Goal: Task Accomplishment & Management: Manage account settings

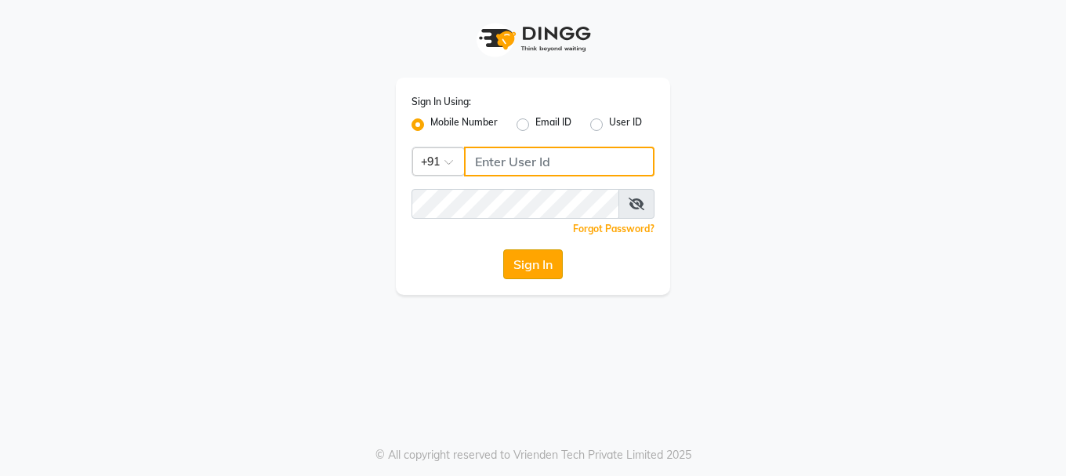
type input "9289115244"
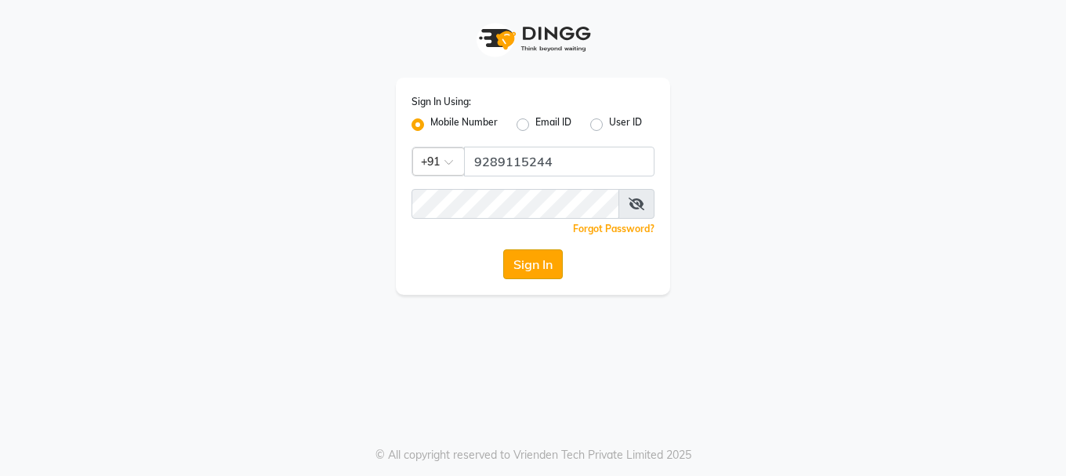
click at [511, 257] on button "Sign In" at bounding box center [533, 264] width 60 height 30
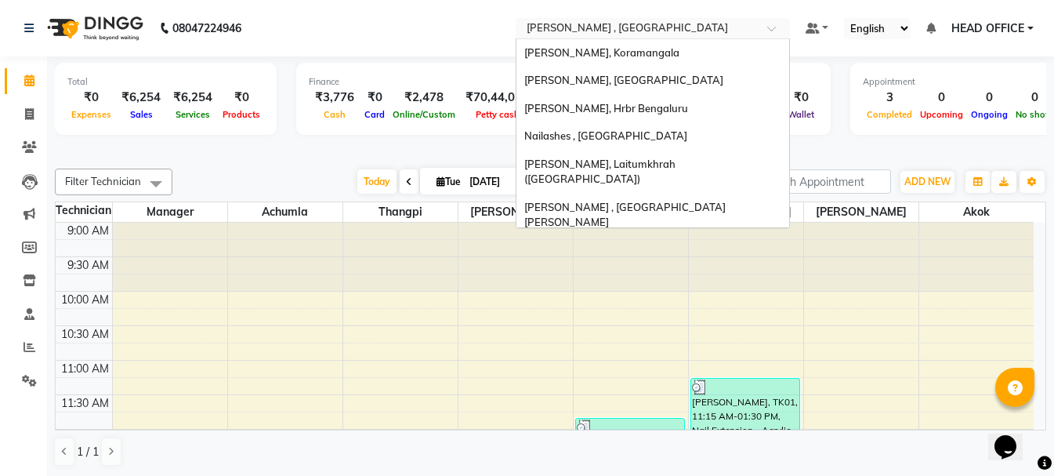
click at [585, 28] on input "text" at bounding box center [636, 30] width 227 height 16
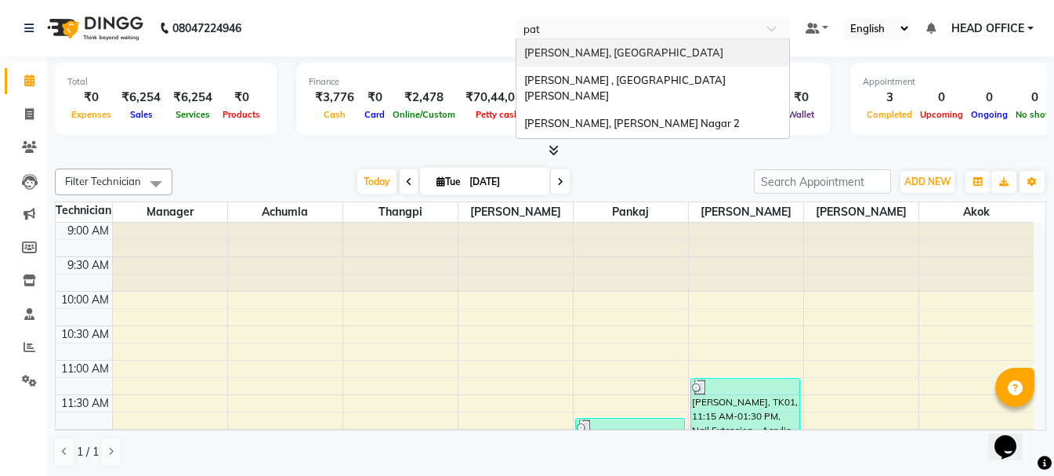
type input "pate"
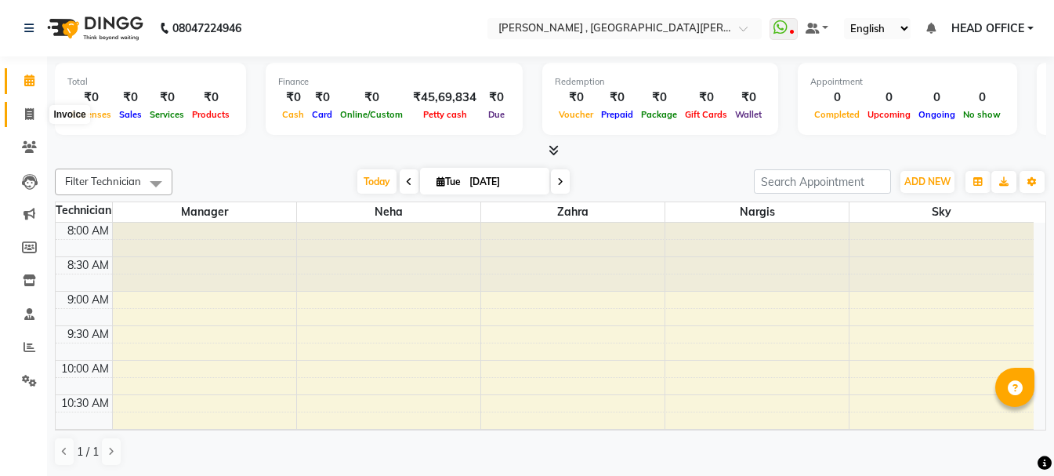
click at [30, 118] on icon at bounding box center [29, 114] width 9 height 12
select select "service"
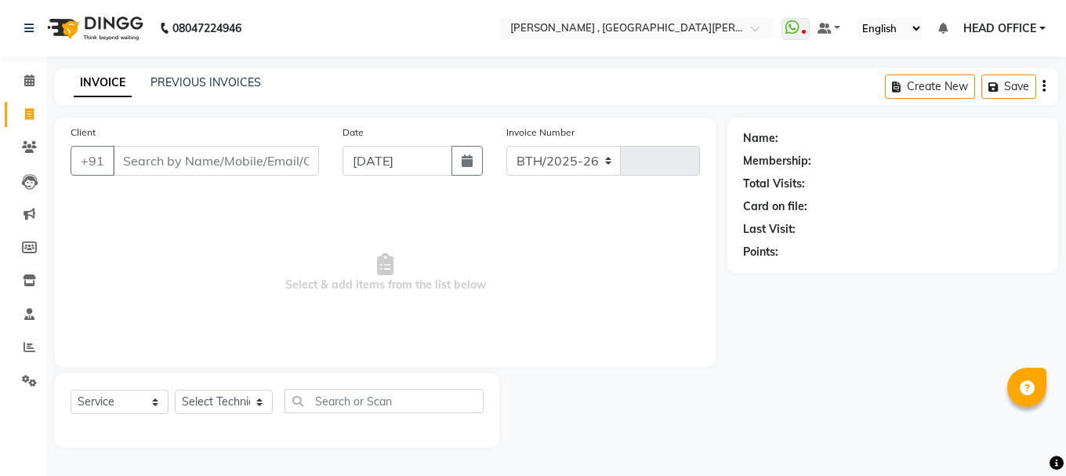
select select "3836"
type input "0817"
click at [163, 82] on link "PREVIOUS INVOICES" at bounding box center [205, 82] width 110 height 14
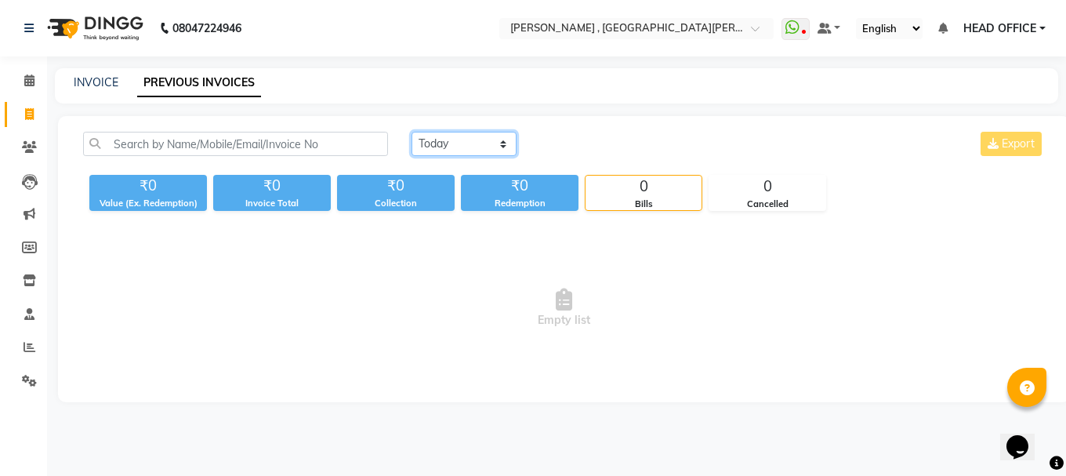
click at [484, 143] on select "Today Yesterday Custom Range" at bounding box center [463, 144] width 105 height 24
click at [84, 85] on link "INVOICE" at bounding box center [96, 82] width 45 height 14
select select "3836"
select select "service"
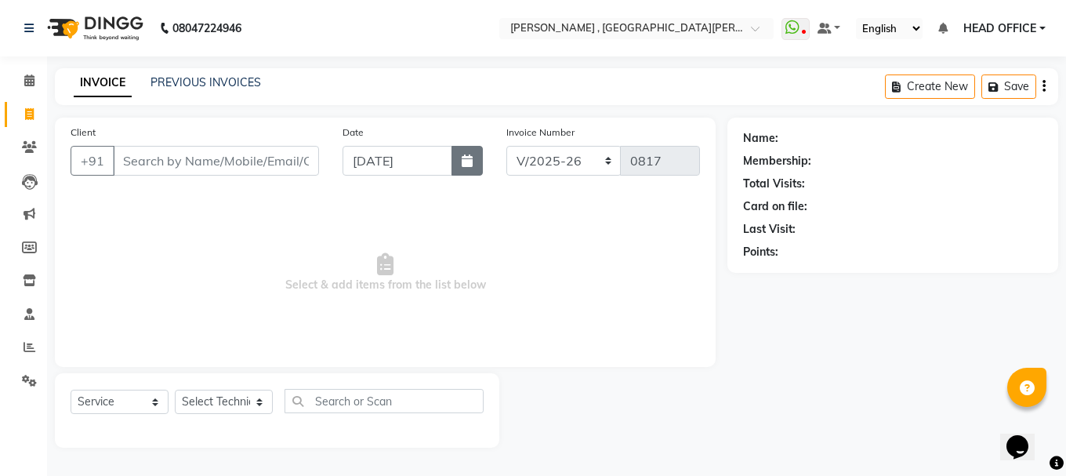
click at [458, 169] on button "button" at bounding box center [466, 161] width 31 height 30
select select "9"
select select "2025"
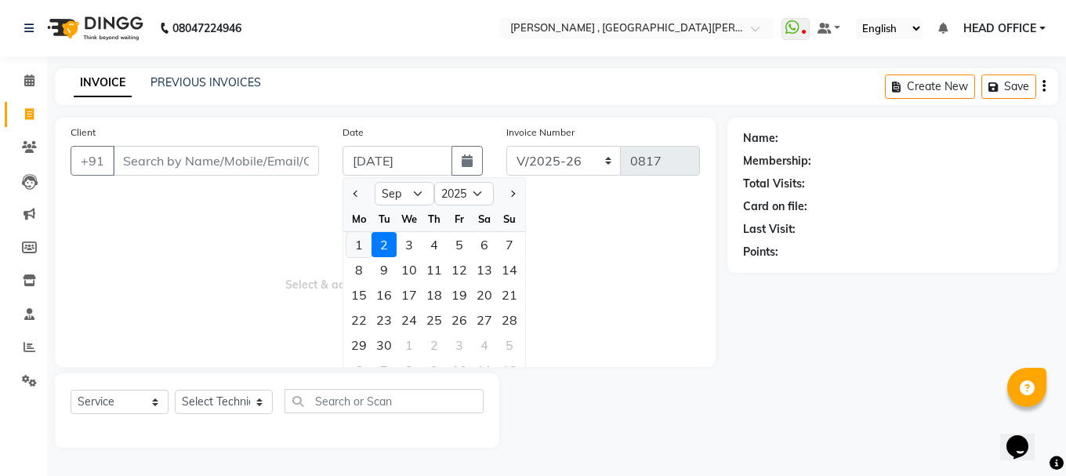
click at [362, 245] on div "1" at bounding box center [358, 244] width 25 height 25
type input "01-09-2025"
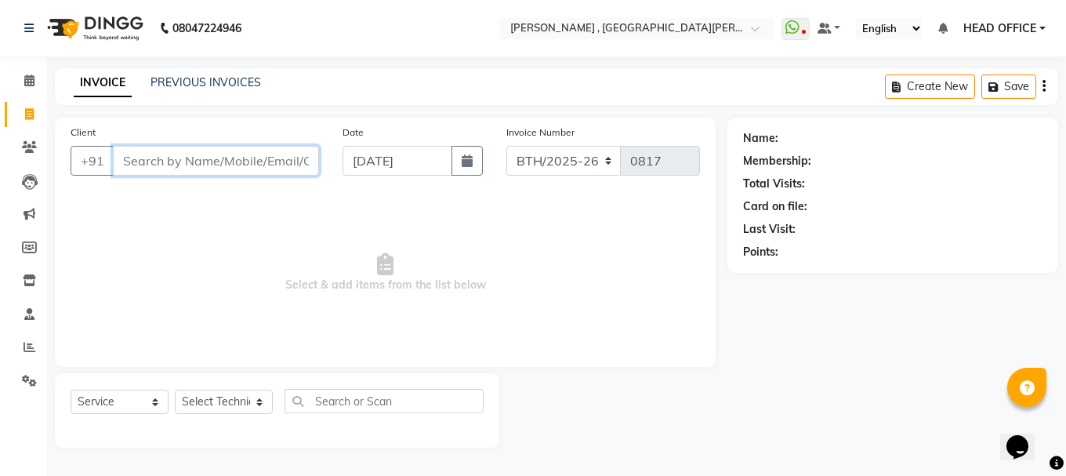
click at [237, 158] on input "Client" at bounding box center [216, 161] width 206 height 30
type input "9999970670"
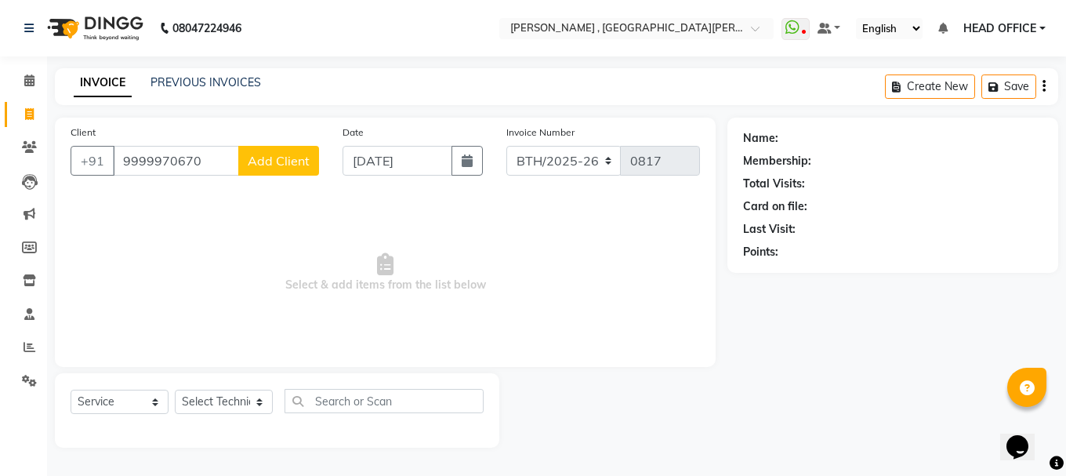
click at [303, 152] on button "Add Client" at bounding box center [278, 161] width 81 height 30
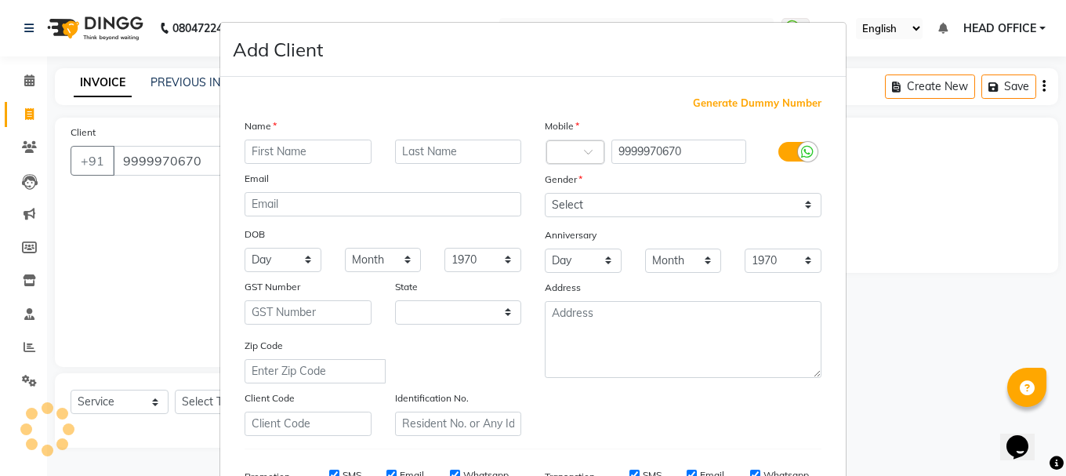
select select "21"
type input "Payal"
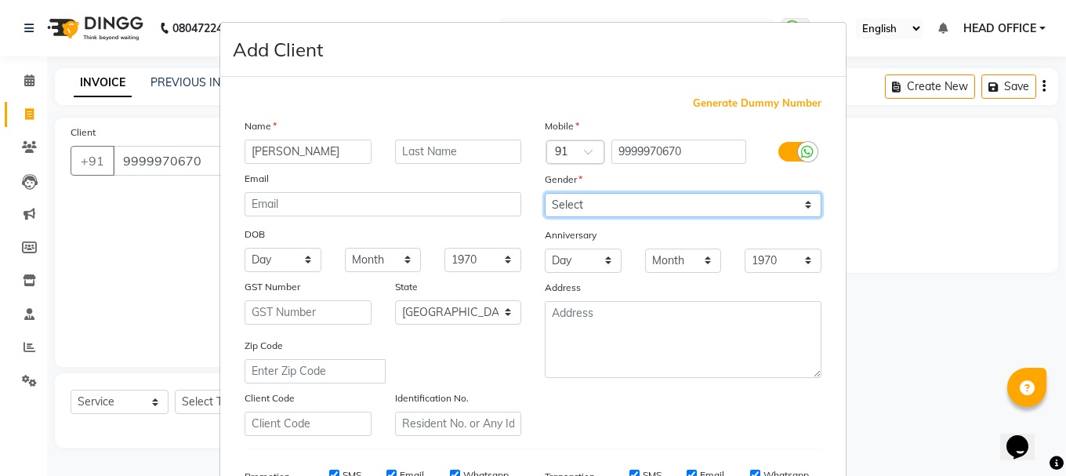
click at [634, 208] on select "Select Male Female Other Prefer Not To Say" at bounding box center [683, 205] width 277 height 24
select select "female"
click at [545, 193] on select "Select Male Female Other Prefer Not To Say" at bounding box center [683, 205] width 277 height 24
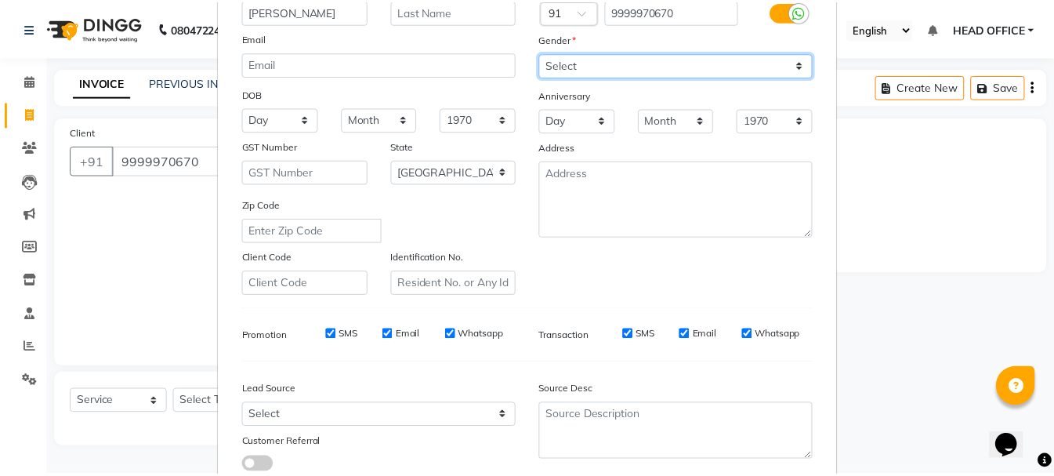
scroll to position [235, 0]
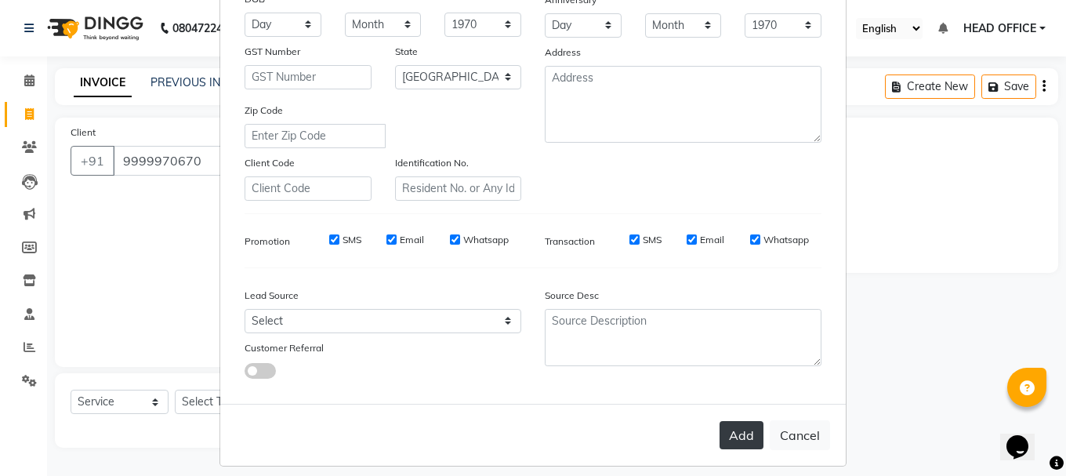
click at [728, 424] on button "Add" at bounding box center [741, 435] width 44 height 28
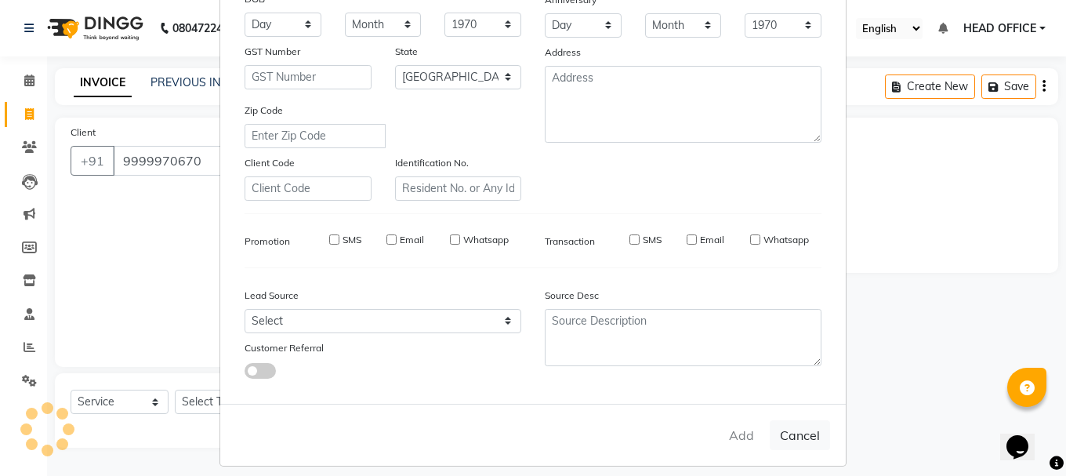
select select
select select "null"
select select
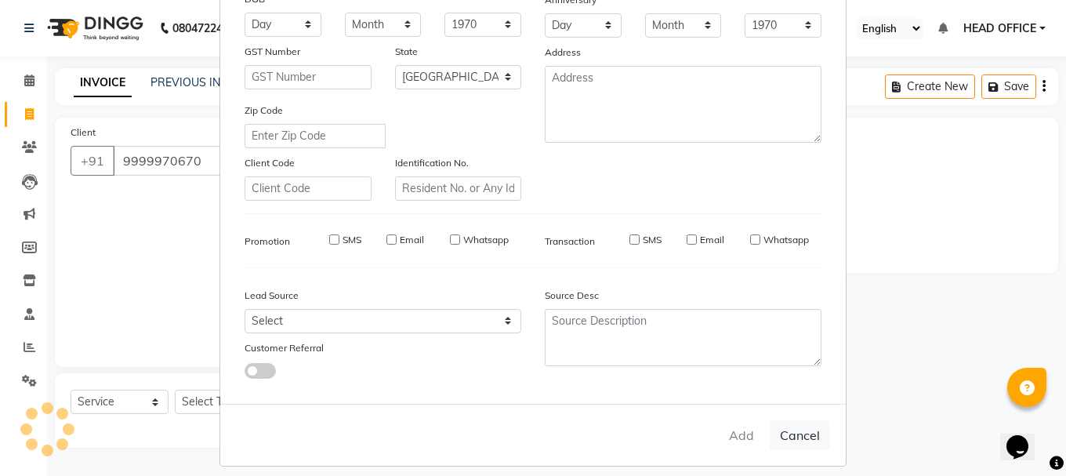
select select
checkbox input "false"
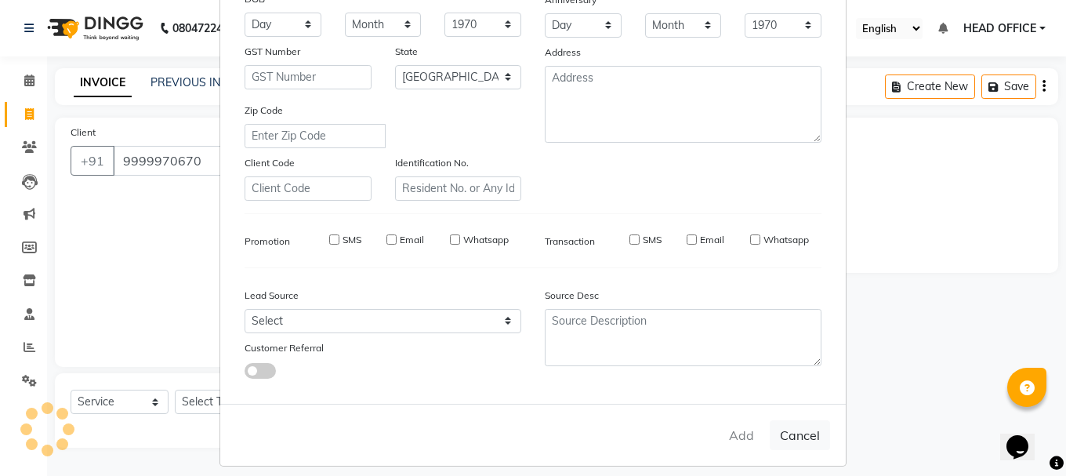
checkbox input "false"
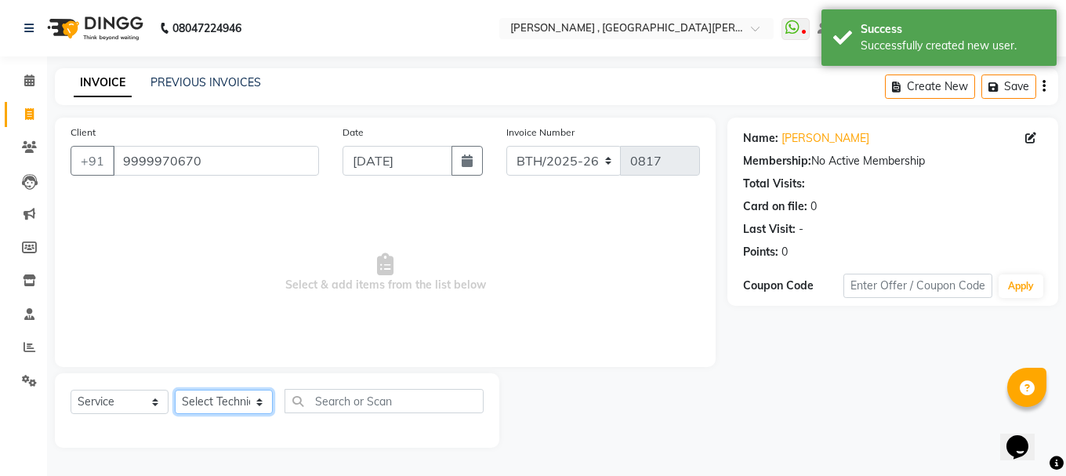
click at [235, 398] on select "Select Technician anikit Manager nargis neha Sky zahra" at bounding box center [224, 401] width 98 height 24
select select "79955"
click at [175, 389] on select "Select Technician anikit Manager nargis neha Sky zahra" at bounding box center [224, 401] width 98 height 24
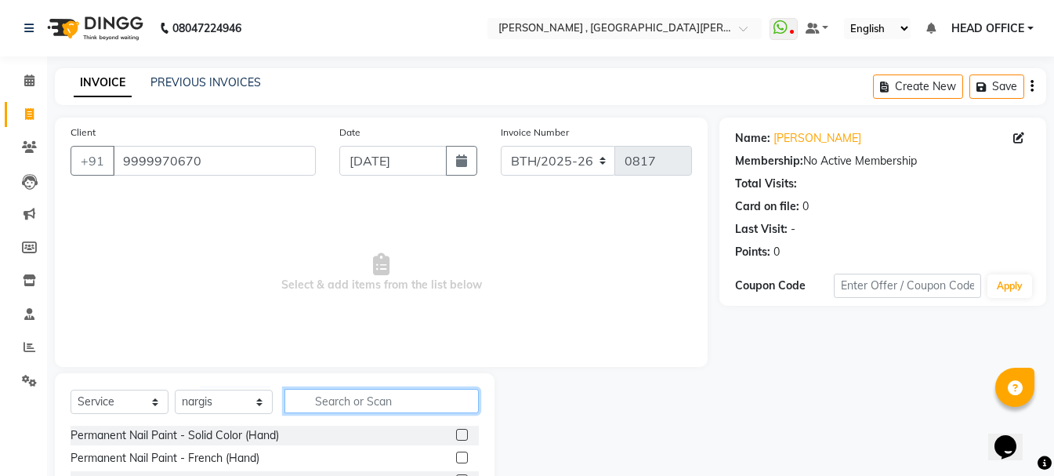
click at [373, 403] on input "text" at bounding box center [381, 401] width 194 height 24
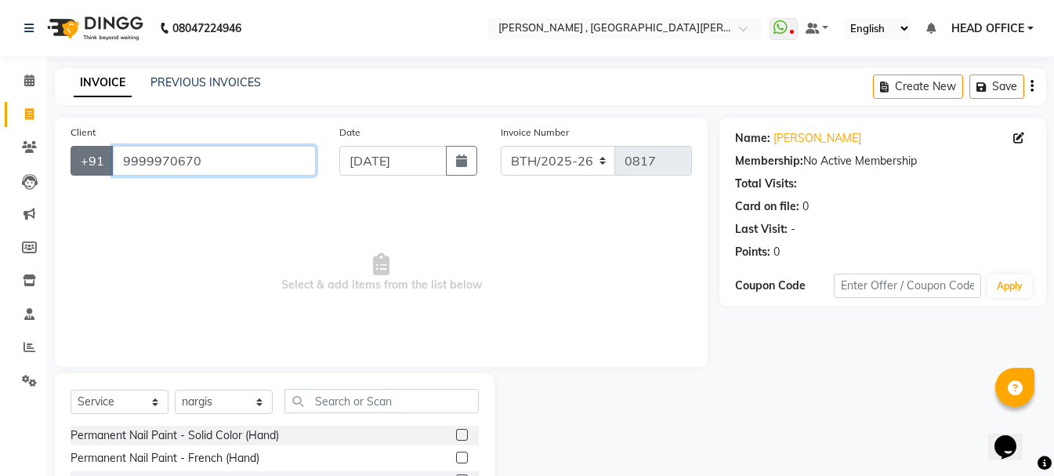
drag, startPoint x: 219, startPoint y: 157, endPoint x: 87, endPoint y: 174, distance: 133.4
click at [87, 174] on div "+91 9999970670" at bounding box center [193, 161] width 245 height 30
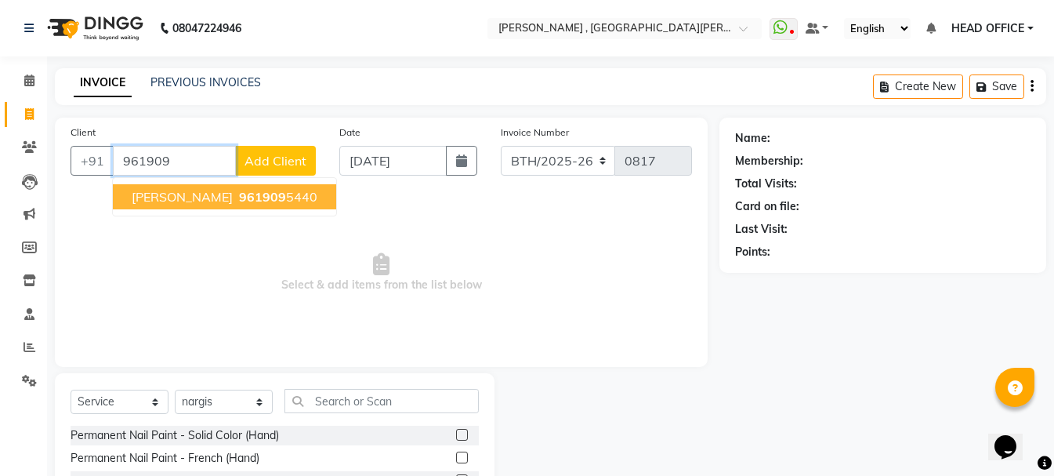
click at [239, 201] on span "961909" at bounding box center [262, 197] width 47 height 16
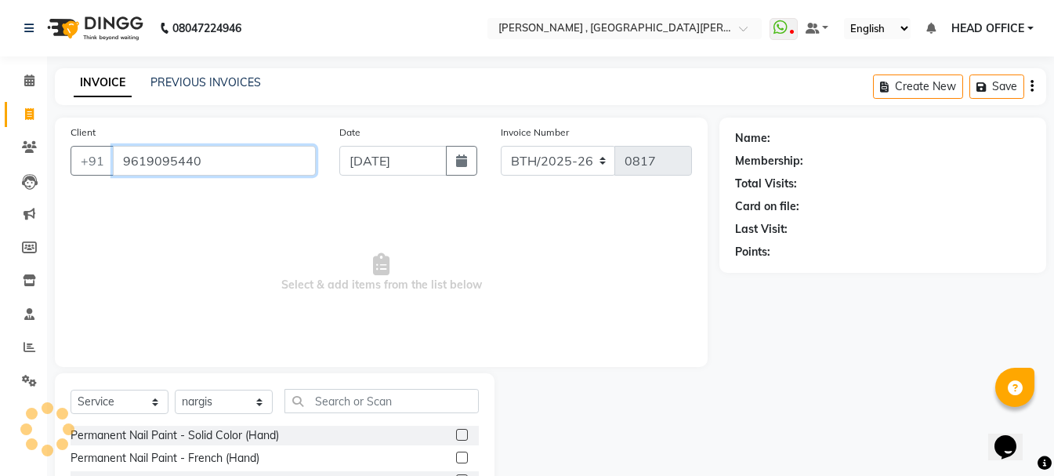
type input "9619095440"
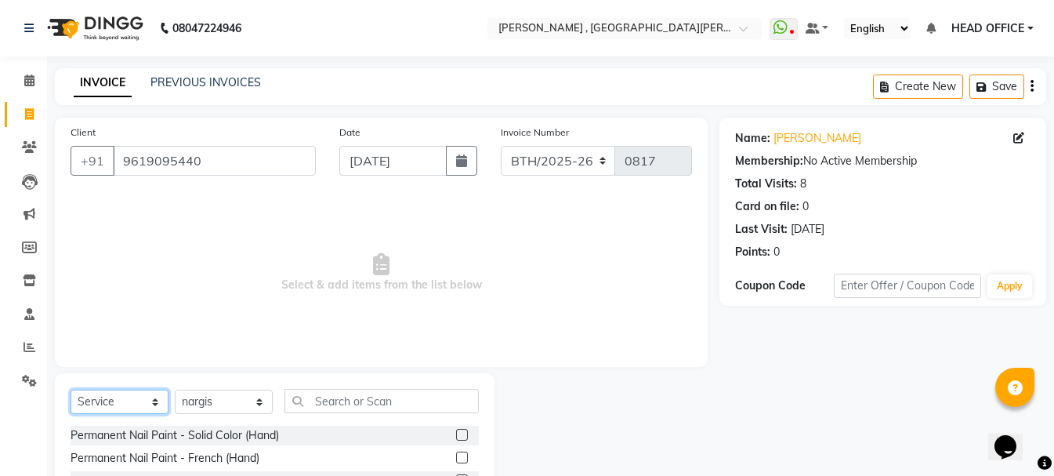
click at [147, 404] on select "Select Service Product Membership Package Voucher Prepaid Gift Card" at bounding box center [120, 401] width 98 height 24
select select "P"
click at [71, 389] on select "Select Service Product Membership Package Voucher Prepaid Gift Card" at bounding box center [120, 401] width 98 height 24
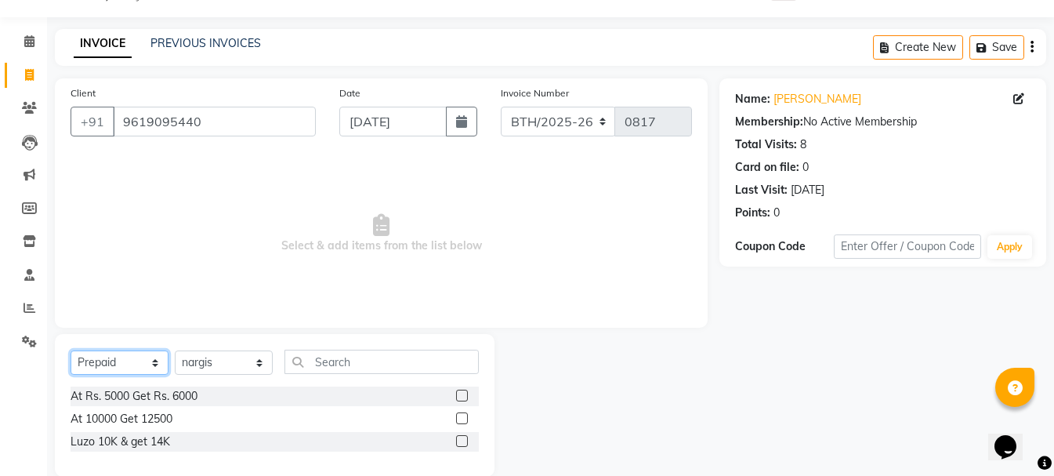
scroll to position [63, 0]
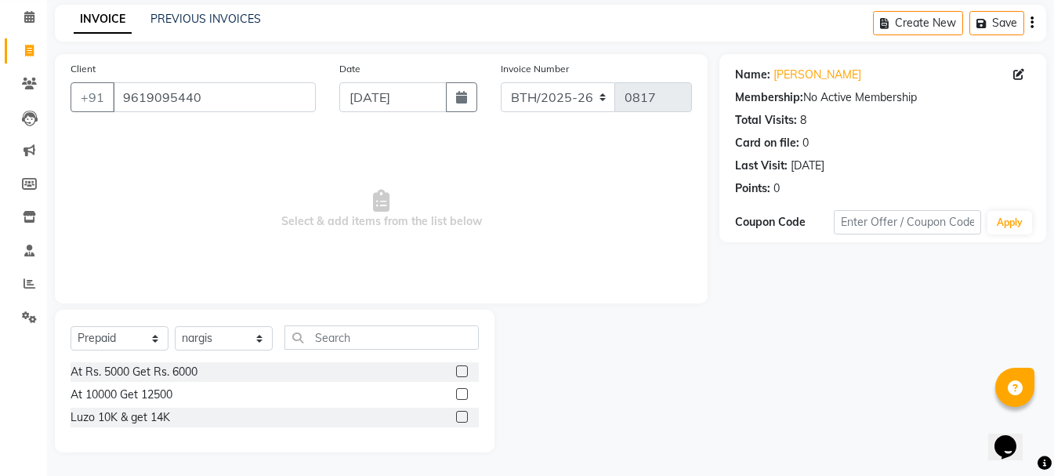
click at [466, 374] on label at bounding box center [462, 371] width 12 height 12
click at [466, 374] on input "checkbox" at bounding box center [461, 372] width 10 height 10
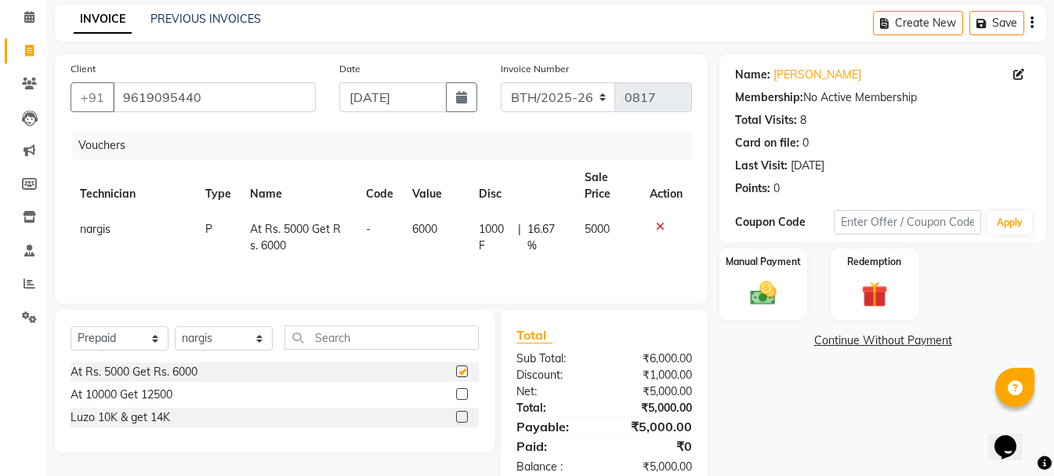
checkbox input "false"
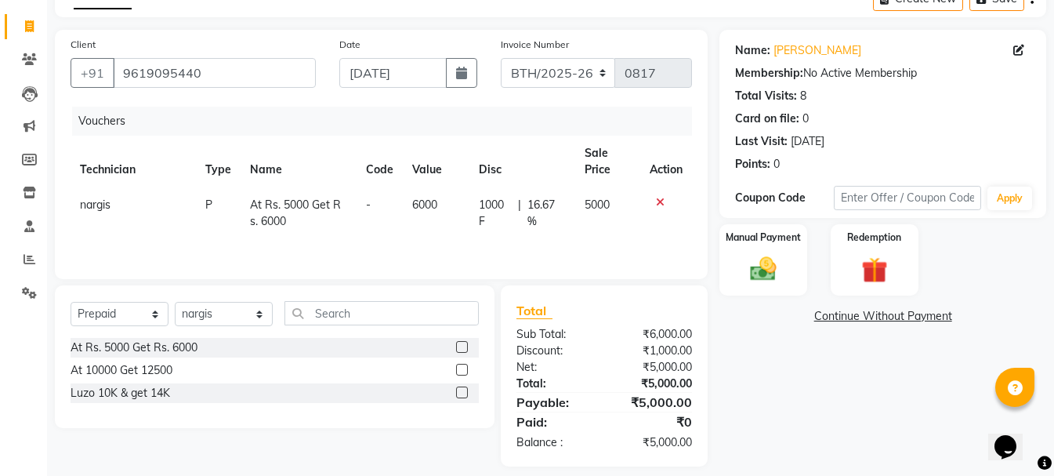
scroll to position [102, 0]
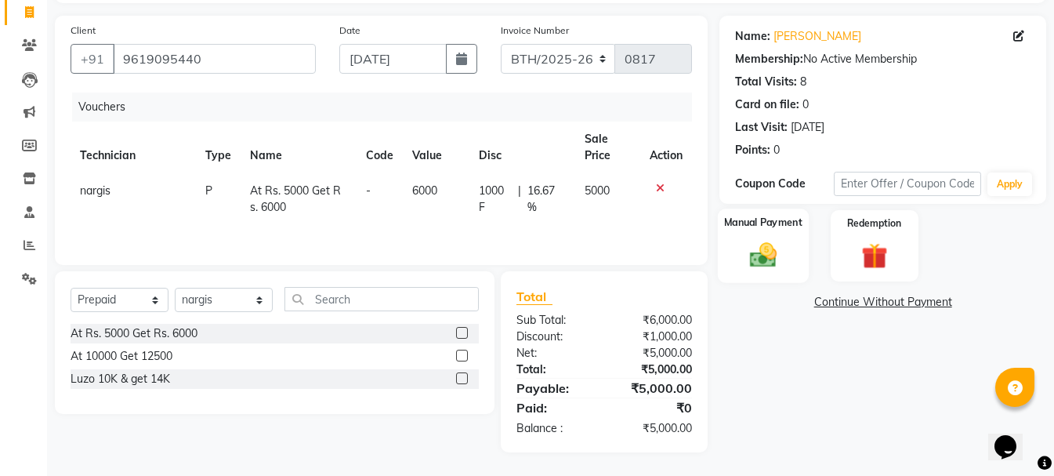
click at [768, 243] on img at bounding box center [763, 255] width 44 height 31
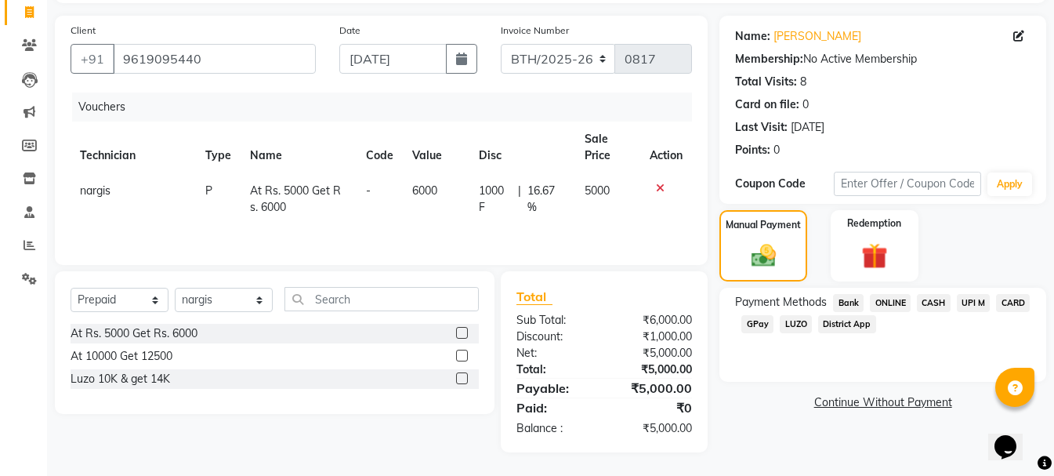
click at [1017, 302] on span "CARD" at bounding box center [1013, 303] width 34 height 18
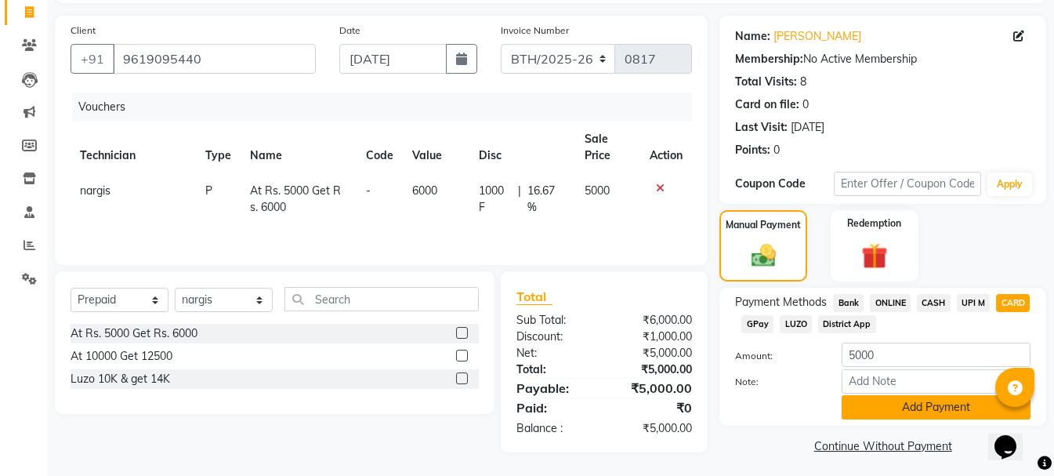
click at [904, 409] on button "Add Payment" at bounding box center [936, 407] width 189 height 24
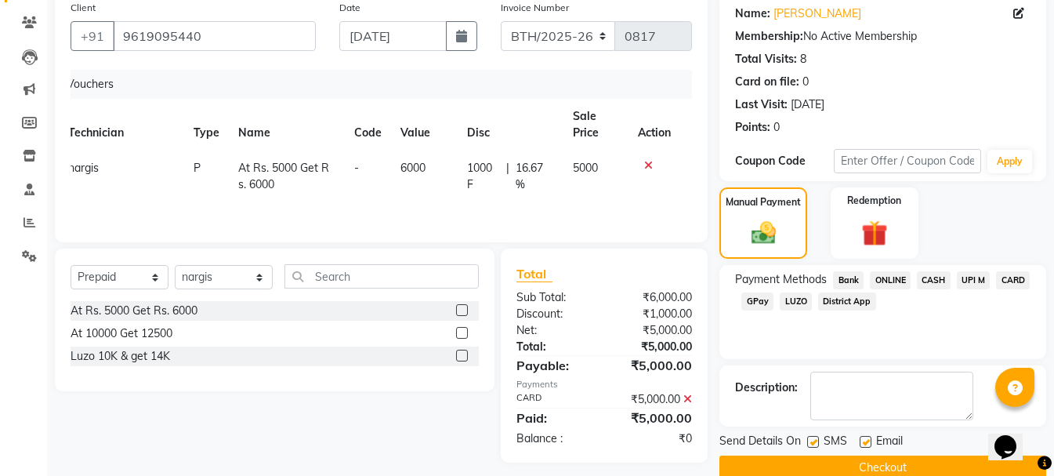
scroll to position [152, 0]
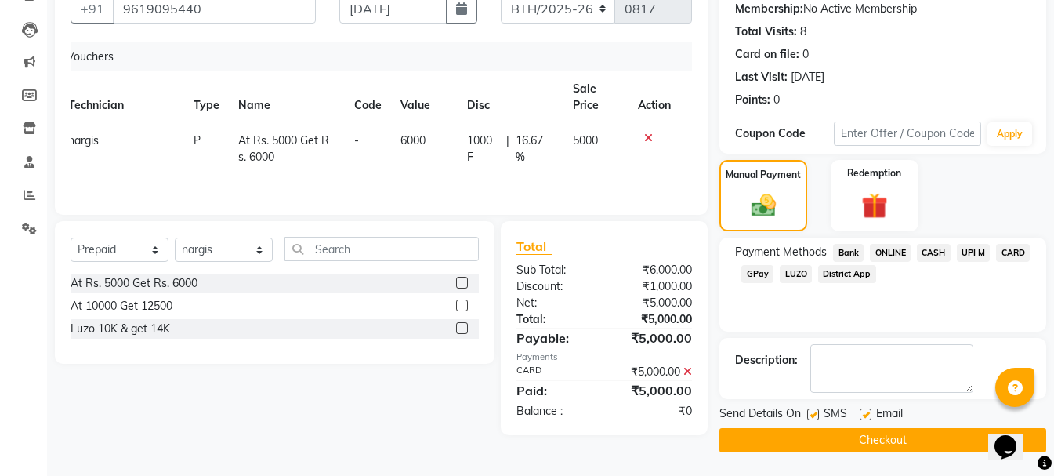
click at [846, 444] on button "Checkout" at bounding box center [882, 440] width 327 height 24
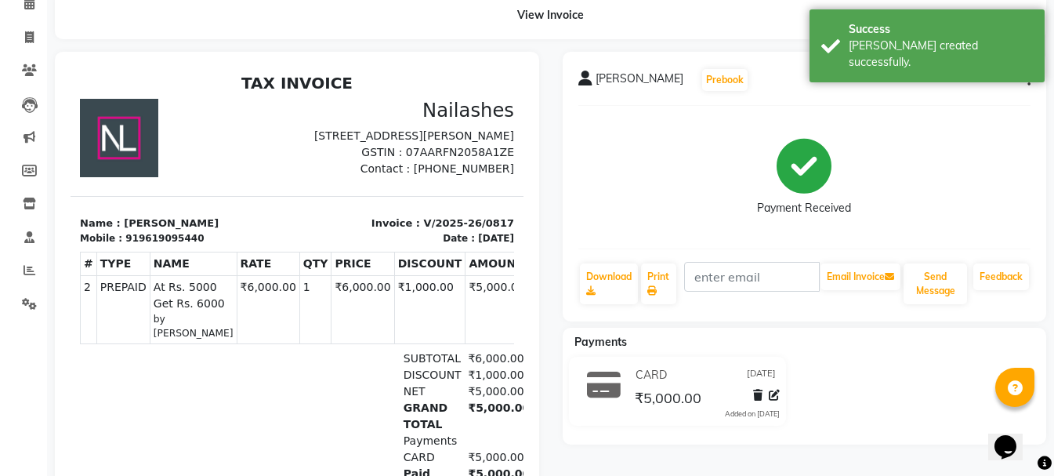
scroll to position [78, 0]
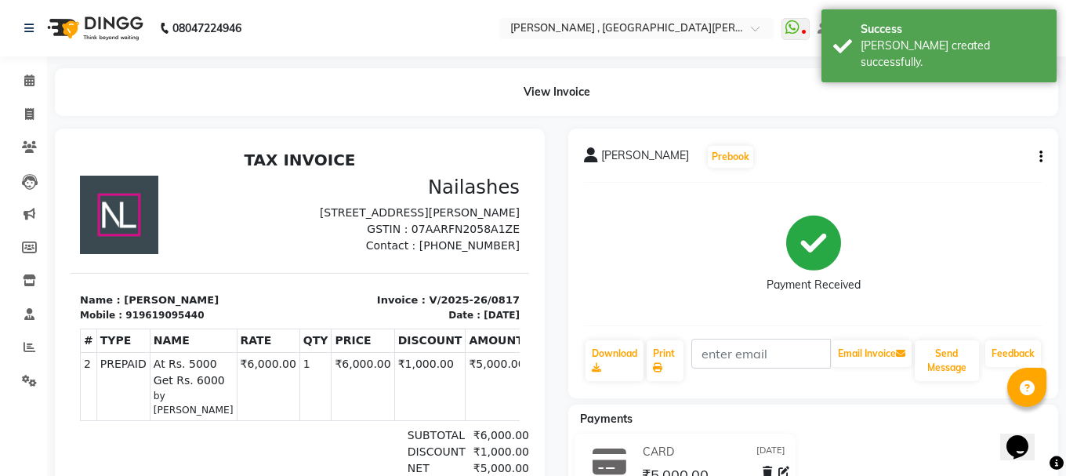
select select "service"
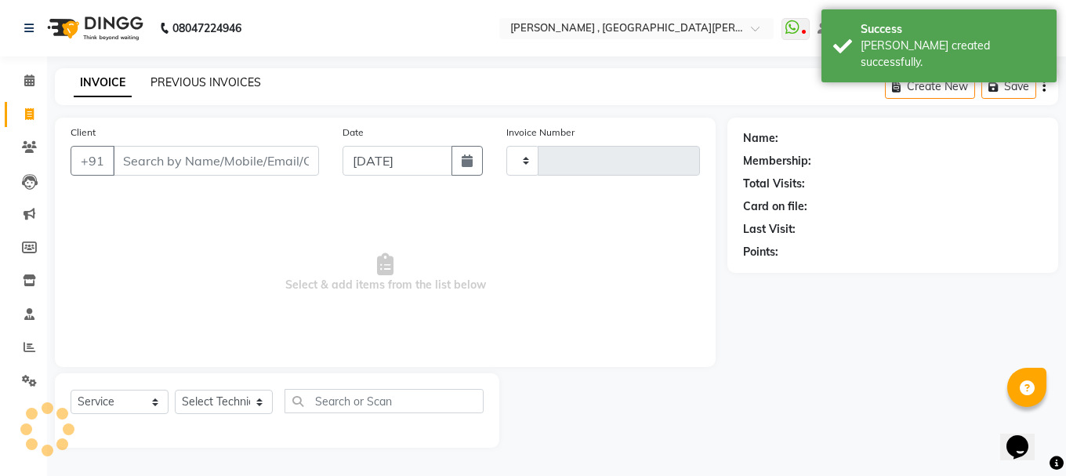
type input "0818"
select select "3836"
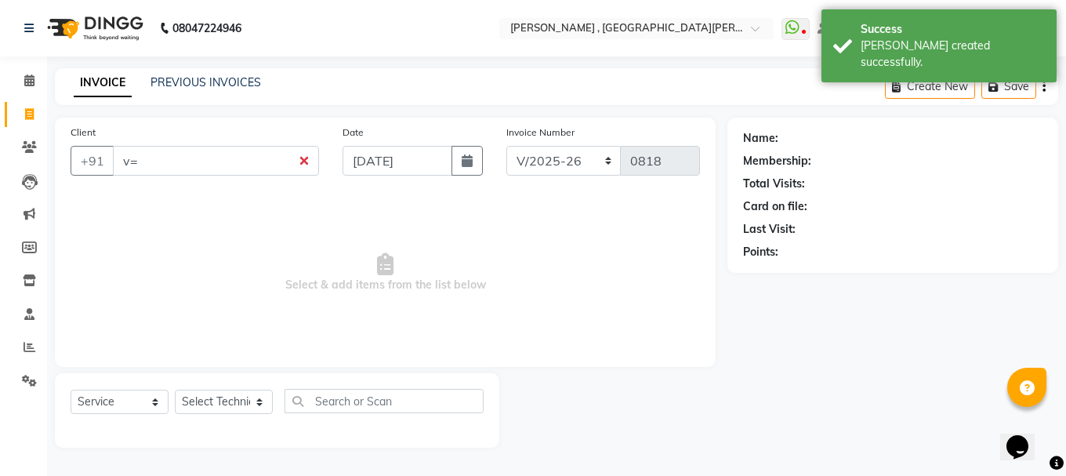
type input "v"
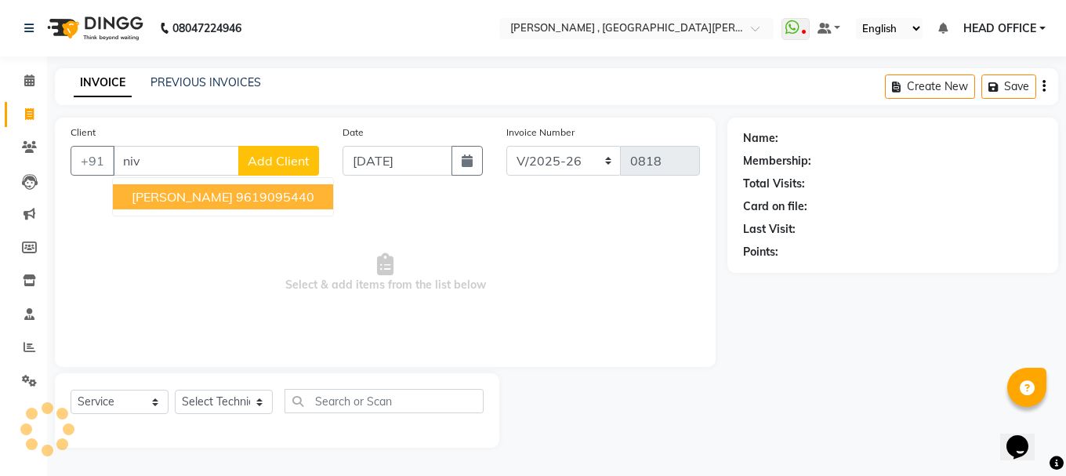
click at [243, 189] on ngb-highlight "9619095440" at bounding box center [275, 197] width 78 height 16
type input "9619095440"
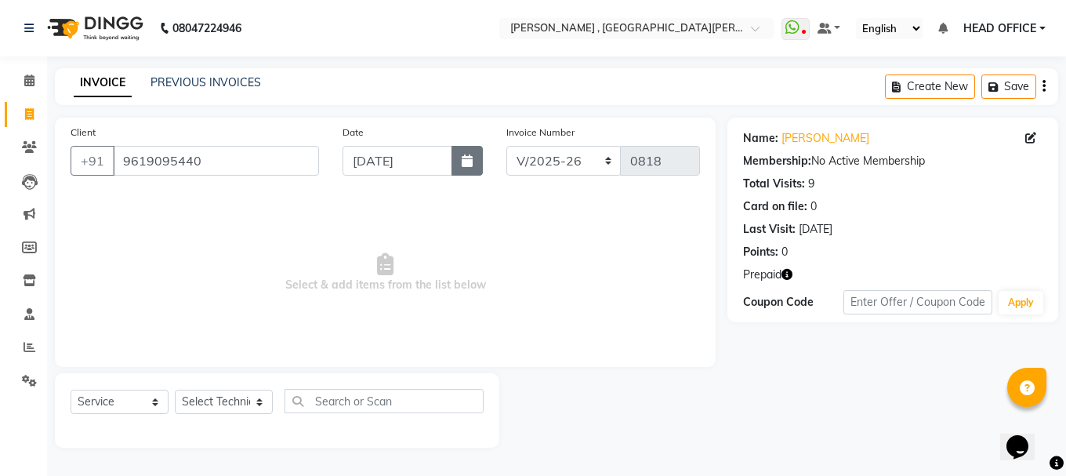
click at [467, 164] on icon "button" at bounding box center [466, 160] width 11 height 13
select select "9"
select select "2025"
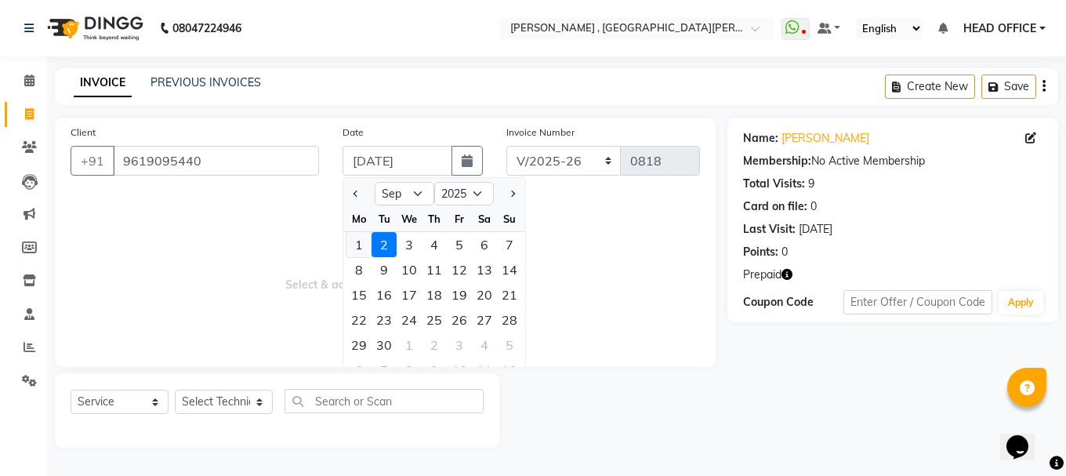
click at [364, 246] on div "1" at bounding box center [358, 244] width 25 height 25
type input "[DATE]"
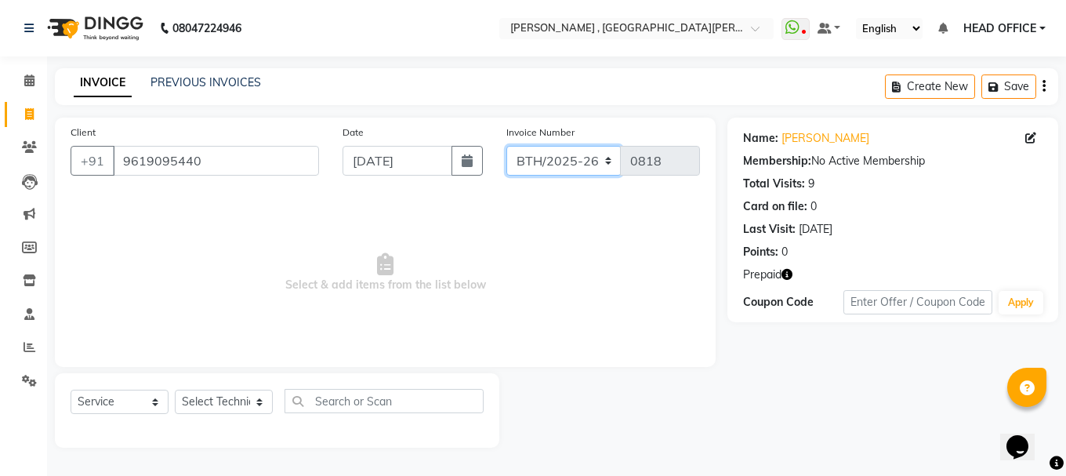
click at [604, 158] on select "BTH/2025-26 RED/2025-26 V/2025 V/2025-26" at bounding box center [563, 161] width 115 height 30
click at [233, 403] on select "Select Technician anikit Manager nargis neha Sky zahra" at bounding box center [224, 401] width 98 height 24
select select "85706"
click at [175, 389] on select "Select Technician anikit Manager nargis neha Sky zahra" at bounding box center [224, 401] width 98 height 24
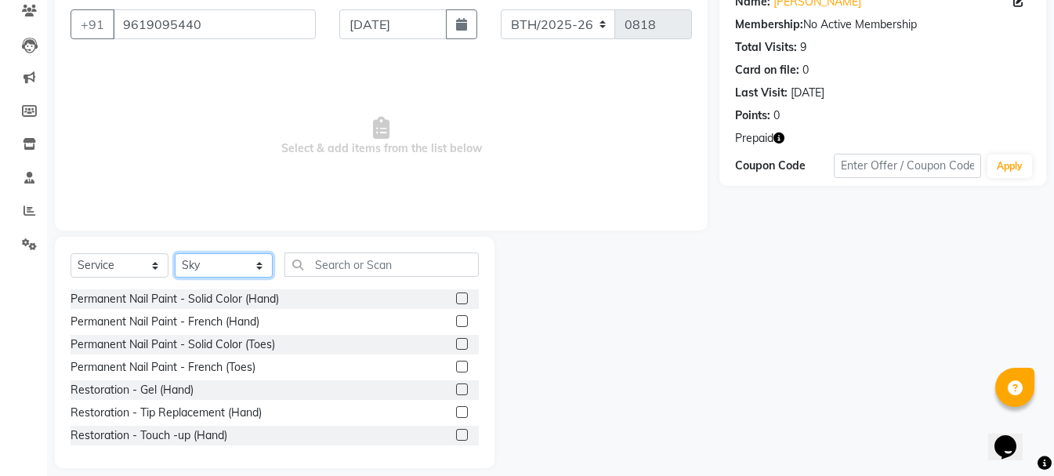
scroll to position [152, 0]
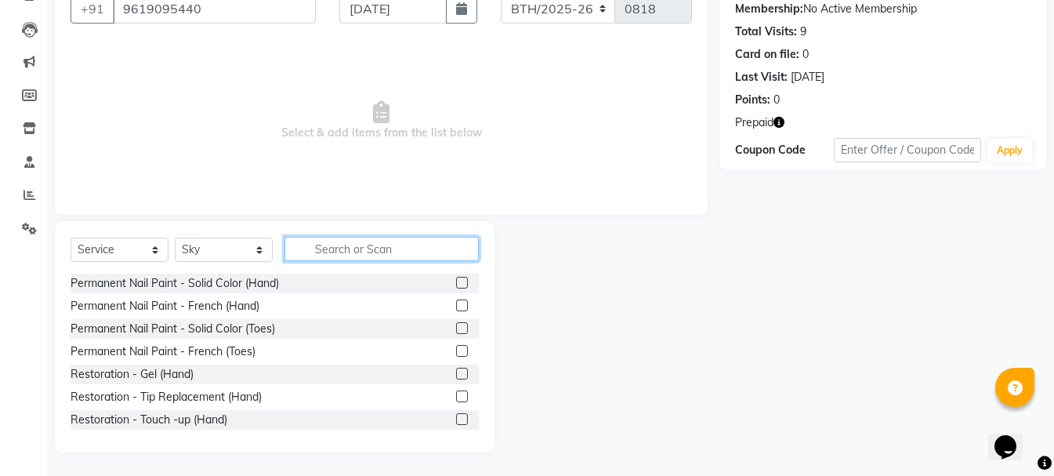
click at [439, 254] on input "text" at bounding box center [381, 249] width 194 height 24
click at [456, 282] on label at bounding box center [462, 283] width 12 height 12
click at [456, 282] on input "checkbox" at bounding box center [461, 283] width 10 height 10
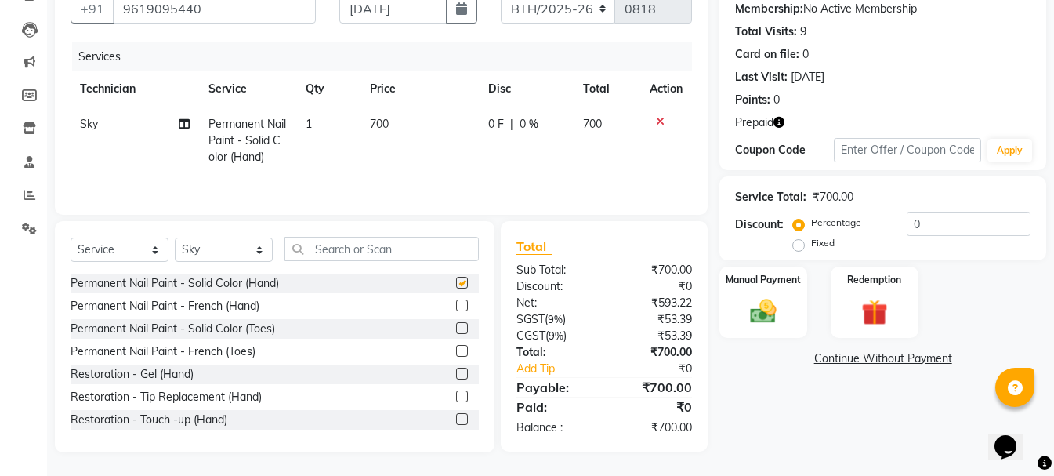
checkbox input "false"
drag, startPoint x: 375, startPoint y: 122, endPoint x: 363, endPoint y: 125, distance: 12.8
click at [363, 125] on td "700" at bounding box center [419, 141] width 118 height 68
select select "85706"
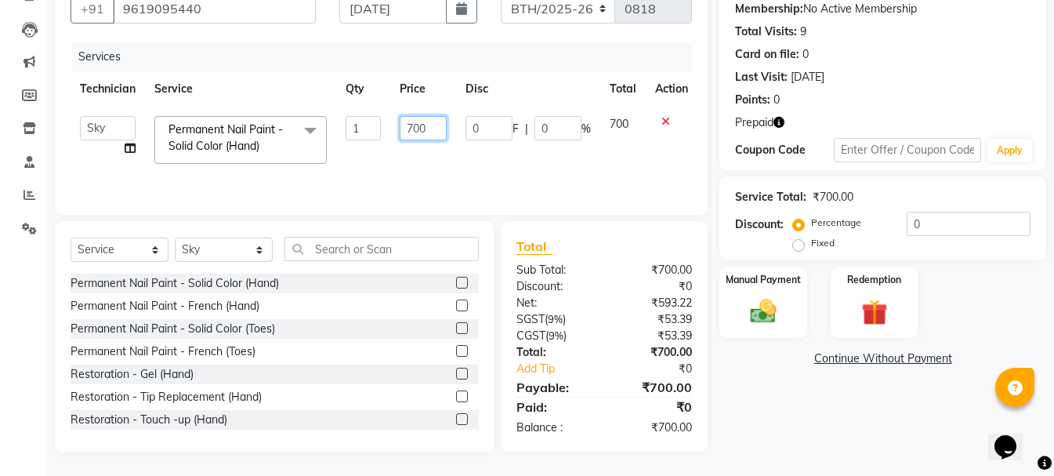
drag, startPoint x: 411, startPoint y: 130, endPoint x: 385, endPoint y: 143, distance: 29.1
click at [385, 143] on tr "anikit Manager nargis neha Sky zahra Permanent Nail Paint - Solid Color (Hand) …" at bounding box center [384, 140] width 627 height 67
type input "1800"
click at [392, 166] on td "1800" at bounding box center [423, 140] width 66 height 67
select select "85706"
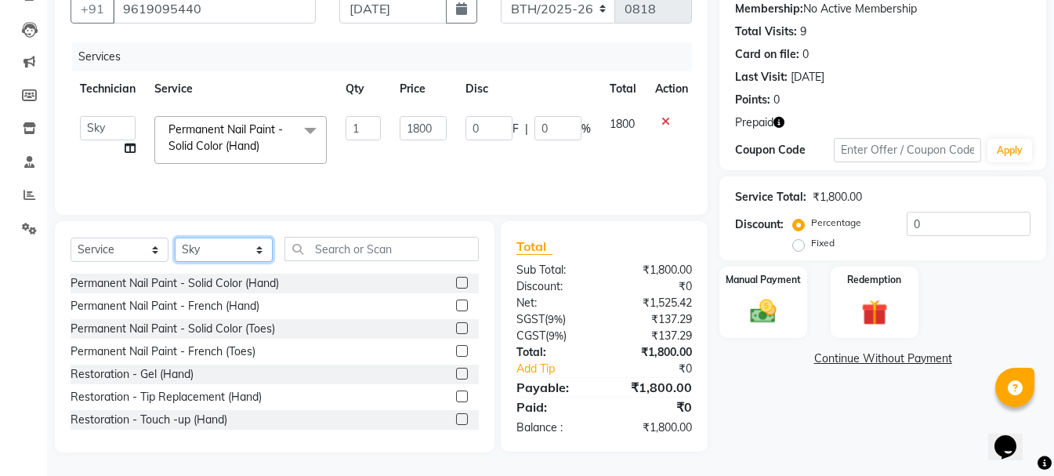
click at [244, 246] on select "Select Technician anikit Manager nargis neha Sky zahra" at bounding box center [224, 249] width 98 height 24
select select "79955"
click at [175, 237] on select "Select Technician anikit Manager nargis neha Sky zahra" at bounding box center [224, 249] width 98 height 24
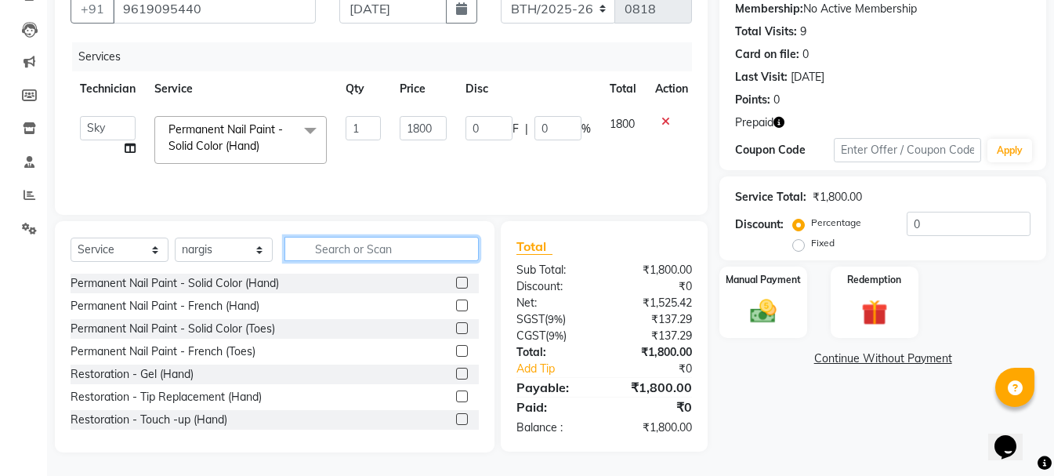
click at [383, 254] on input "text" at bounding box center [381, 249] width 194 height 24
type input "na"
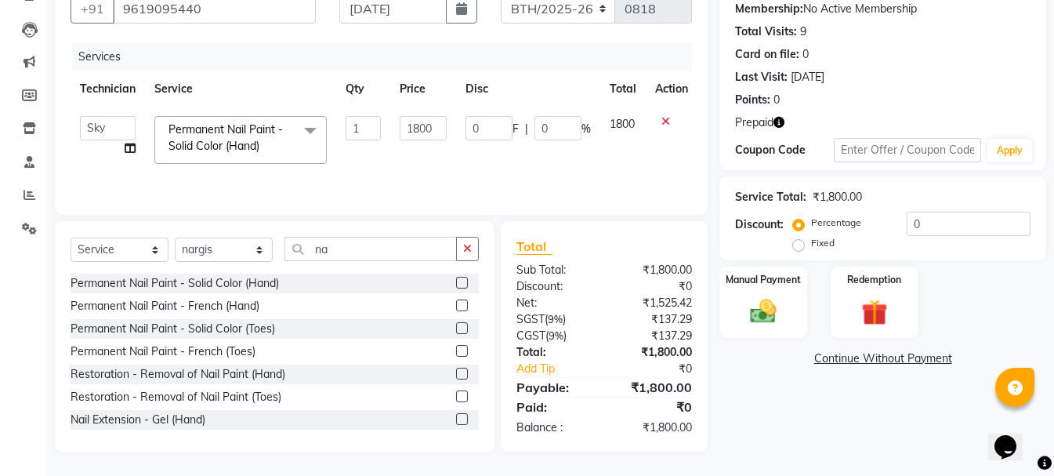
click at [456, 283] on label at bounding box center [462, 283] width 12 height 12
click at [456, 283] on input "checkbox" at bounding box center [461, 283] width 10 height 10
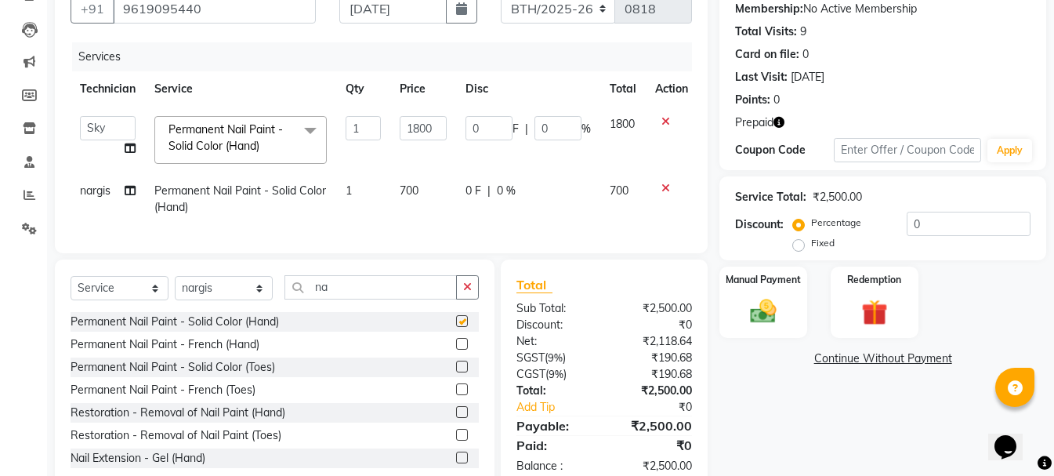
checkbox input "false"
click at [411, 186] on span "700" at bounding box center [409, 190] width 19 height 14
select select "79955"
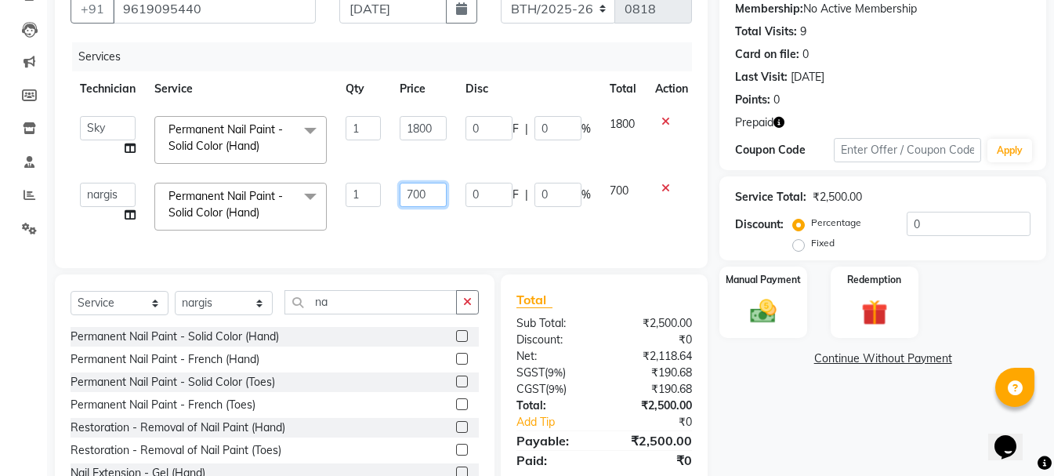
drag, startPoint x: 411, startPoint y: 193, endPoint x: 399, endPoint y: 196, distance: 12.2
click at [398, 197] on td "700" at bounding box center [423, 206] width 66 height 67
type input "500"
click at [594, 215] on td "0 F | 0 %" at bounding box center [528, 206] width 144 height 67
select select "79955"
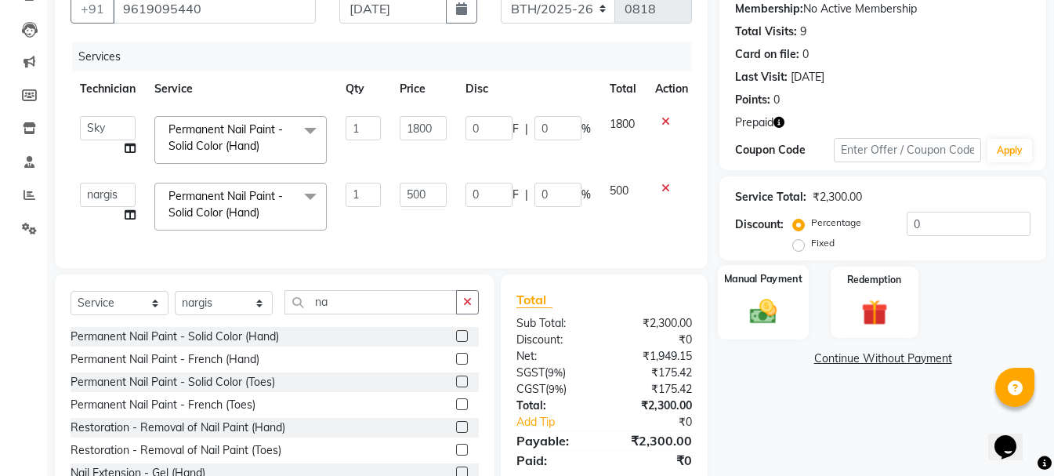
click at [762, 306] on img at bounding box center [763, 310] width 44 height 31
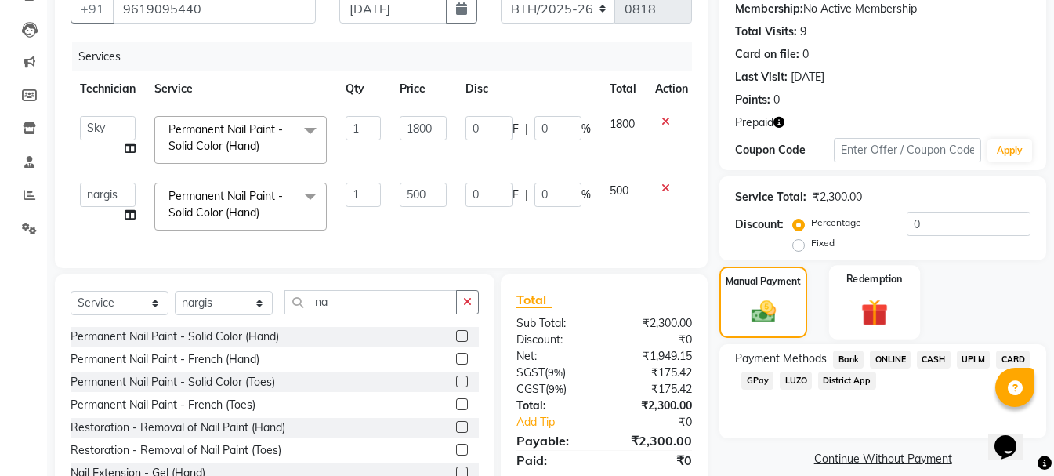
click at [867, 317] on img at bounding box center [874, 312] width 44 height 34
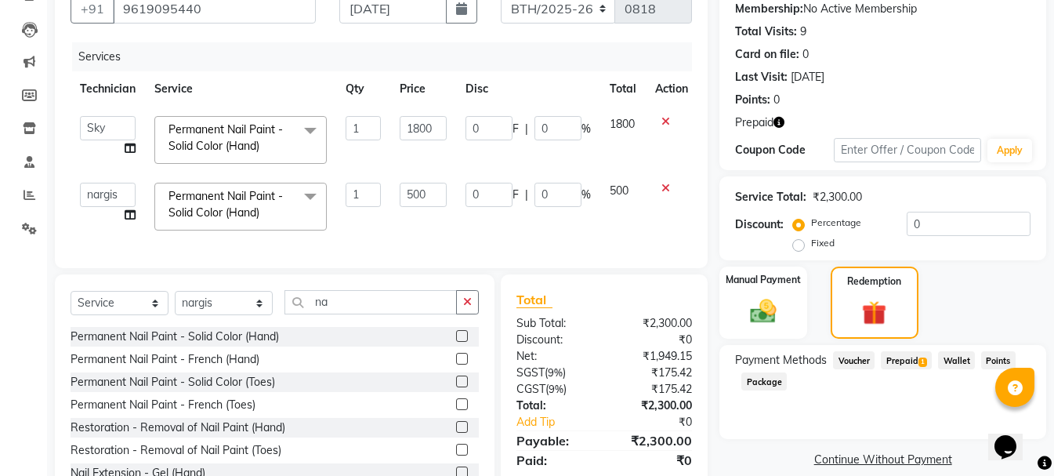
click at [901, 357] on span "Prepaid 1" at bounding box center [906, 360] width 51 height 18
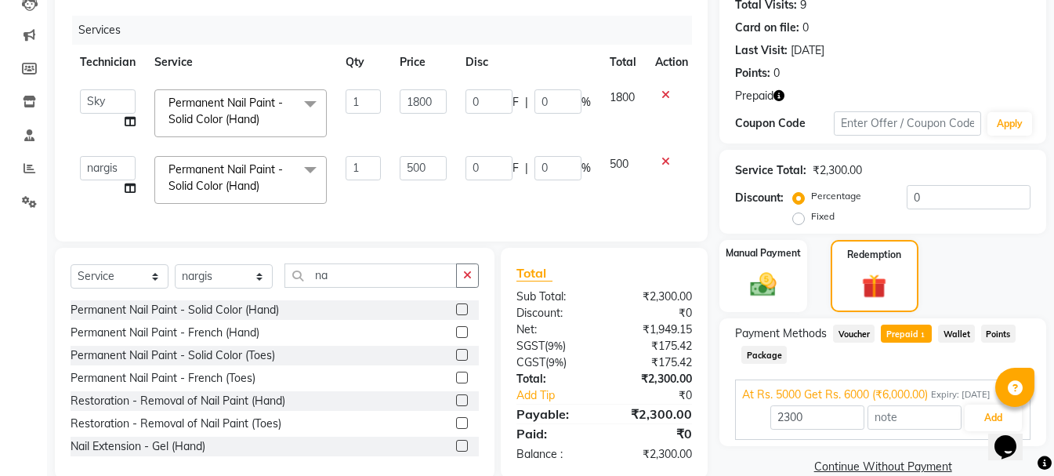
scroll to position [217, 0]
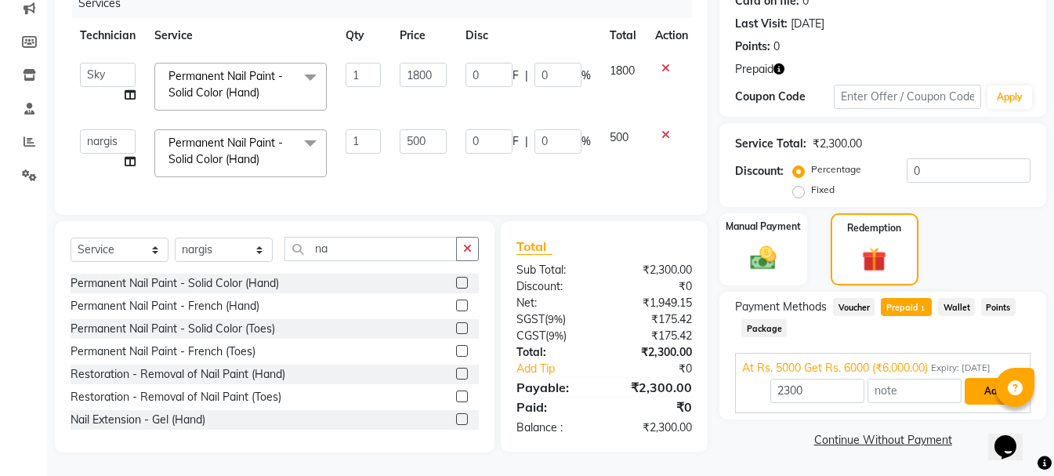
click at [989, 379] on button "Add" at bounding box center [993, 391] width 57 height 27
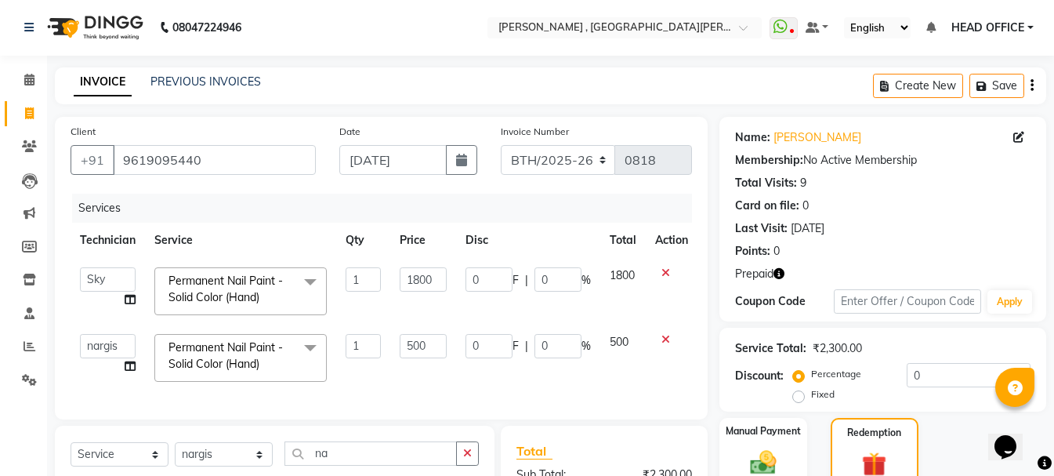
scroll to position [0, 0]
click at [592, 164] on select "BTH/2025-26 RED/2025-26 V/2025 V/2025-26" at bounding box center [558, 161] width 115 height 30
select select "8809"
click at [501, 146] on select "BTH/2025-26 RED/2025-26 V/2025 V/2025-26" at bounding box center [558, 161] width 115 height 30
type input "0001"
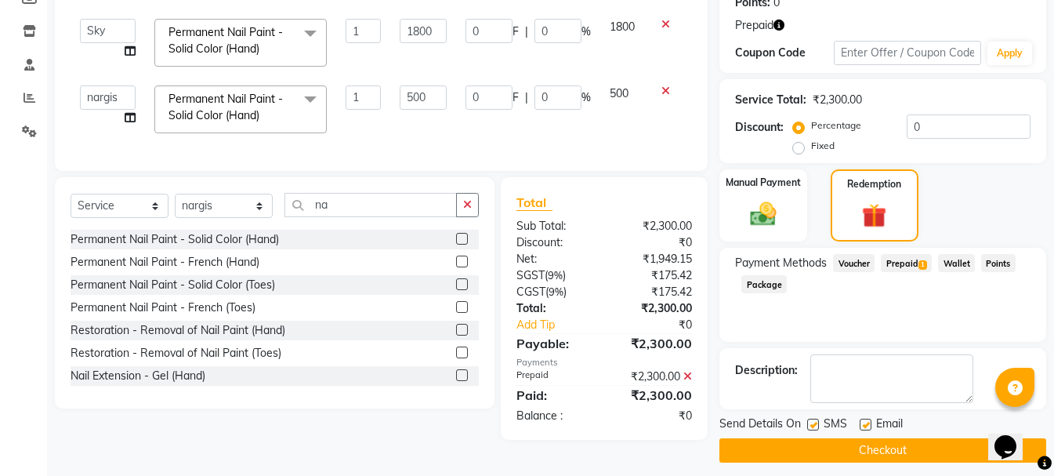
scroll to position [259, 0]
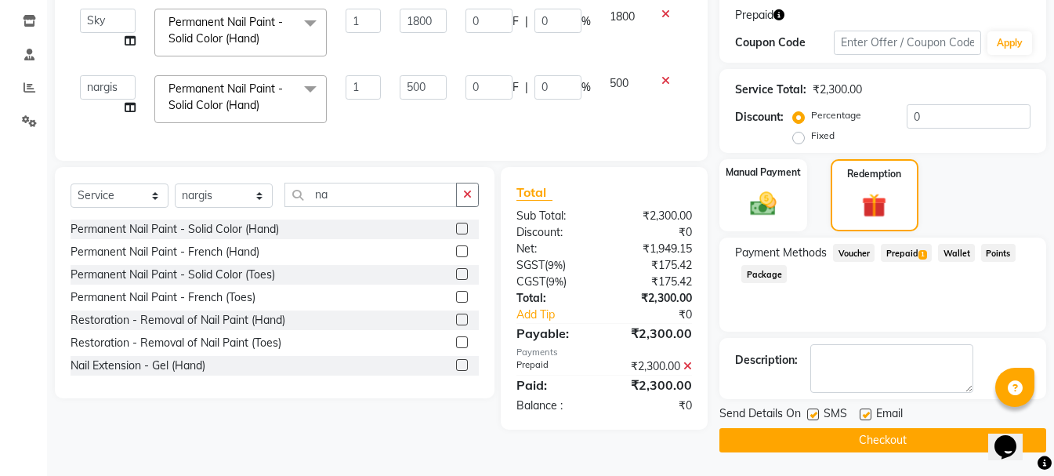
click at [804, 436] on button "Checkout" at bounding box center [882, 440] width 327 height 24
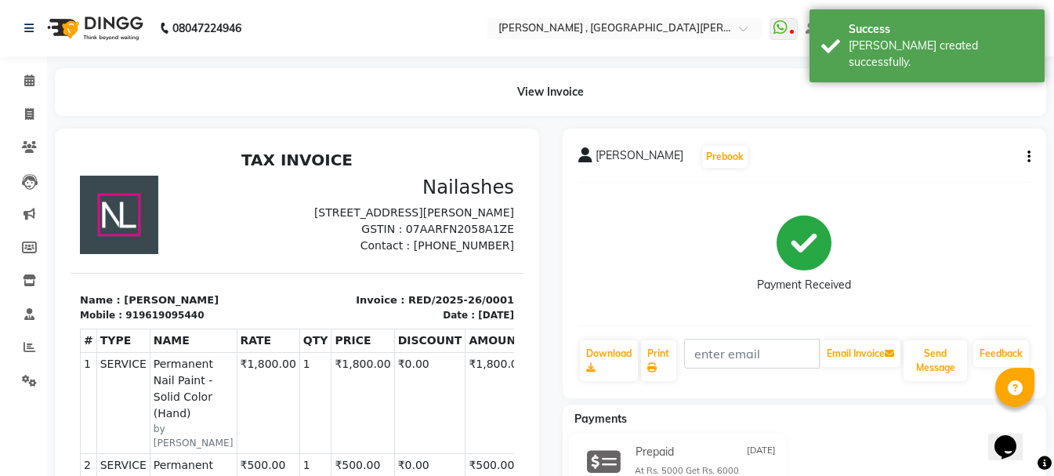
select select "service"
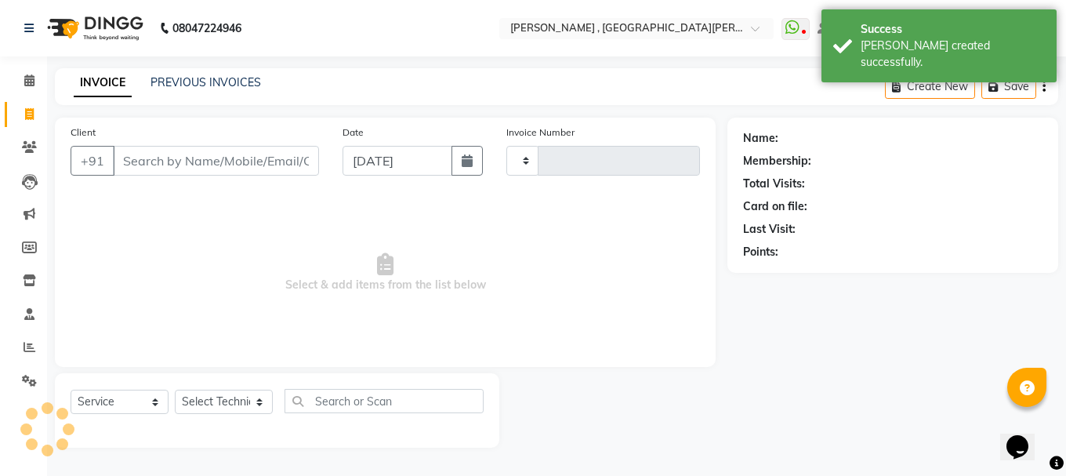
type input "0818"
select select "3836"
click at [459, 154] on button "button" at bounding box center [466, 161] width 31 height 30
select select "9"
select select "2025"
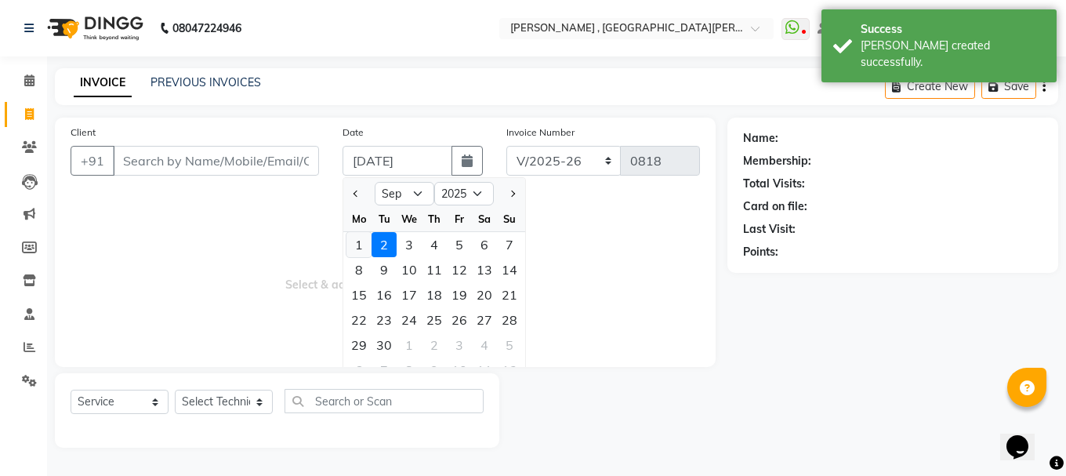
click at [360, 248] on div "1" at bounding box center [358, 244] width 25 height 25
type input "[DATE]"
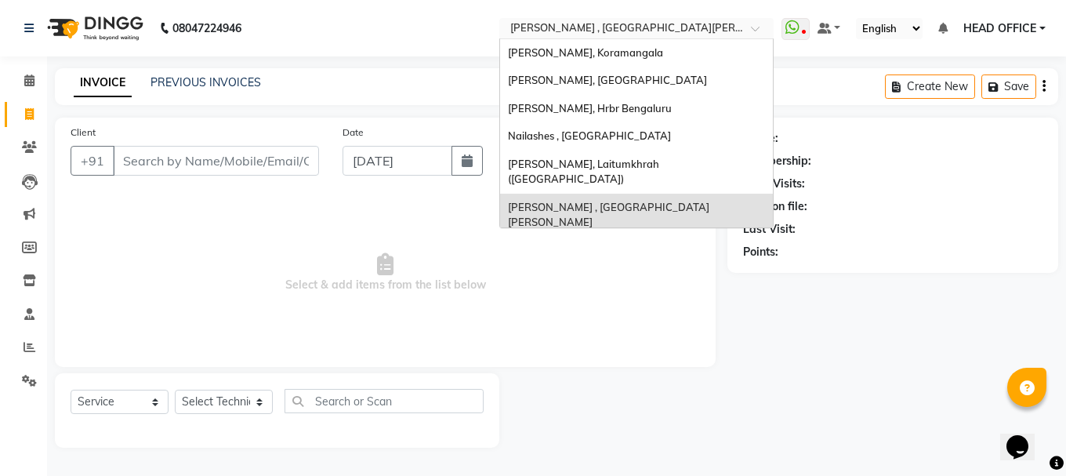
click at [680, 31] on input "text" at bounding box center [620, 30] width 227 height 16
click at [632, 31] on input "text" at bounding box center [620, 30] width 227 height 16
type input "ho"
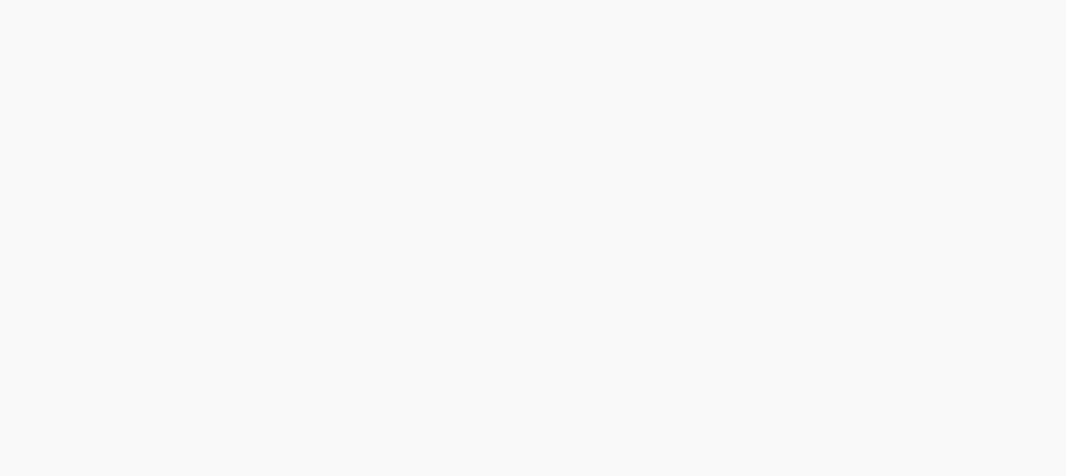
select select "service"
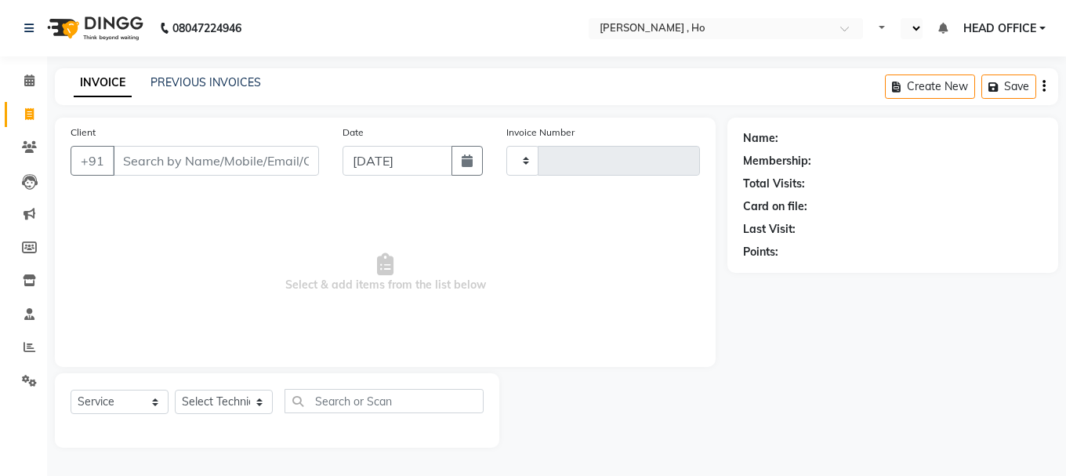
type input "0001"
select select "en"
select select "3635"
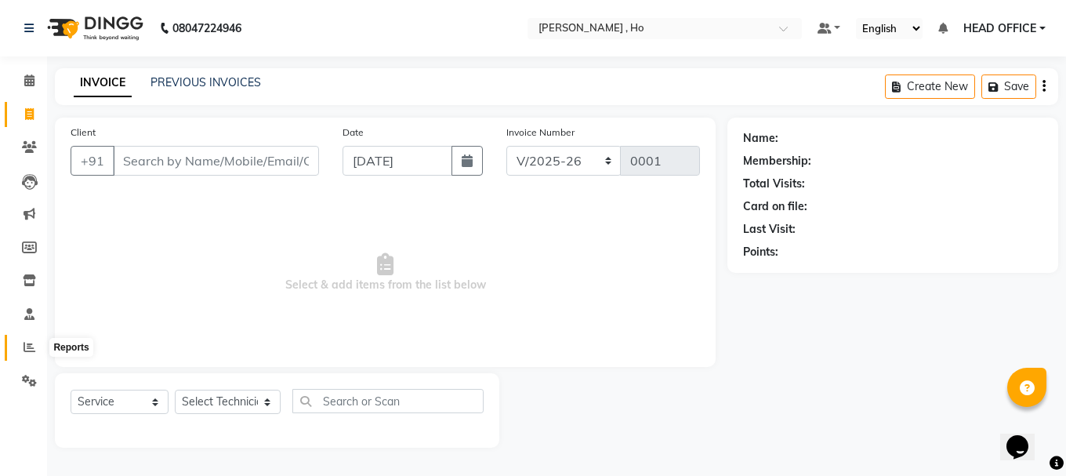
click at [34, 351] on icon at bounding box center [30, 347] width 12 height 12
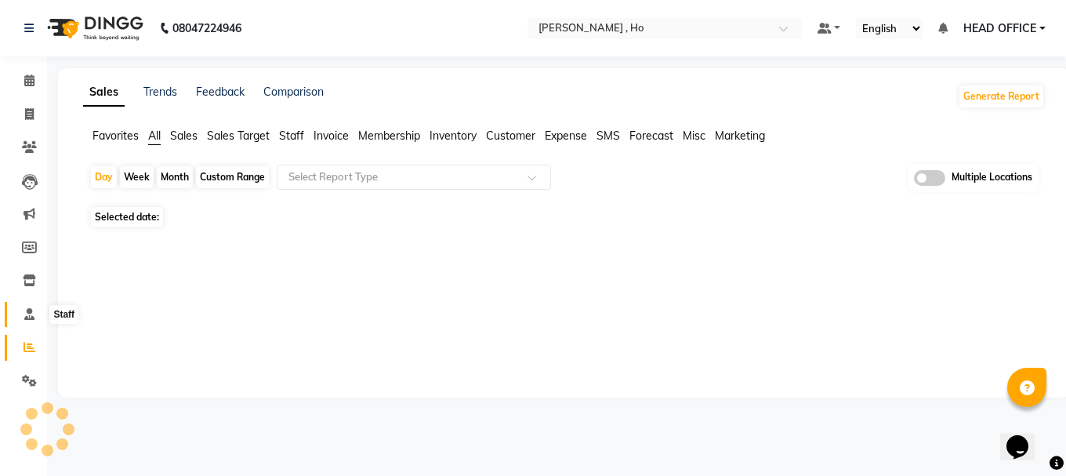
click at [33, 317] on icon at bounding box center [29, 314] width 10 height 12
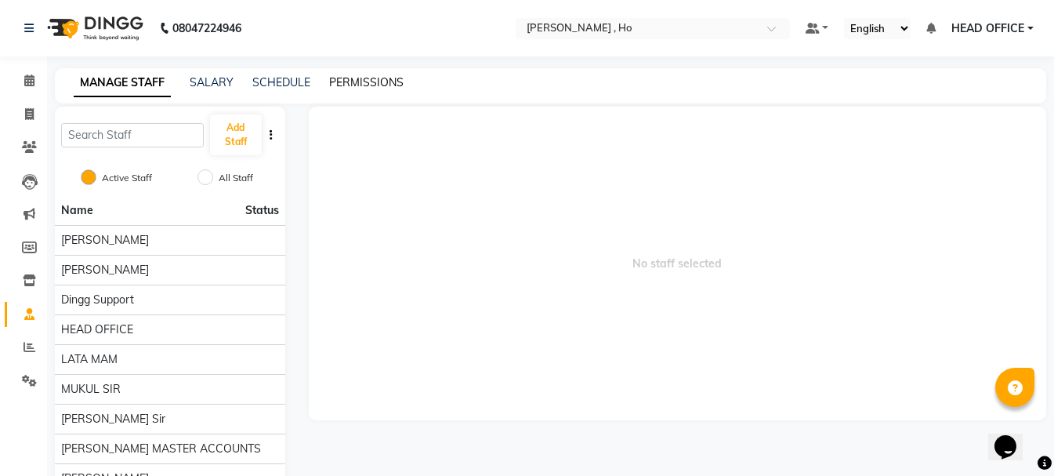
click at [362, 84] on link "PERMISSIONS" at bounding box center [366, 82] width 74 height 14
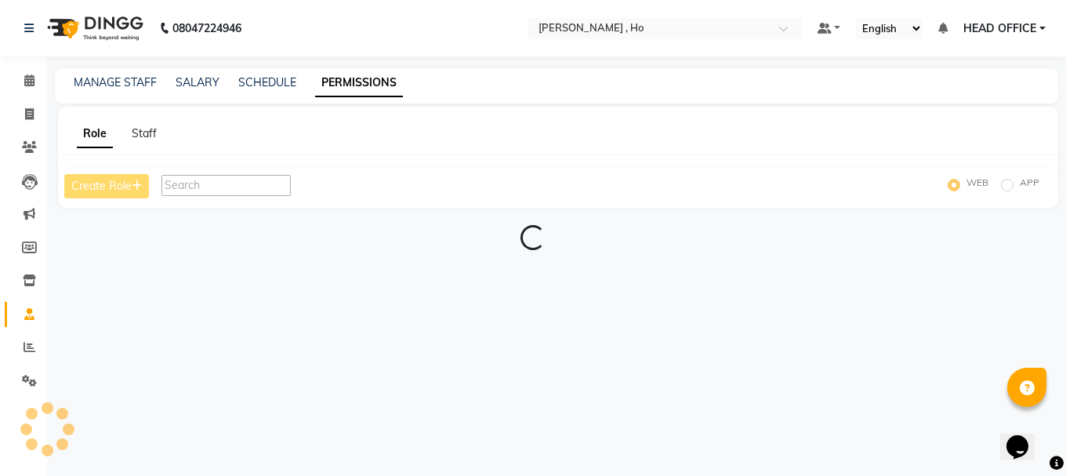
click at [254, 185] on input "text" at bounding box center [225, 185] width 129 height 21
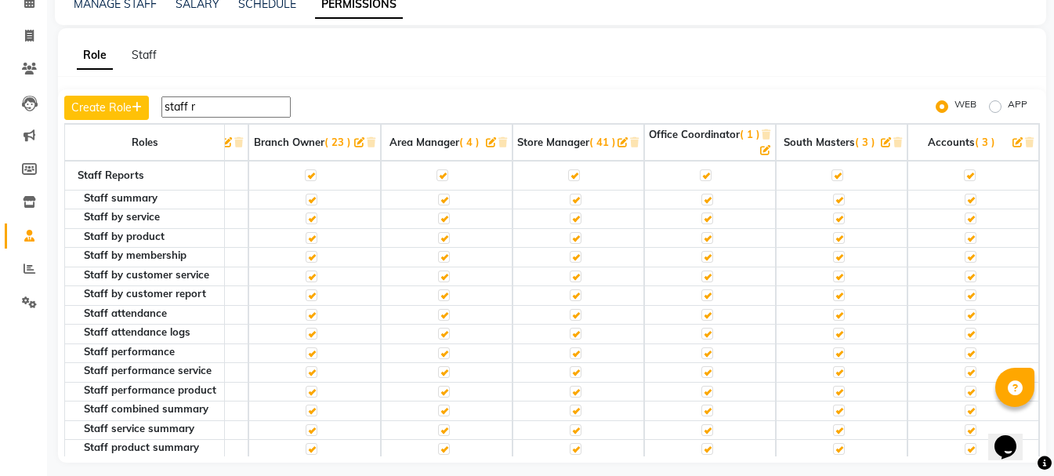
scroll to position [89, 0]
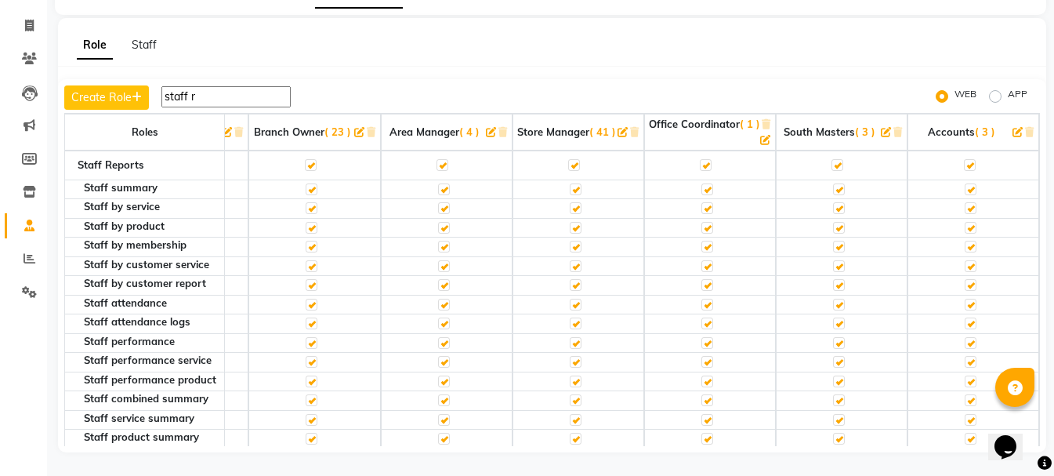
click at [273, 92] on input "staff r" at bounding box center [225, 96] width 129 height 21
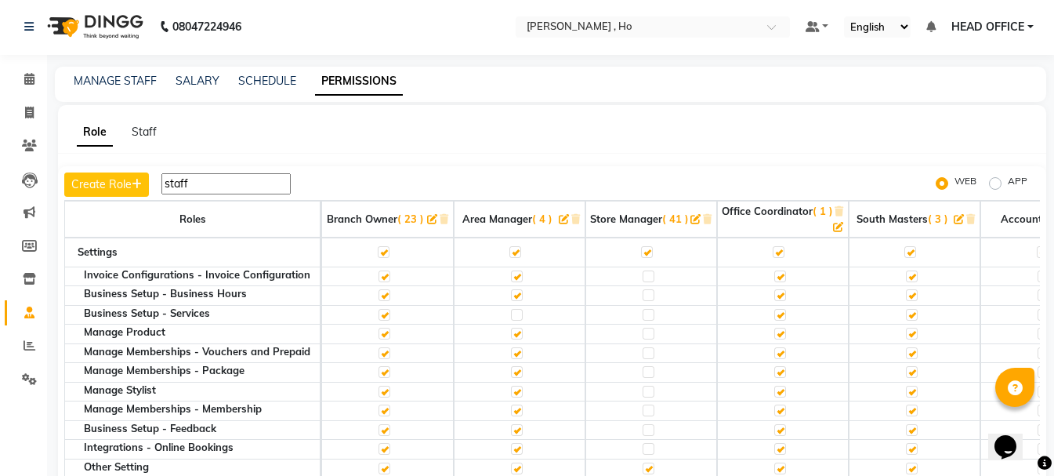
scroll to position [0, 0]
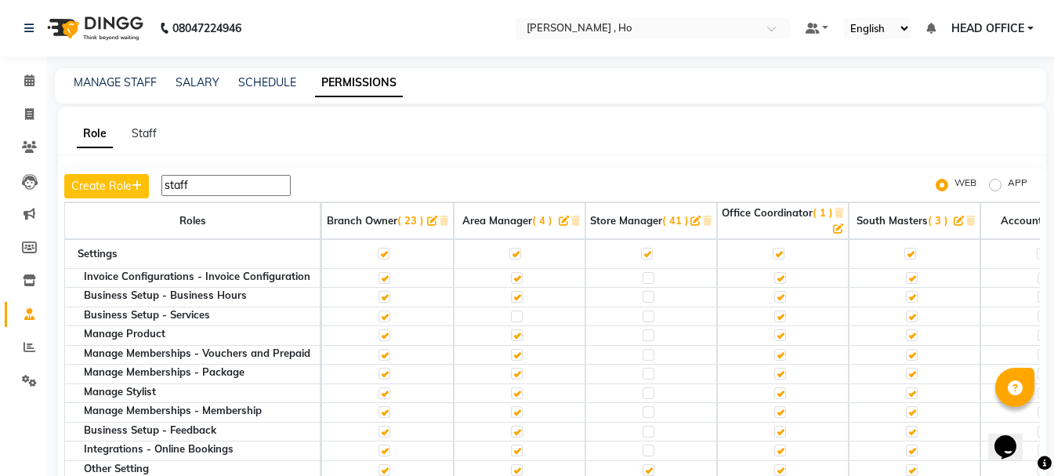
type input "staff"
click at [599, 125] on div "Role Staff" at bounding box center [542, 133] width 969 height 16
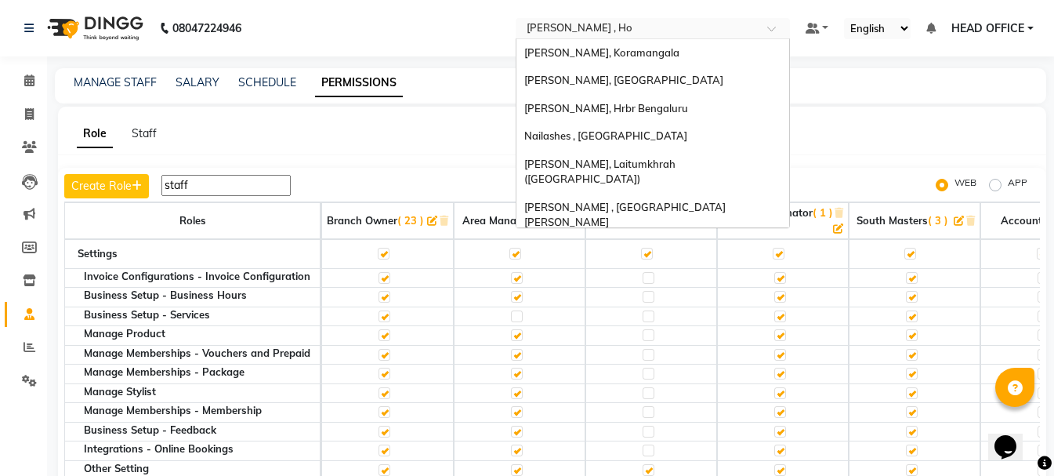
click at [672, 32] on input "text" at bounding box center [636, 30] width 227 height 16
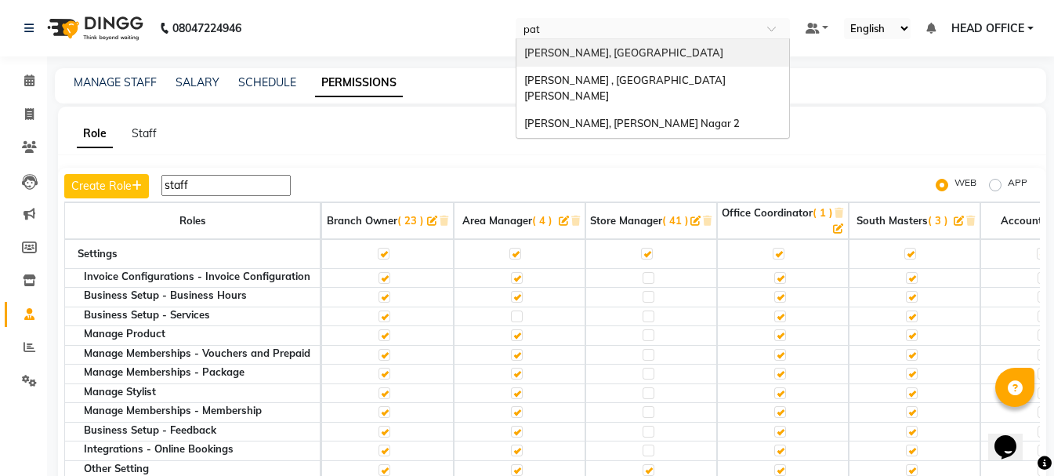
type input "pate"
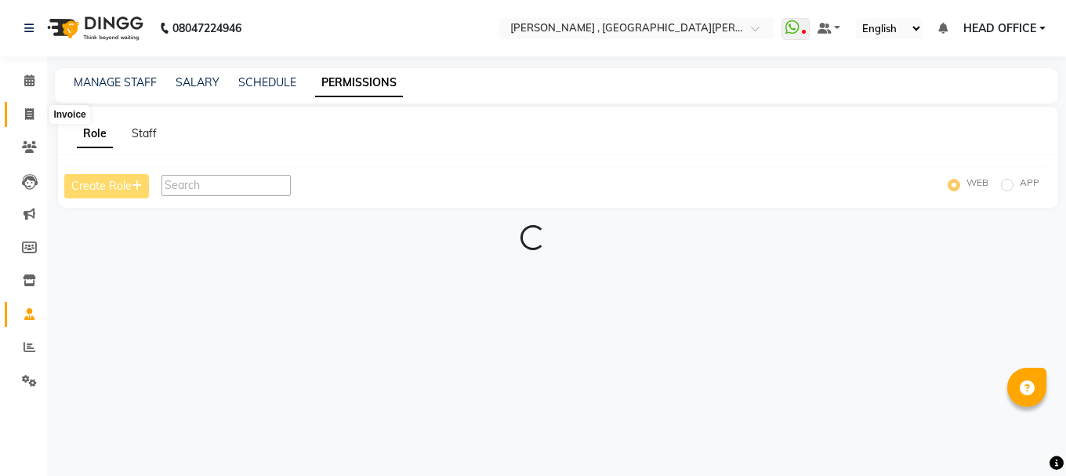
select select "en"
click at [25, 118] on icon at bounding box center [29, 114] width 9 height 12
select select "service"
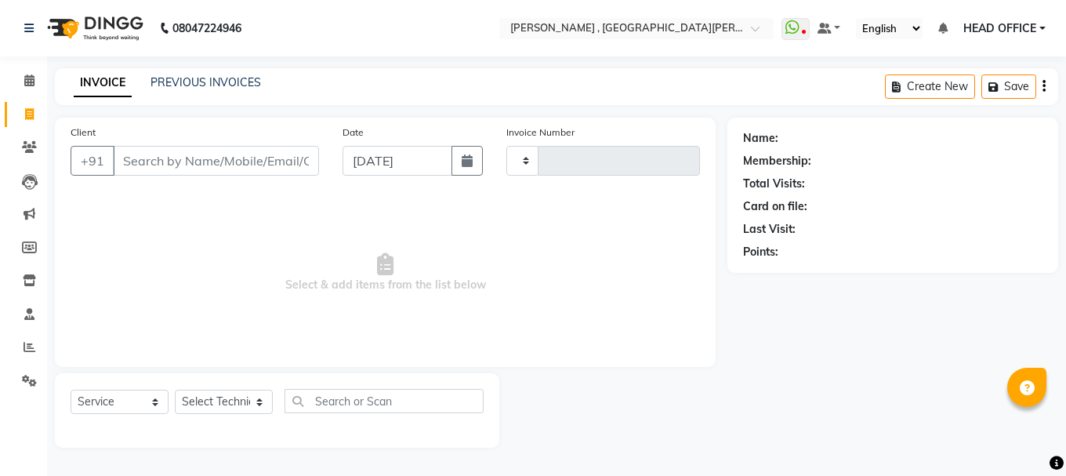
type input "0818"
select select "3836"
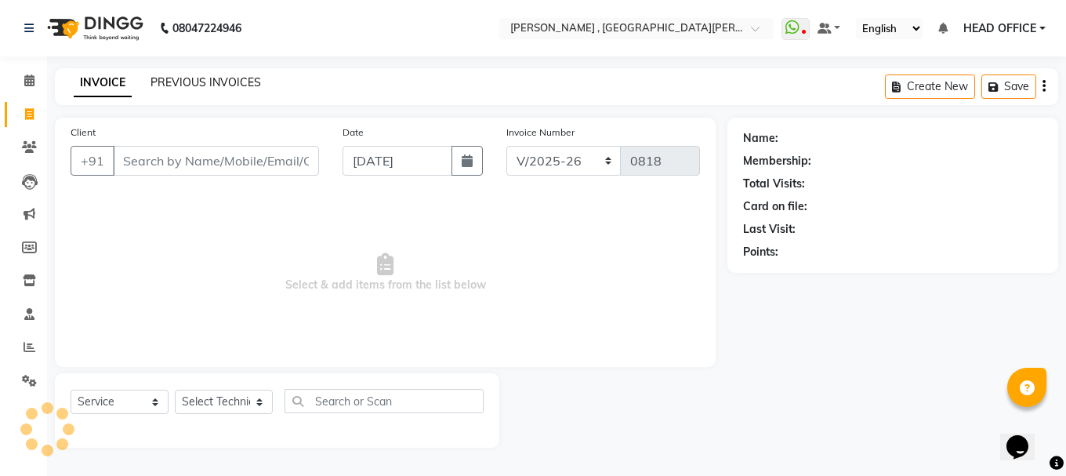
click at [204, 89] on link "PREVIOUS INVOICES" at bounding box center [205, 82] width 110 height 14
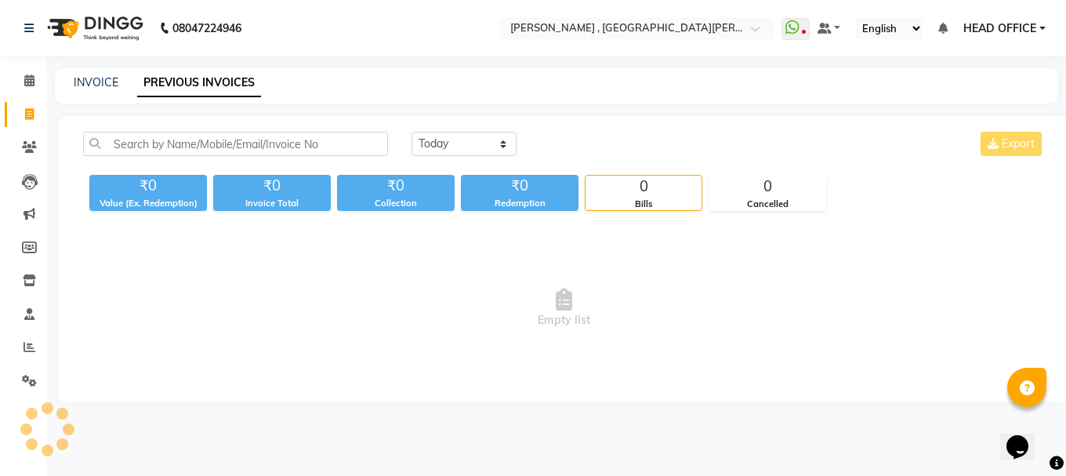
click at [74, 67] on div "08047224946 Select Location × Nailashes , East Patel Nagar WhatsApp Status ✕ St…" at bounding box center [533, 238] width 1066 height 476
click at [99, 80] on link "INVOICE" at bounding box center [96, 82] width 45 height 14
select select "service"
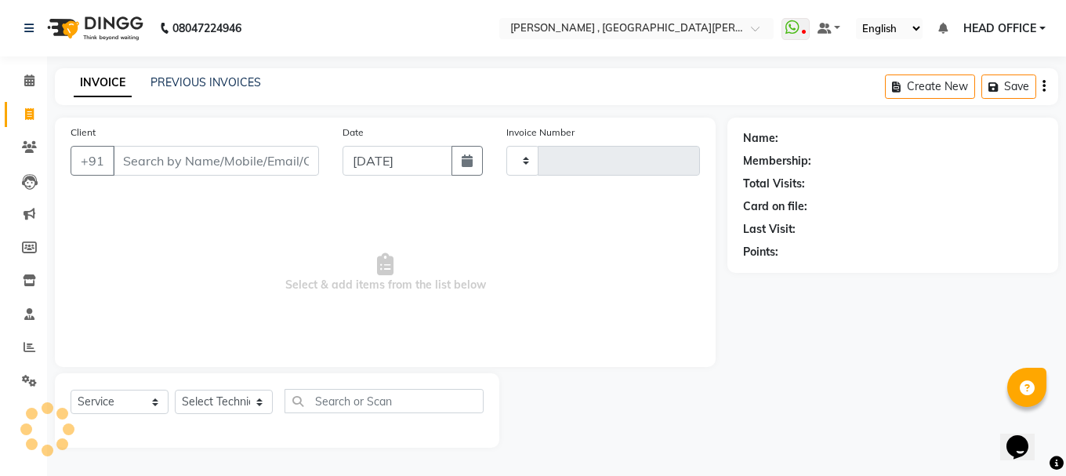
type input "0818"
select select "3836"
click at [467, 171] on button "button" at bounding box center [466, 161] width 31 height 30
select select "9"
select select "2025"
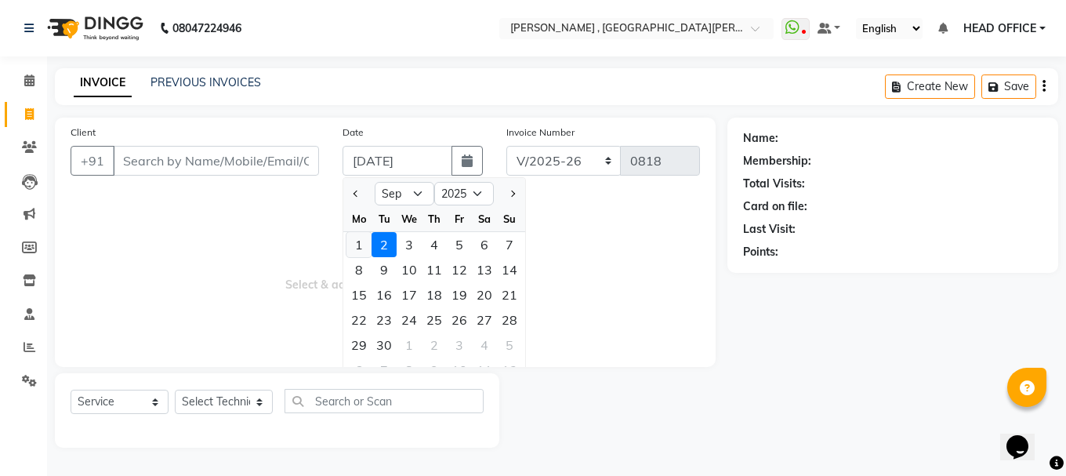
click at [359, 250] on div "1" at bounding box center [358, 244] width 25 height 25
type input "[DATE]"
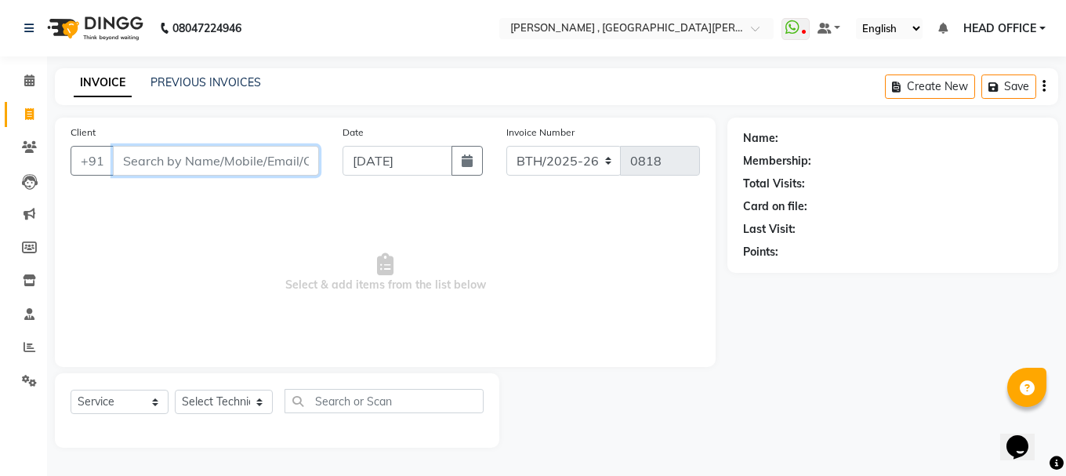
click at [222, 160] on input "Client" at bounding box center [216, 161] width 206 height 30
type input "e"
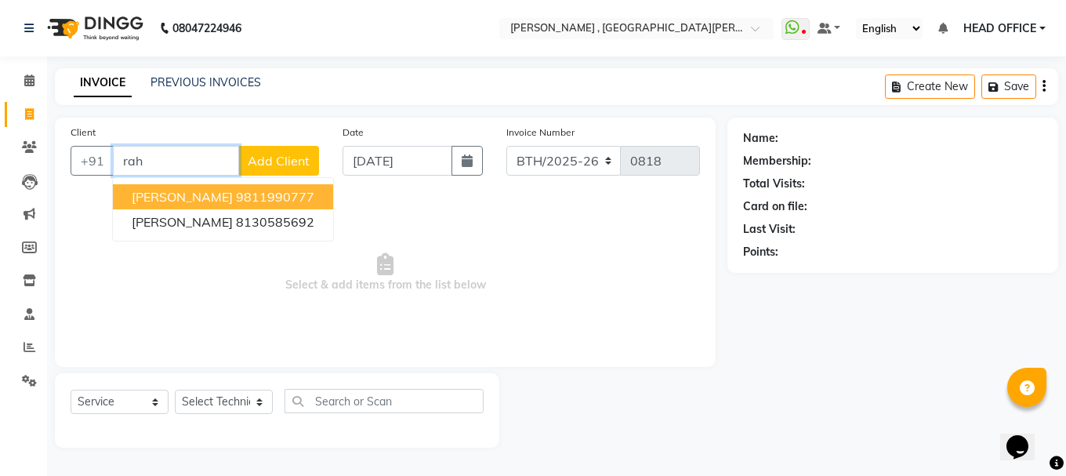
click at [236, 201] on ngb-highlight "9811990777" at bounding box center [275, 197] width 78 height 16
type input "9811990777"
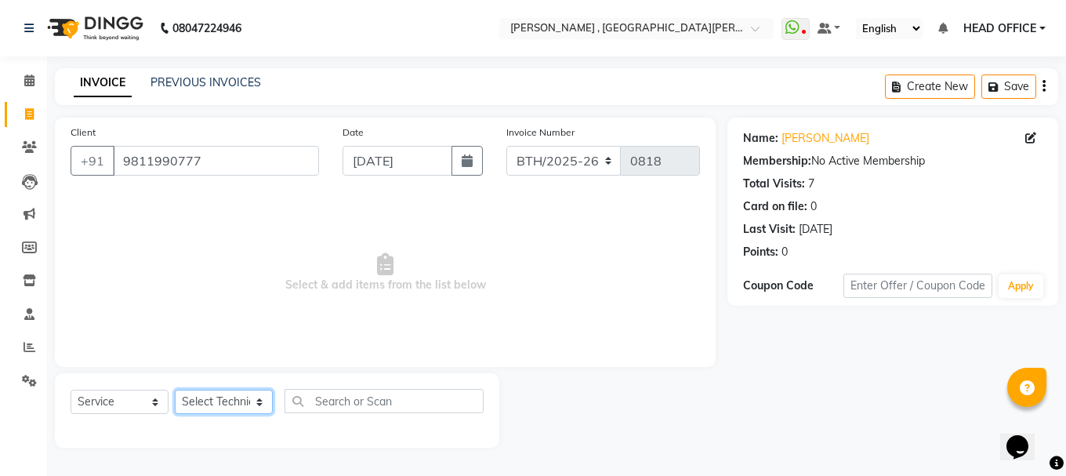
click at [238, 398] on select "Select Technician anikit Manager nargis neha Sky zahra" at bounding box center [224, 401] width 98 height 24
select select "79955"
click at [175, 389] on select "Select Technician anikit Manager nargis neha Sky zahra" at bounding box center [224, 401] width 98 height 24
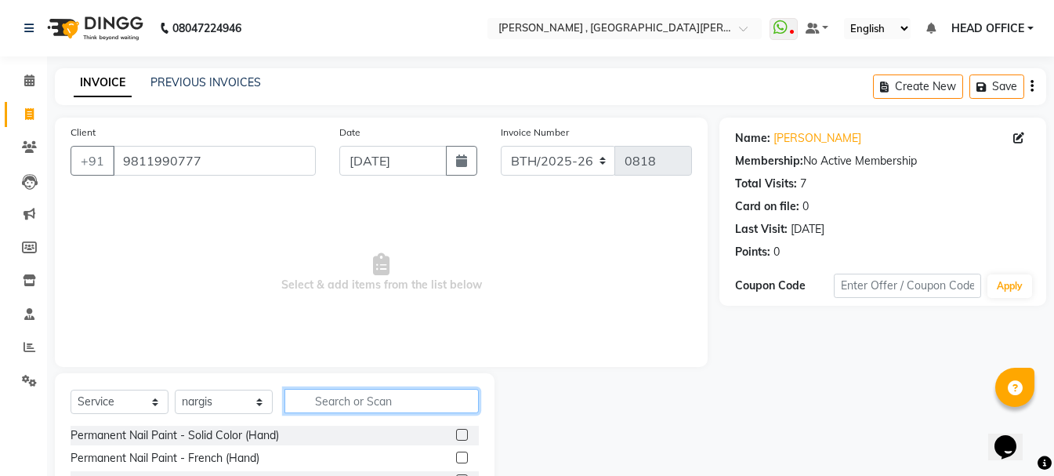
click at [371, 406] on input "text" at bounding box center [381, 401] width 194 height 24
click at [440, 426] on div "Permanent Nail Paint - Solid Color (Hand)" at bounding box center [275, 435] width 408 height 20
click at [456, 437] on label at bounding box center [462, 435] width 12 height 12
click at [456, 437] on input "checkbox" at bounding box center [461, 435] width 10 height 10
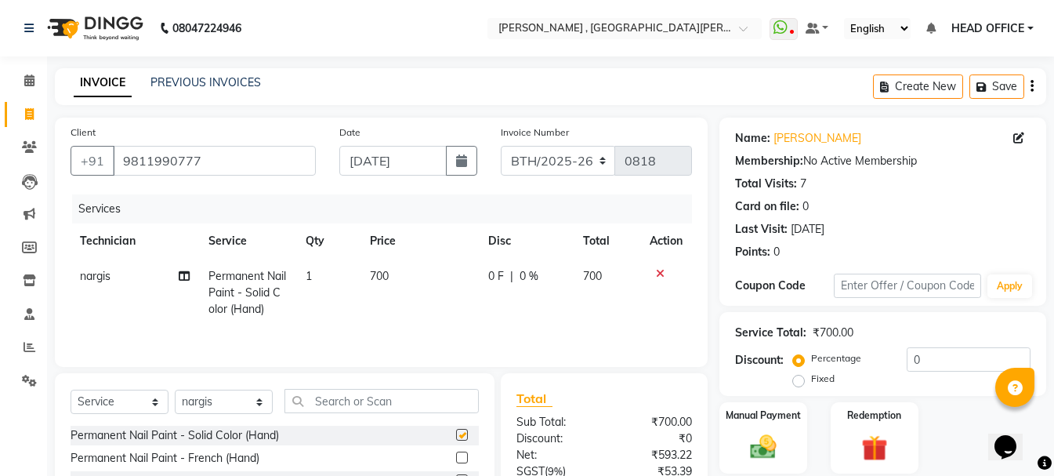
checkbox input "false"
click at [376, 282] on span "700" at bounding box center [379, 276] width 19 height 14
select select "79955"
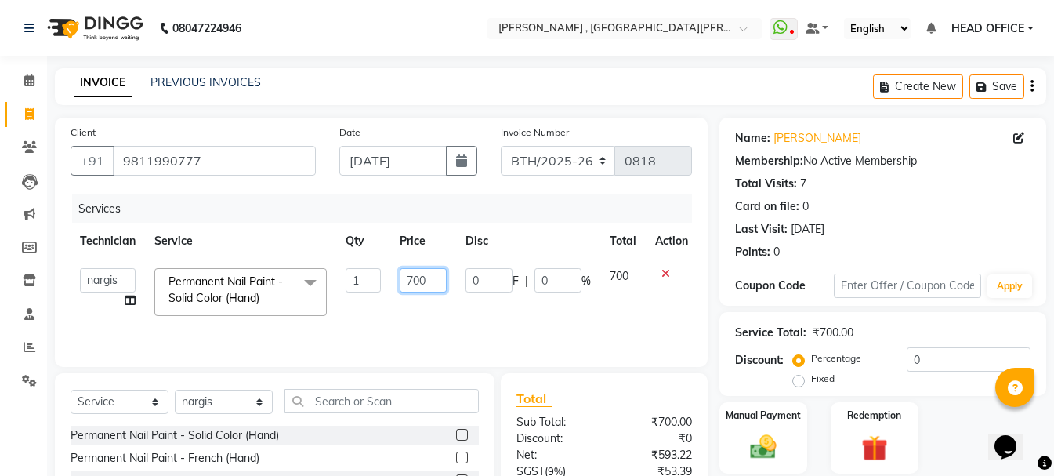
drag, startPoint x: 413, startPoint y: 279, endPoint x: 394, endPoint y: 277, distance: 19.0
click at [394, 277] on td "700" at bounding box center [423, 292] width 66 height 67
type input "1500"
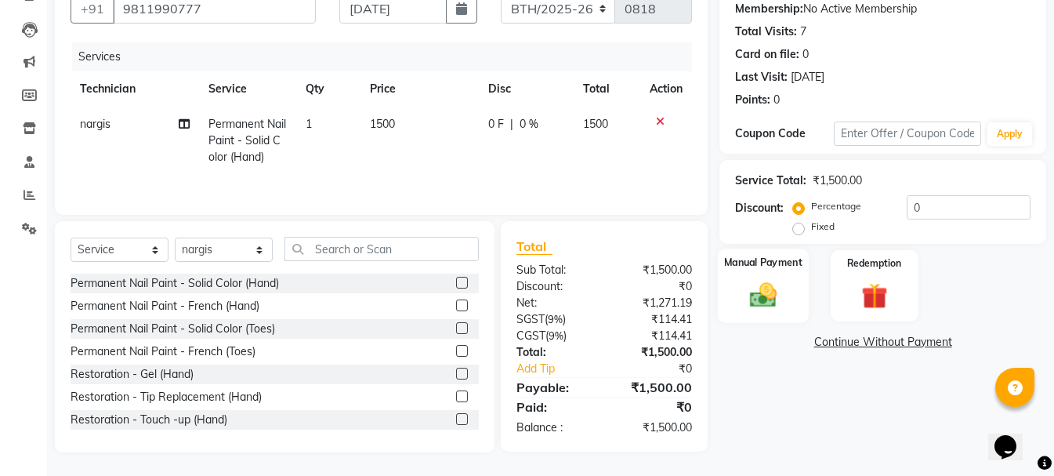
click at [778, 299] on img at bounding box center [763, 294] width 44 height 31
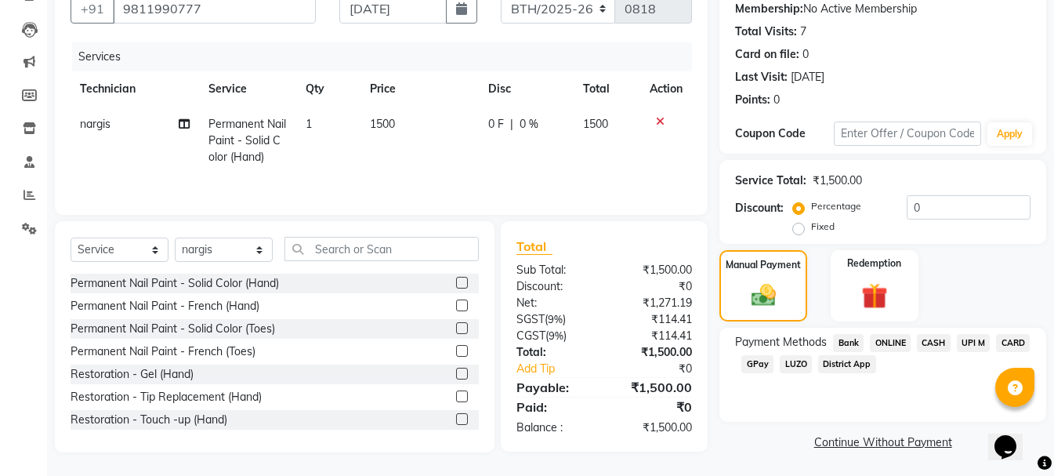
click at [892, 337] on span "ONLINE" at bounding box center [890, 343] width 41 height 18
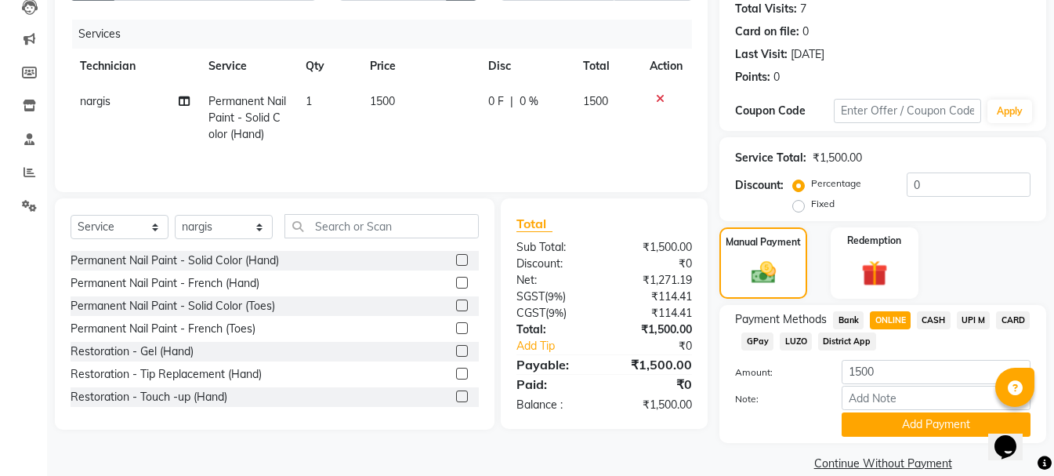
scroll to position [197, 0]
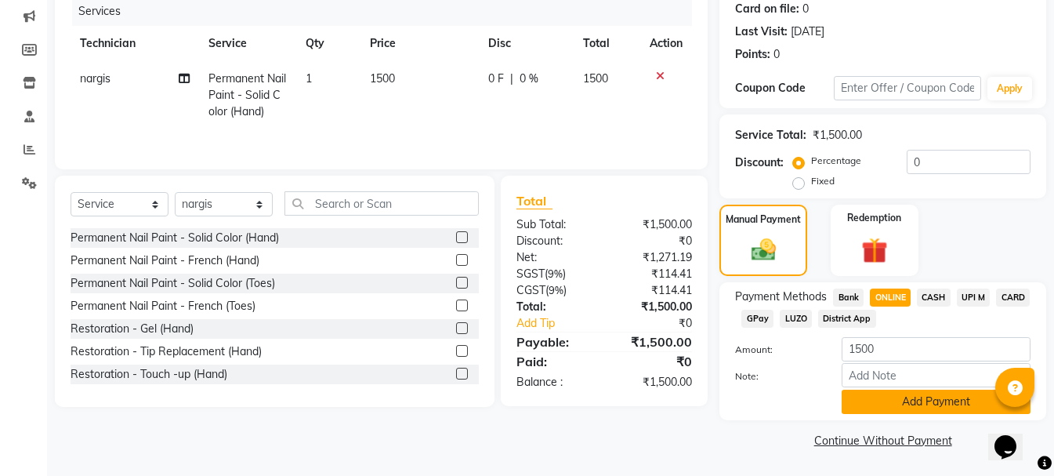
click at [872, 407] on button "Add Payment" at bounding box center [936, 401] width 189 height 24
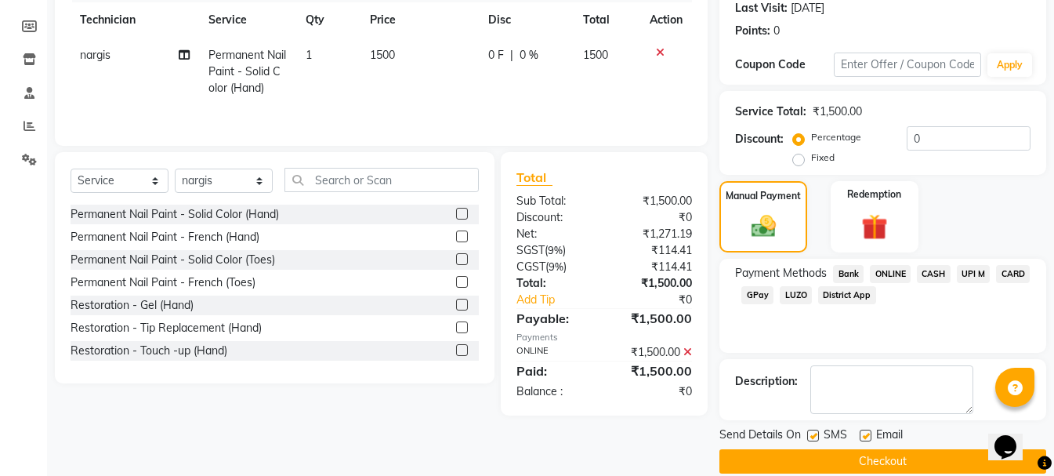
scroll to position [242, 0]
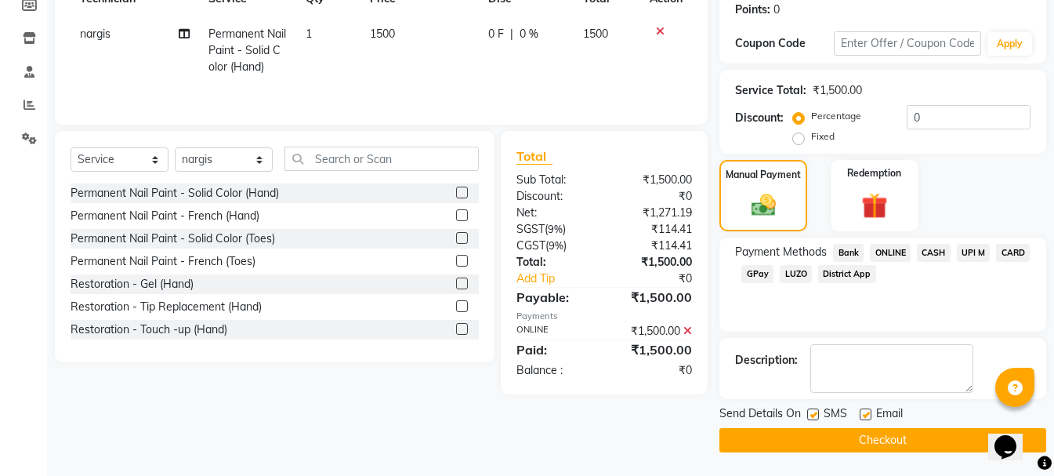
click at [763, 430] on button "Checkout" at bounding box center [882, 440] width 327 height 24
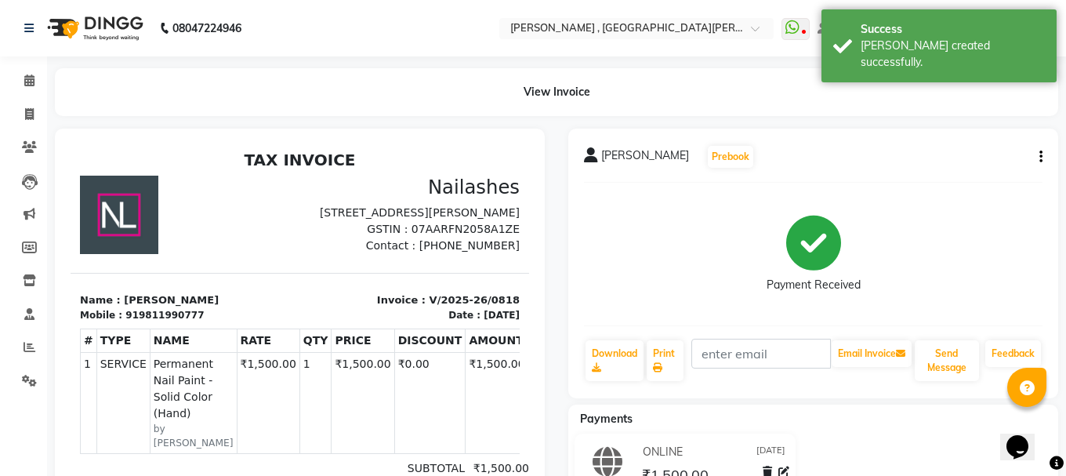
select select "service"
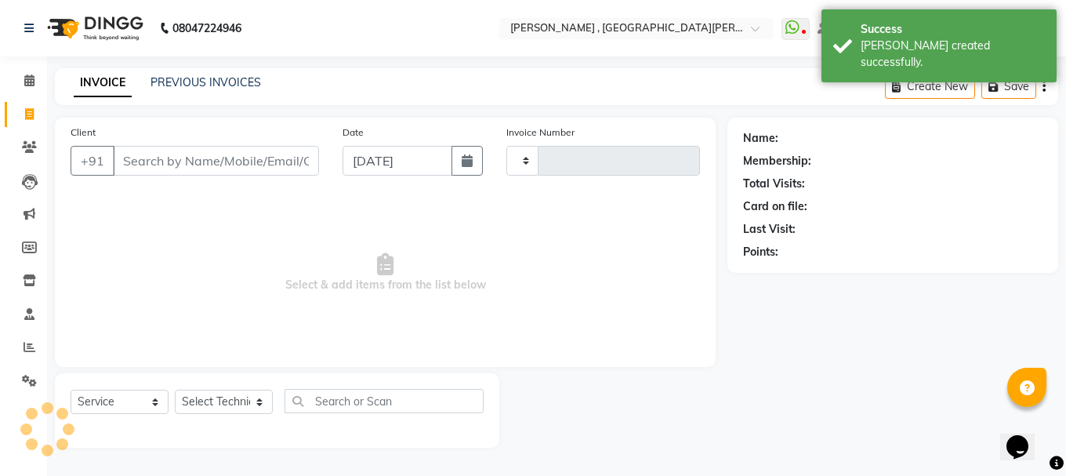
type input "0819"
select select "3836"
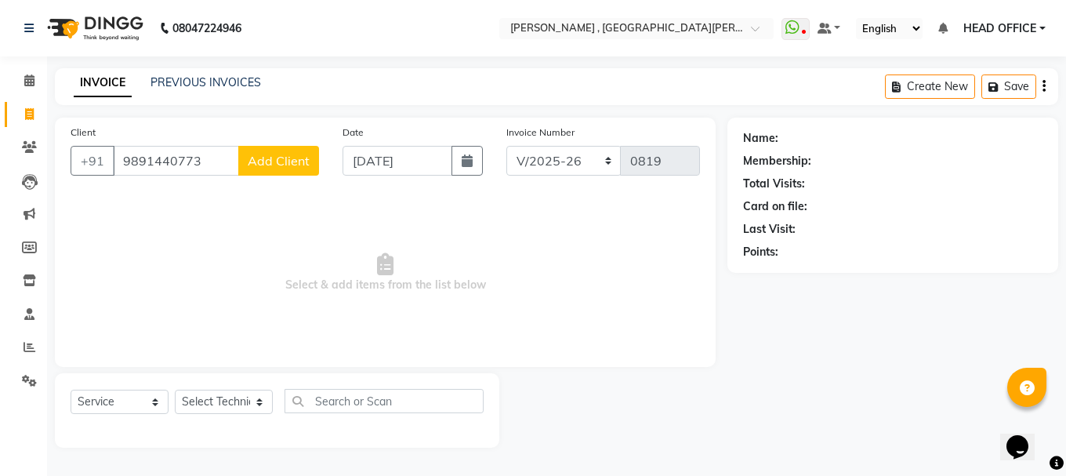
type input "9891440773"
click at [427, 245] on span "Select & add items from the list below" at bounding box center [385, 272] width 629 height 157
click at [218, 399] on select "Select Technician anikit Manager nargis neha Sky zahra" at bounding box center [224, 401] width 98 height 24
select select "85706"
click at [175, 389] on select "Select Technician anikit Manager nargis neha Sky zahra" at bounding box center [224, 401] width 98 height 24
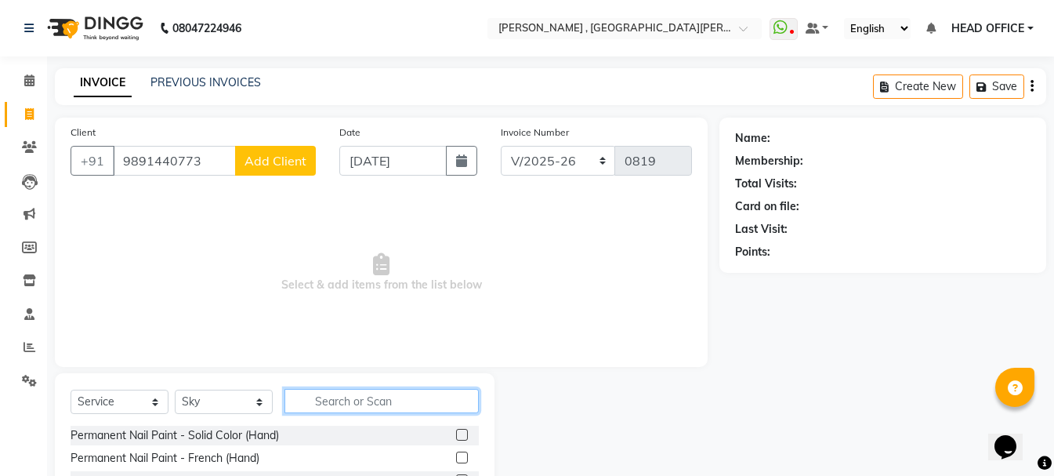
click at [362, 403] on input "text" at bounding box center [381, 401] width 194 height 24
click at [456, 435] on label at bounding box center [462, 435] width 12 height 12
click at [456, 435] on input "checkbox" at bounding box center [461, 435] width 10 height 10
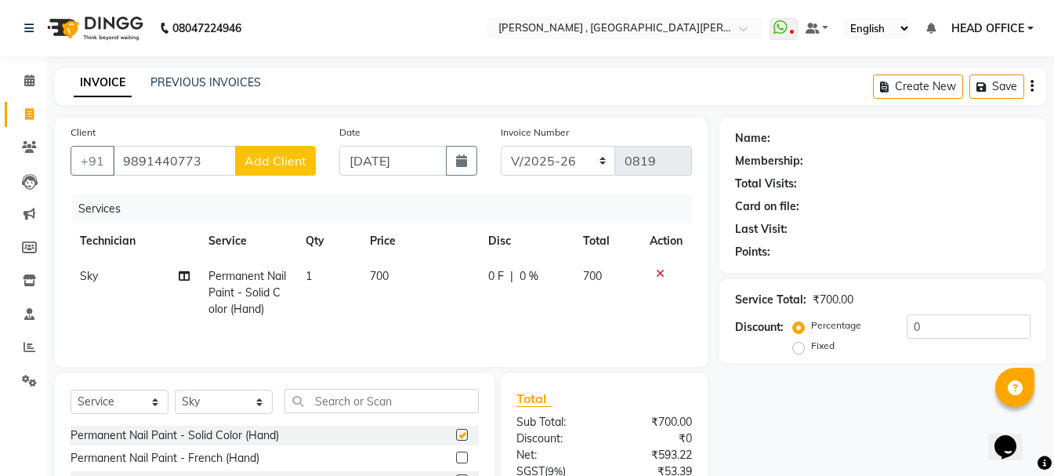
checkbox input "false"
drag, startPoint x: 379, startPoint y: 280, endPoint x: 366, endPoint y: 280, distance: 13.3
click at [366, 280] on td "700" at bounding box center [419, 293] width 118 height 68
select select "85706"
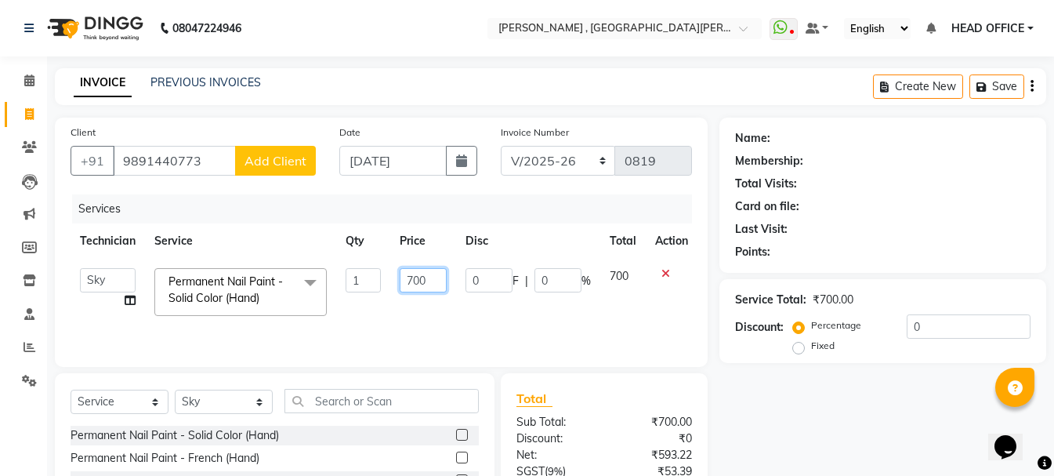
click at [417, 284] on input "700" at bounding box center [423, 280] width 47 height 24
type input "1000"
click at [459, 158] on icon "button" at bounding box center [461, 160] width 11 height 13
select select "9"
select select "2025"
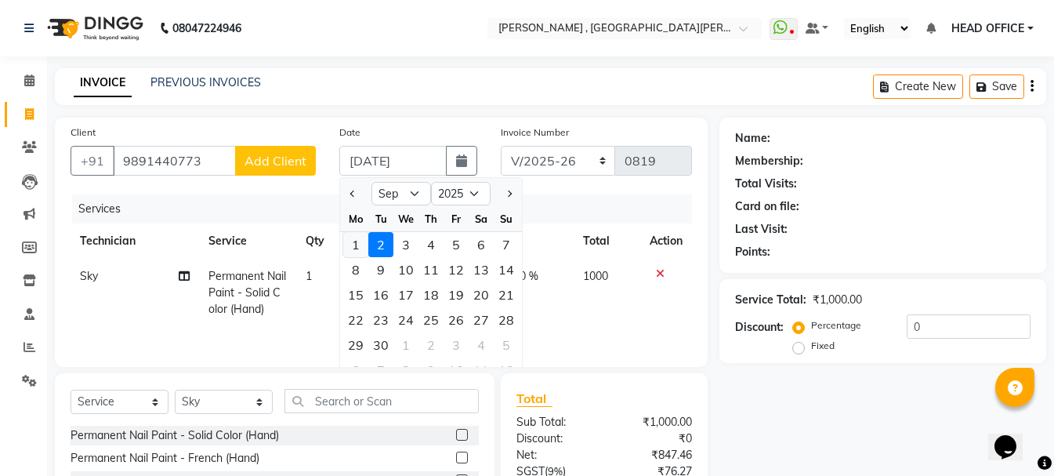
click at [357, 240] on div "1" at bounding box center [355, 244] width 25 height 25
type input "[DATE]"
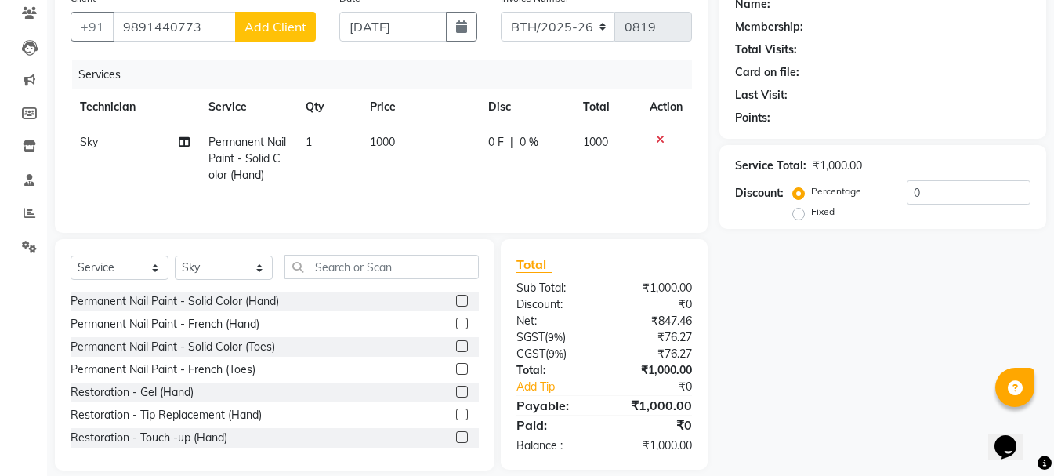
scroll to position [152, 0]
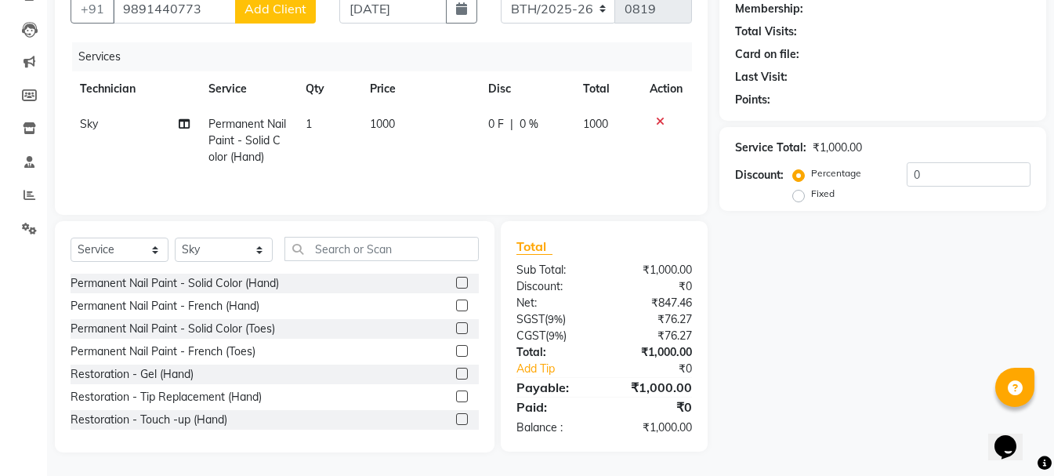
click at [832, 275] on div "Name: Membership: Total Visits: Card on file: Last Visit: Points: Service Total…" at bounding box center [888, 209] width 338 height 487
drag, startPoint x: 509, startPoint y: 182, endPoint x: 530, endPoint y: 183, distance: 22.0
click at [530, 183] on div "Services Technician Service Qty Price Disc Total Action Sky Permanent Nail Pain…" at bounding box center [381, 120] width 621 height 157
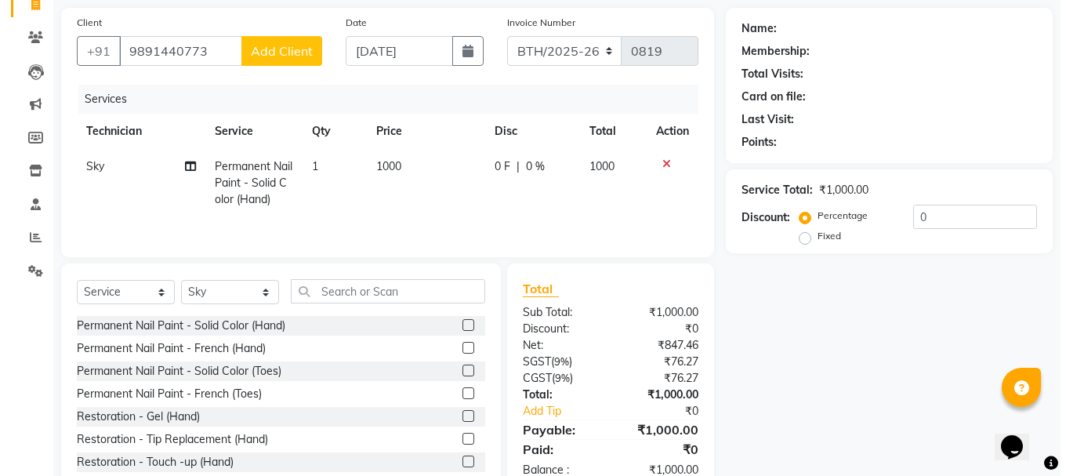
scroll to position [74, 0]
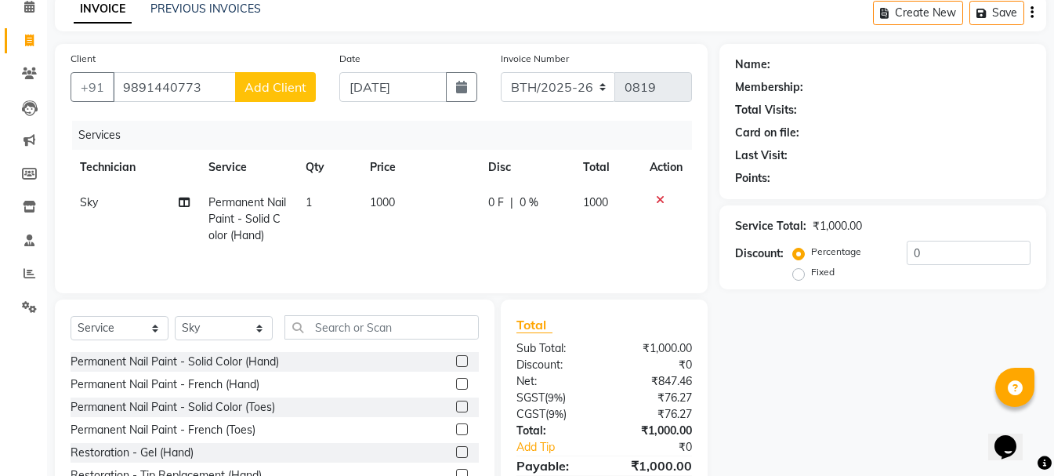
click at [289, 85] on span "Add Client" at bounding box center [275, 87] width 62 height 16
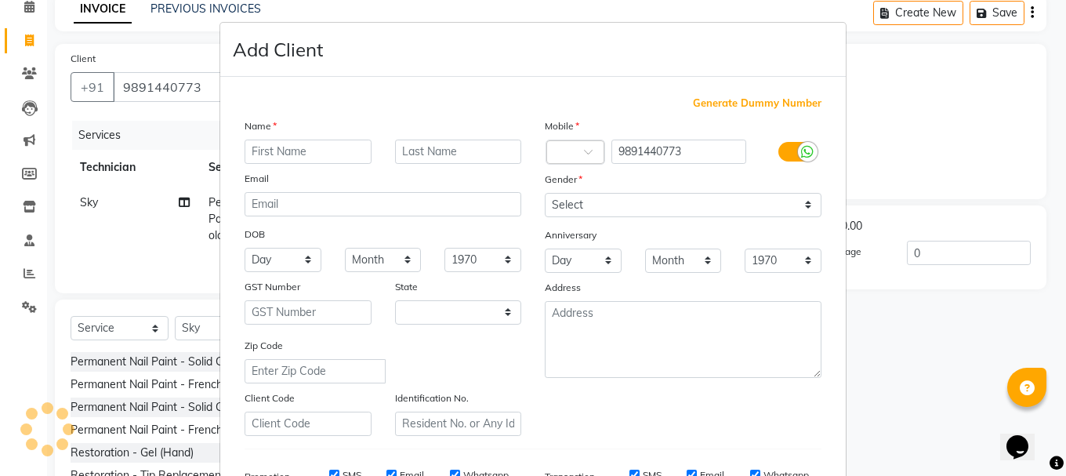
select select "21"
click at [333, 152] on input "text" at bounding box center [307, 151] width 127 height 24
type input "Ritu"
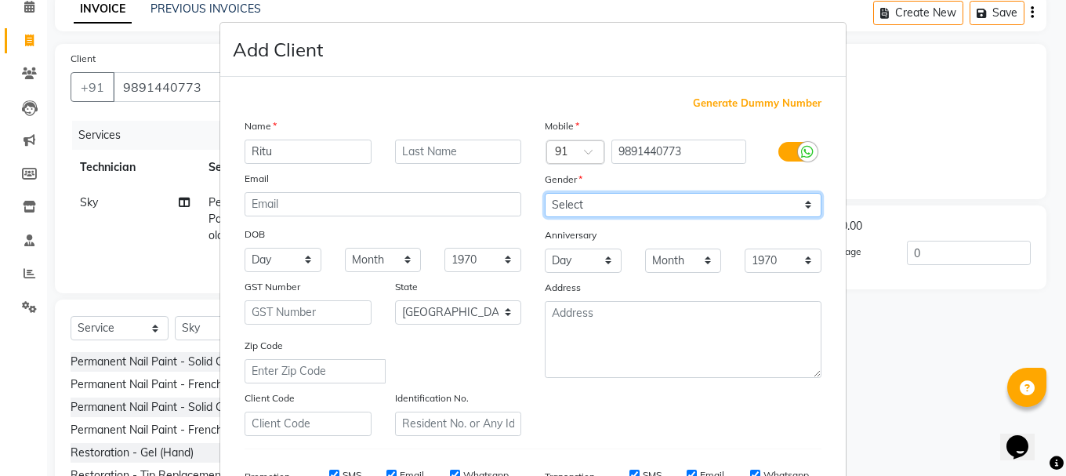
click at [601, 193] on select "Select Male Female Other Prefer Not To Say" at bounding box center [683, 205] width 277 height 24
select select "female"
click at [545, 193] on select "Select Male Female Other Prefer Not To Say" at bounding box center [683, 205] width 277 height 24
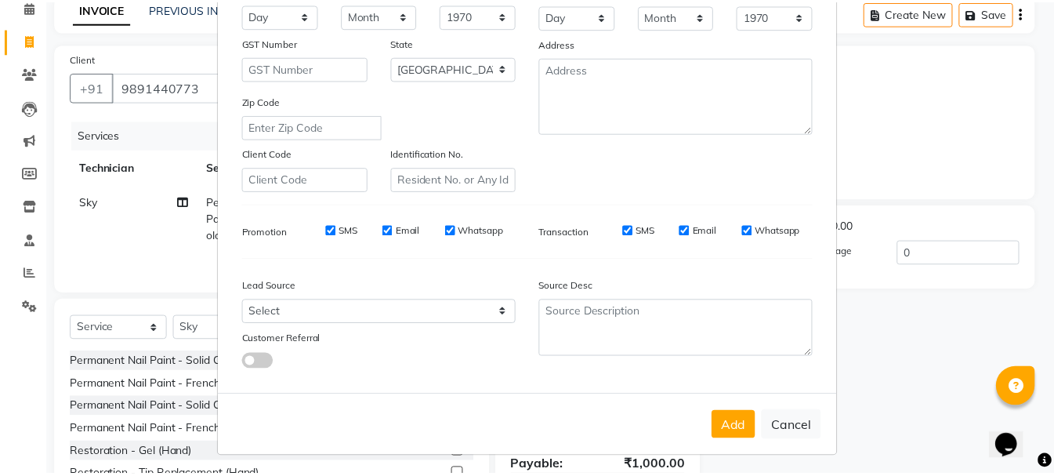
scroll to position [248, 0]
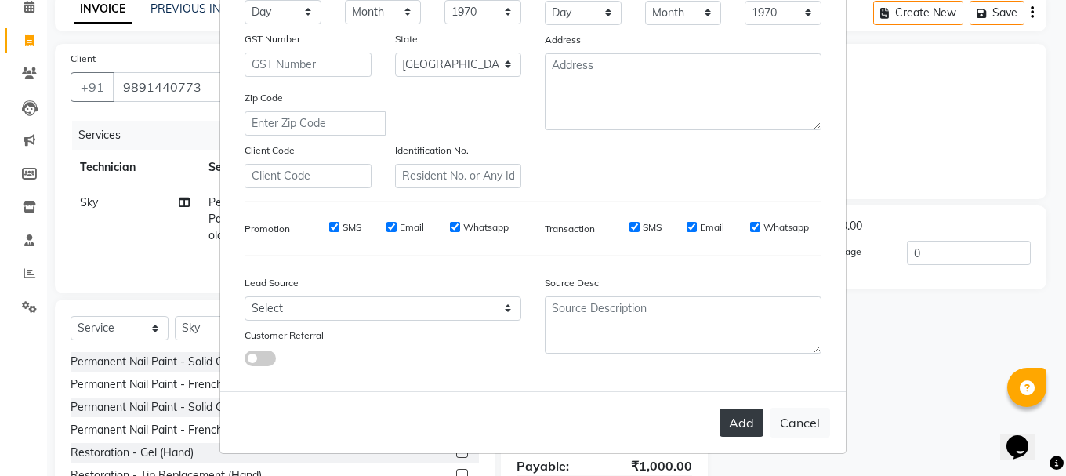
click at [735, 419] on button "Add" at bounding box center [741, 422] width 44 height 28
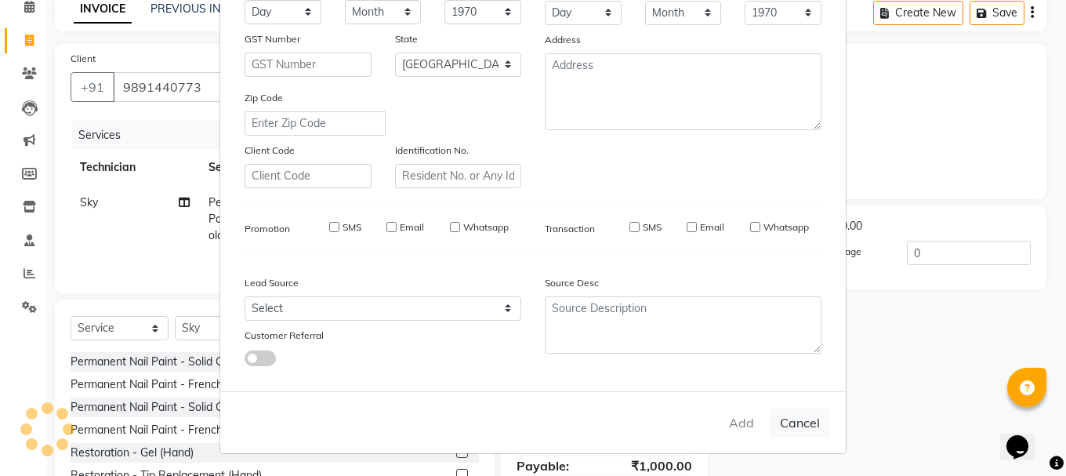
select select
select select "null"
select select
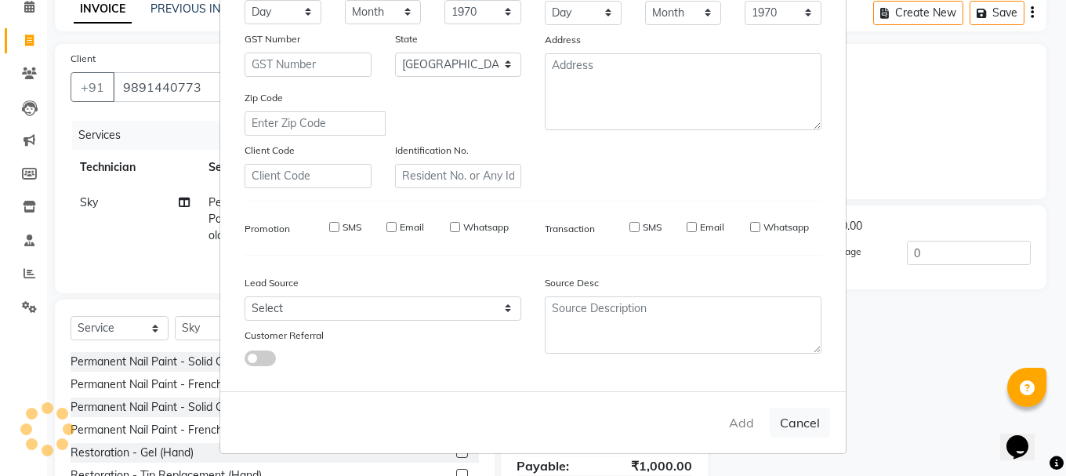
select select
checkbox input "false"
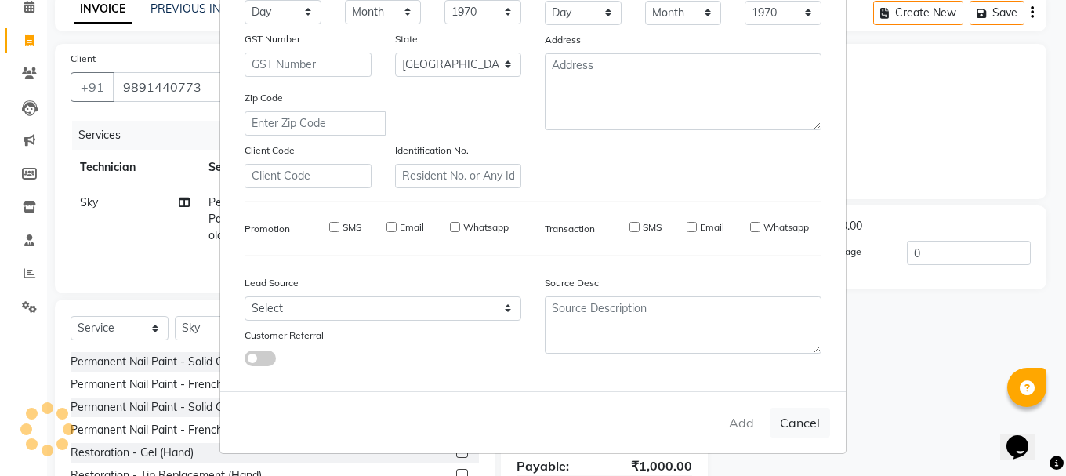
checkbox input "false"
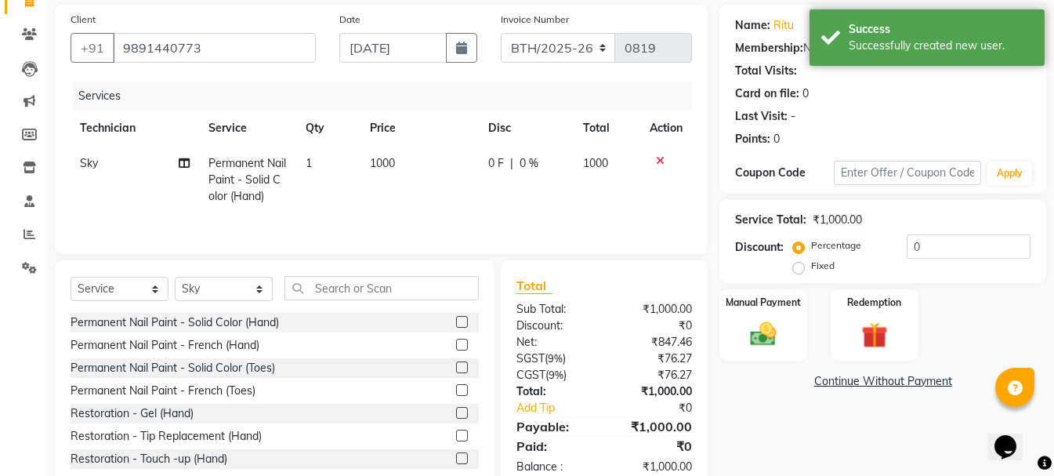
scroll to position [152, 0]
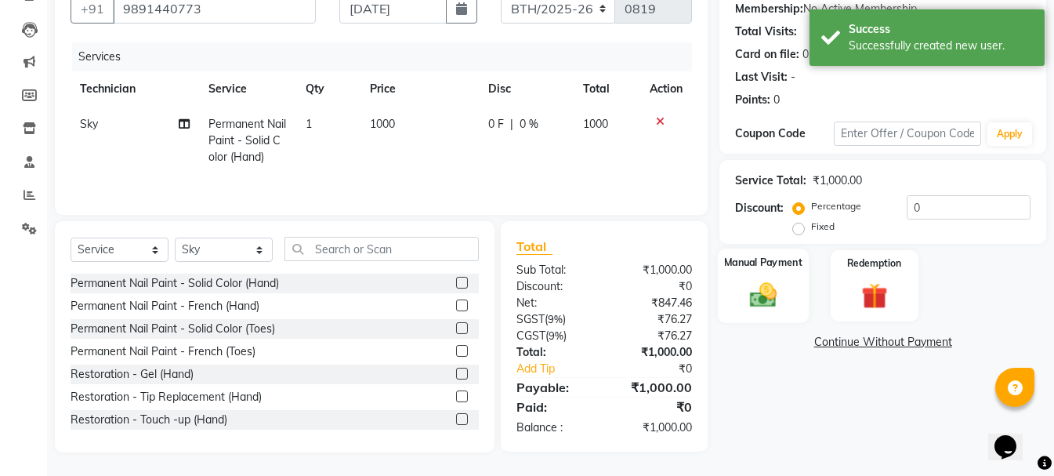
click at [775, 279] on img at bounding box center [763, 294] width 44 height 31
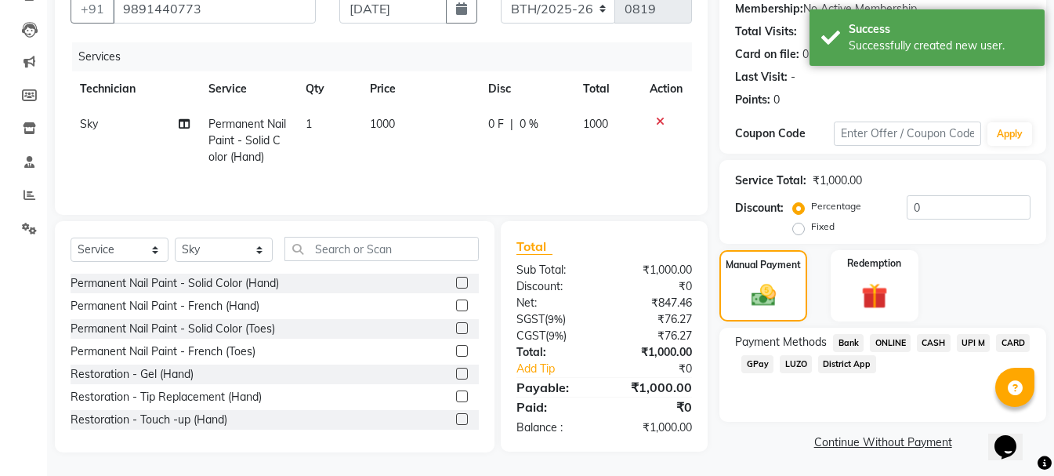
click at [926, 342] on span "CASH" at bounding box center [934, 343] width 34 height 18
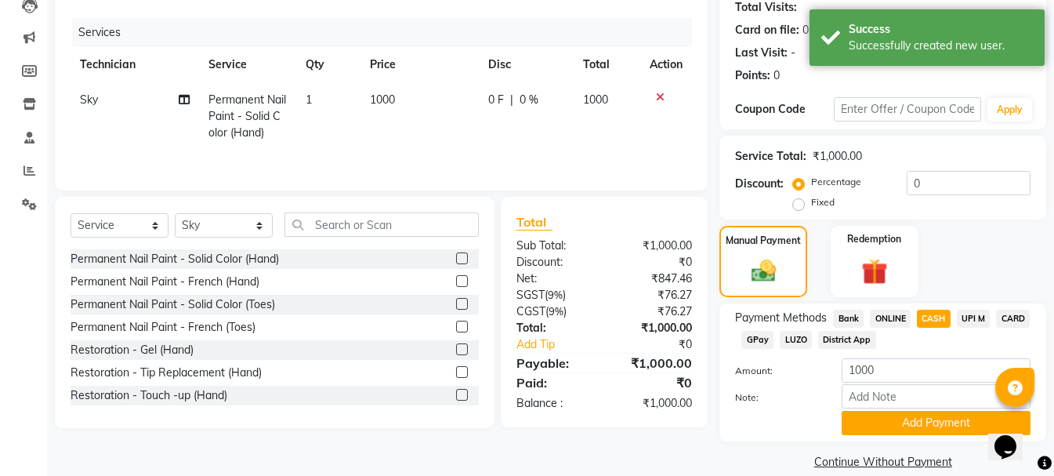
scroll to position [197, 0]
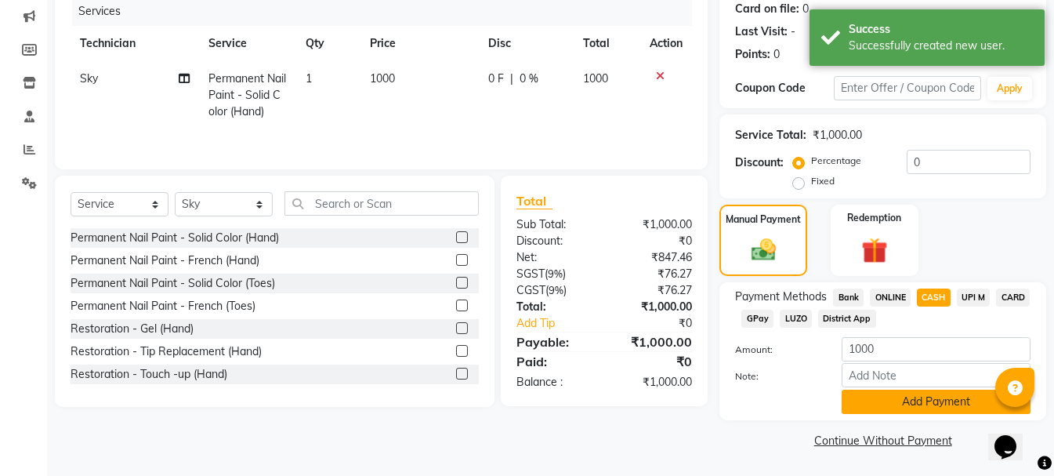
click at [904, 396] on button "Add Payment" at bounding box center [936, 401] width 189 height 24
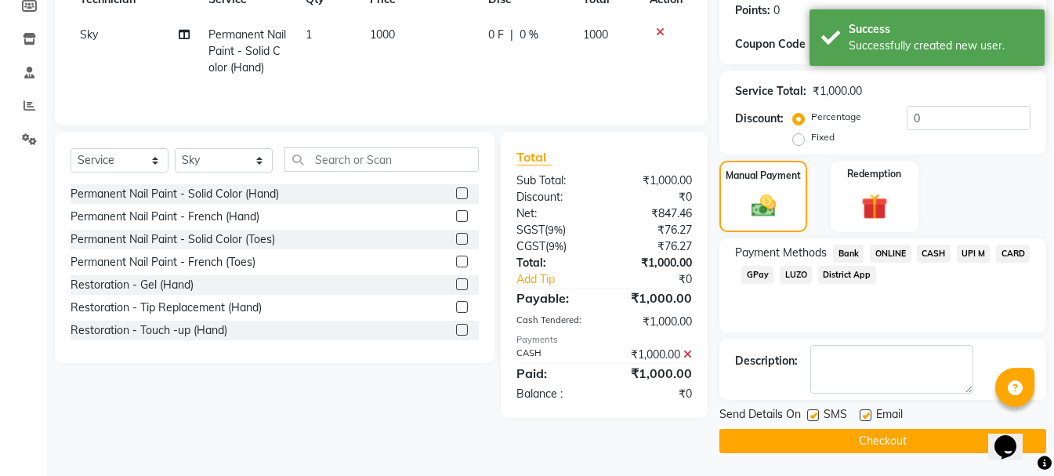
scroll to position [242, 0]
click at [778, 437] on button "Checkout" at bounding box center [882, 440] width 327 height 24
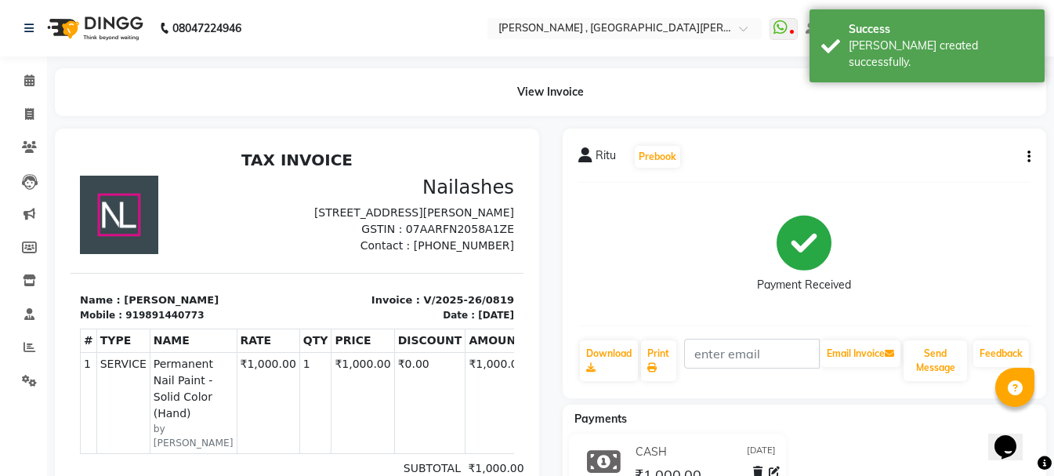
select select "3836"
select select "service"
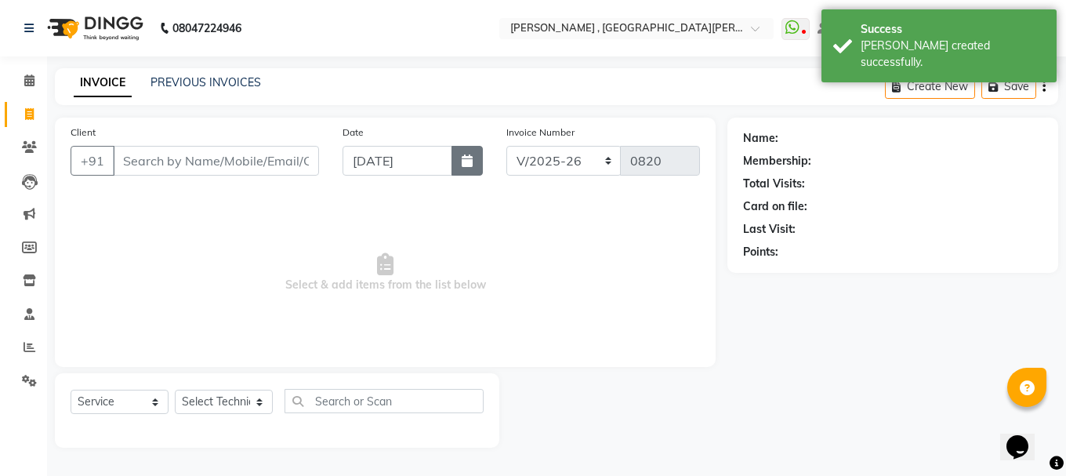
click at [456, 158] on button "button" at bounding box center [466, 161] width 31 height 30
select select "9"
select select "2025"
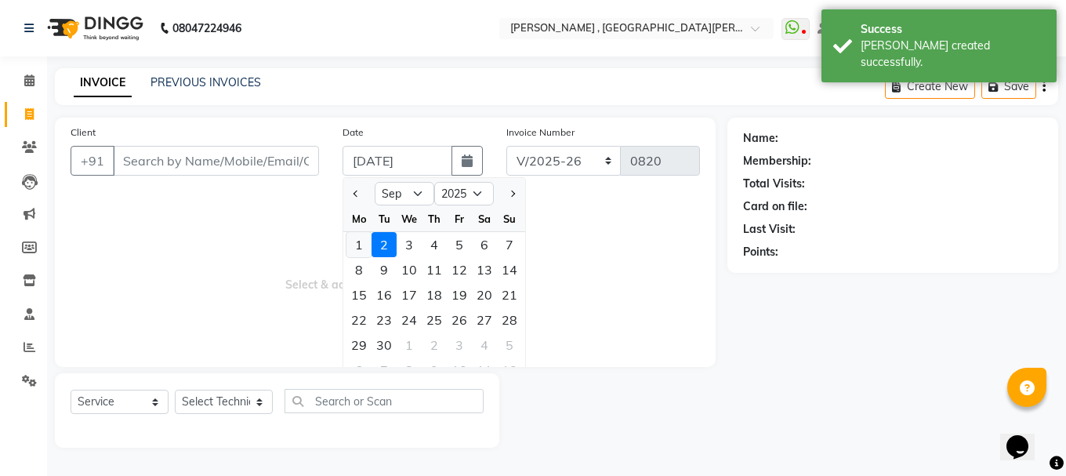
click at [362, 247] on div "1" at bounding box center [358, 244] width 25 height 25
type input "[DATE]"
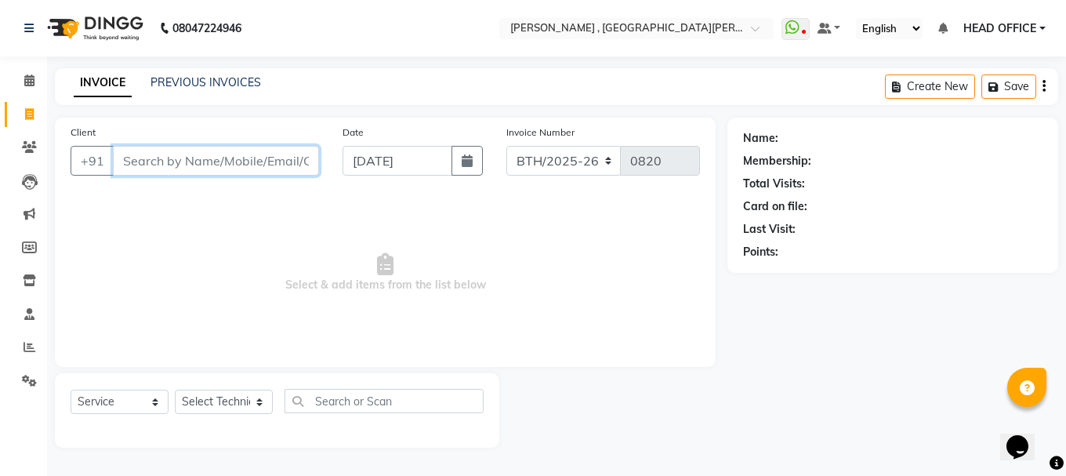
click at [202, 167] on input "Client" at bounding box center [216, 161] width 206 height 30
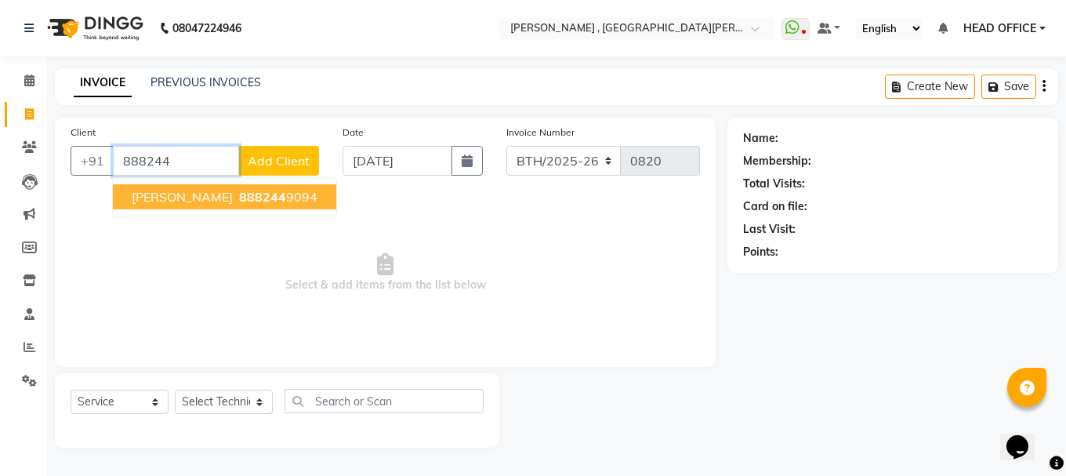
click at [239, 193] on span "888244" at bounding box center [262, 197] width 47 height 16
type input "8882449094"
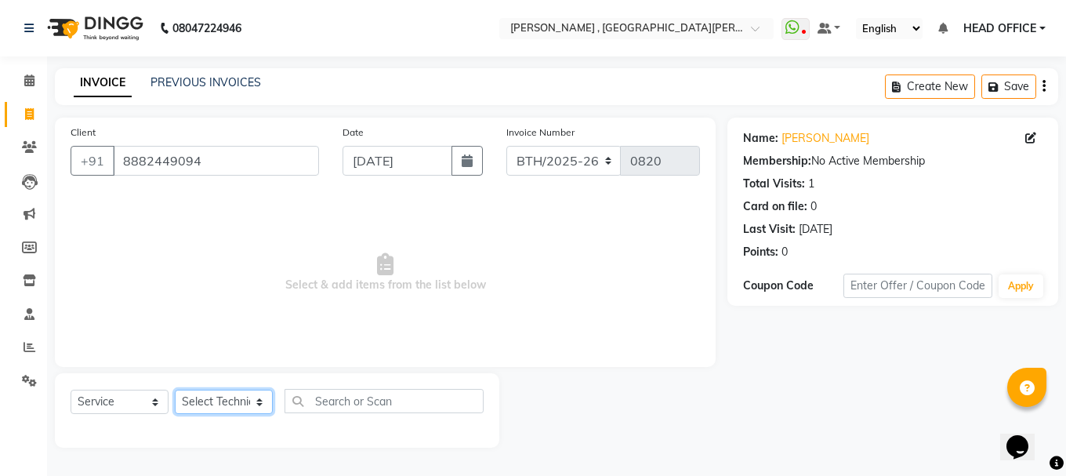
click at [220, 395] on select "Select Technician anikit Manager nargis neha Sky zahra" at bounding box center [224, 401] width 98 height 24
select select "85706"
click at [175, 389] on select "Select Technician anikit Manager nargis neha Sky zahra" at bounding box center [224, 401] width 98 height 24
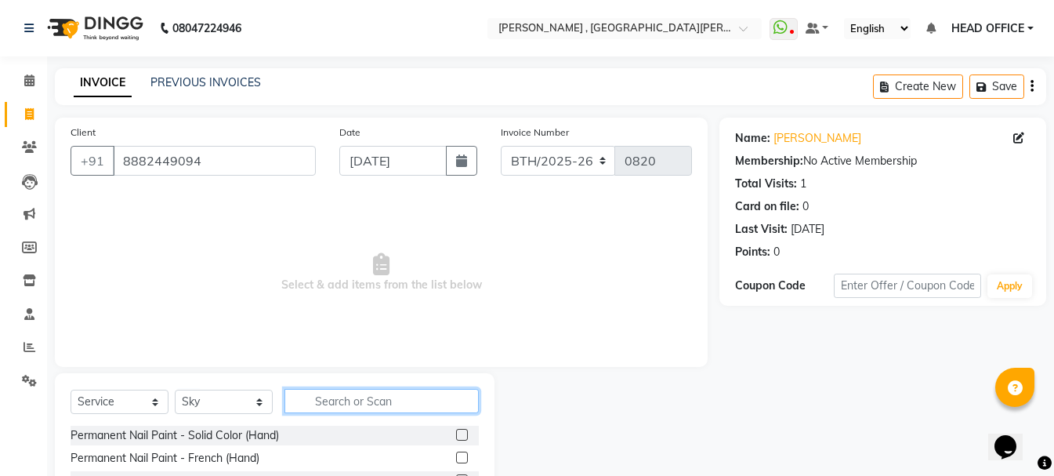
click at [358, 403] on input "text" at bounding box center [381, 401] width 194 height 24
click at [456, 439] on label at bounding box center [462, 435] width 12 height 12
click at [456, 439] on input "checkbox" at bounding box center [461, 435] width 10 height 10
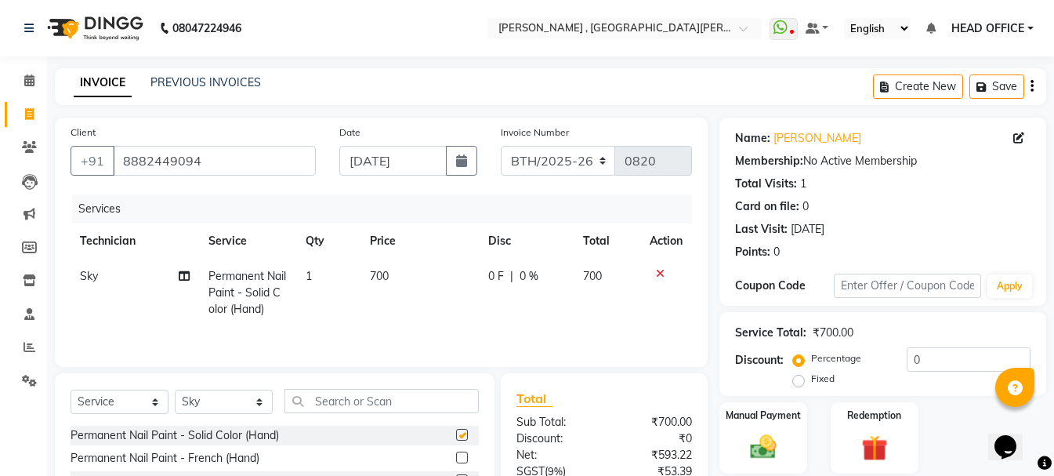
checkbox input "false"
drag, startPoint x: 378, startPoint y: 273, endPoint x: 353, endPoint y: 274, distance: 25.1
click at [353, 274] on tr "Sky Permanent Nail Paint - Solid Color (Hand) 1 700 0 F | 0 % 700" at bounding box center [381, 293] width 621 height 68
click at [395, 274] on td "700" at bounding box center [419, 293] width 118 height 68
select select "85706"
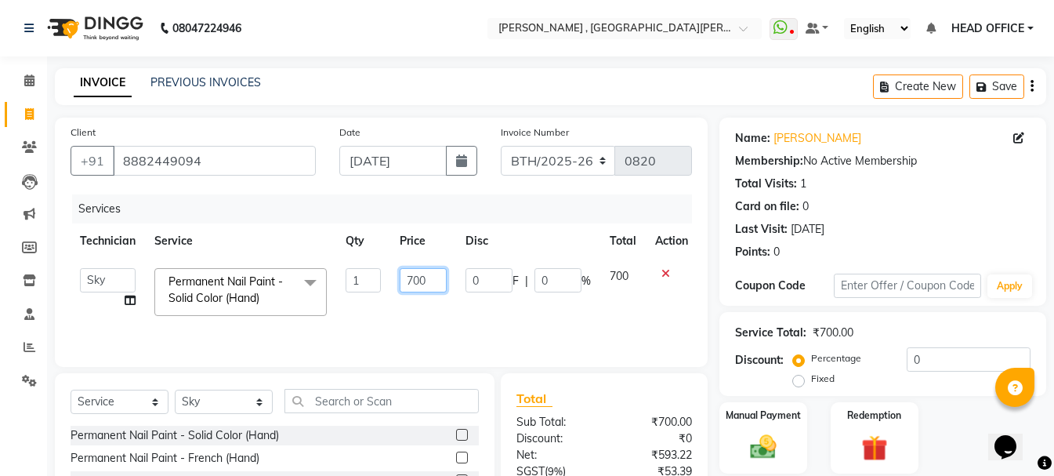
drag, startPoint x: 412, startPoint y: 284, endPoint x: 395, endPoint y: 284, distance: 17.3
click at [395, 284] on td "700" at bounding box center [423, 292] width 66 height 67
type input "2000"
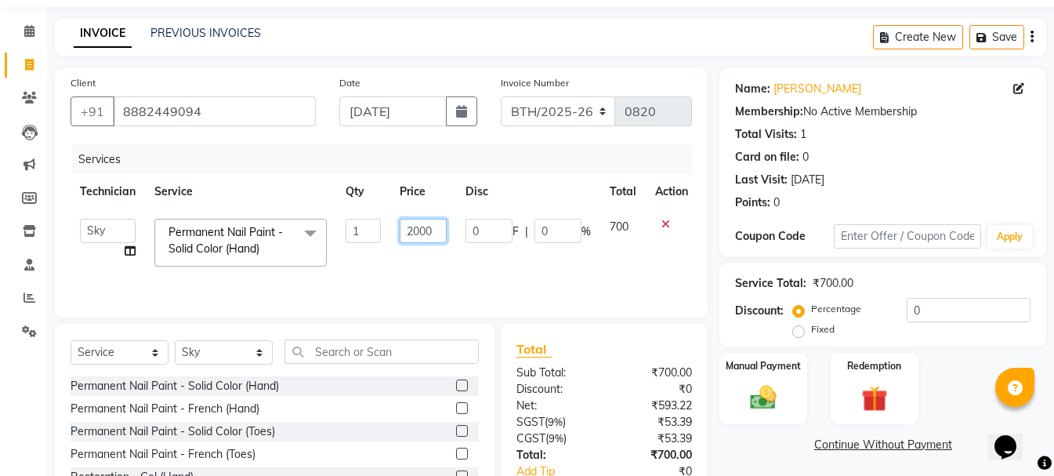
scroll to position [78, 0]
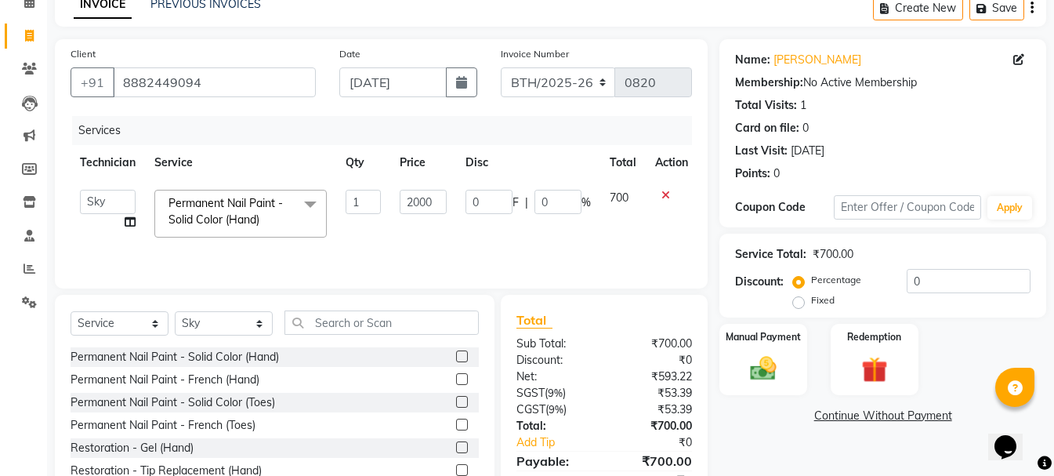
click at [587, 244] on tr "anikit Manager nargis neha Sky zahra Permanent Nail Paint - Solid Color (Hand) …" at bounding box center [384, 213] width 627 height 67
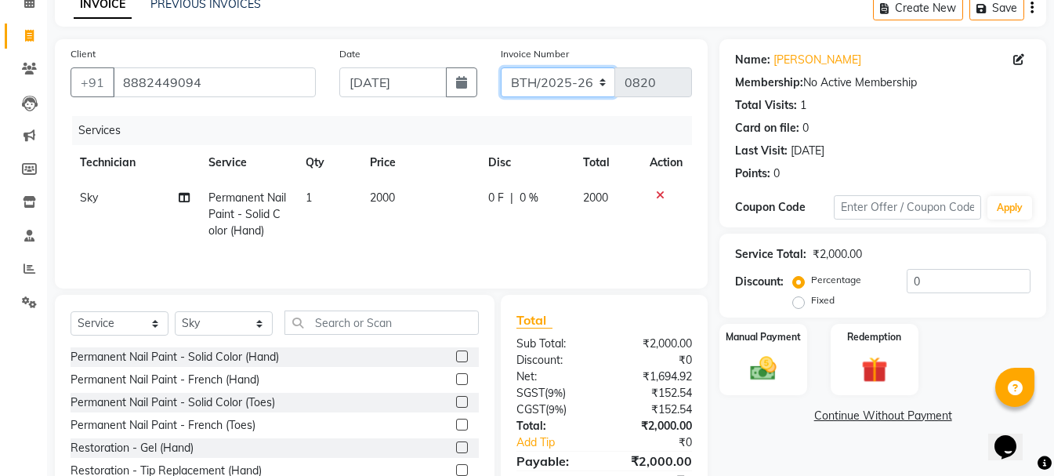
click at [595, 86] on select "BTH/2025-26 RED/2025-26 V/2025 V/2025-26" at bounding box center [558, 82] width 115 height 30
select select "3836"
click at [501, 67] on select "BTH/2025-26 RED/2025-26 V/2025 V/2025-26" at bounding box center [558, 82] width 115 height 30
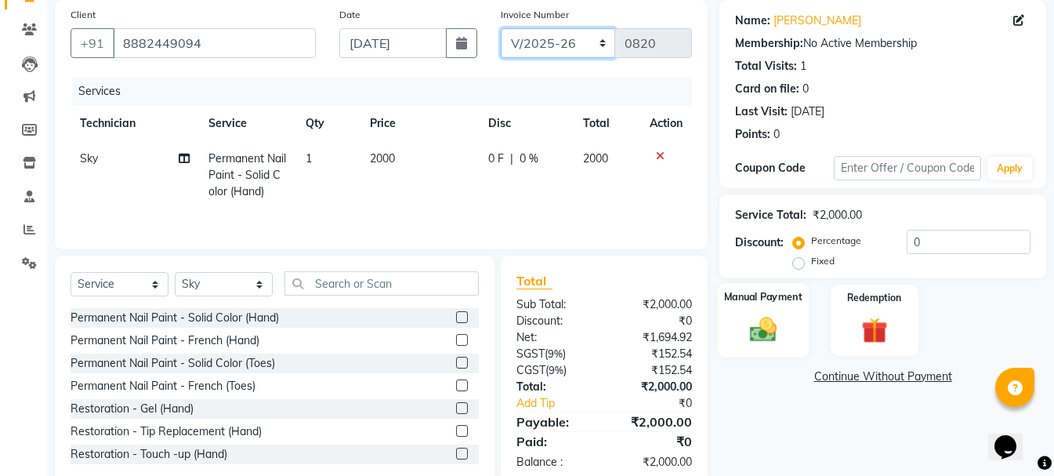
scroll to position [152, 0]
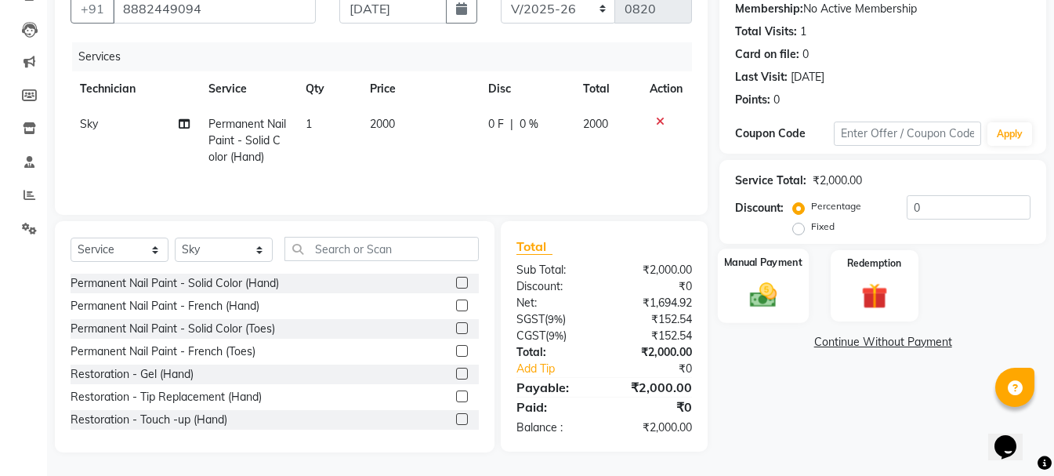
click at [765, 295] on img at bounding box center [763, 294] width 44 height 31
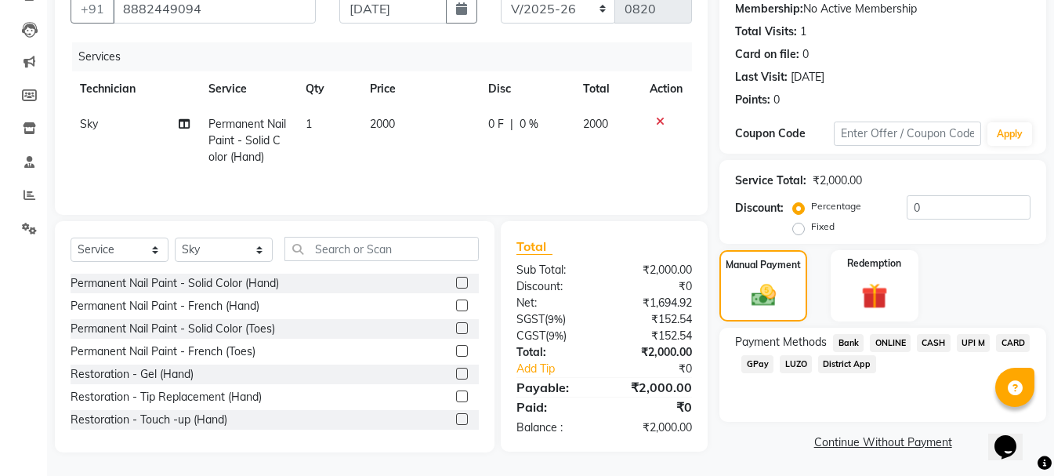
click at [938, 339] on span "CASH" at bounding box center [934, 343] width 34 height 18
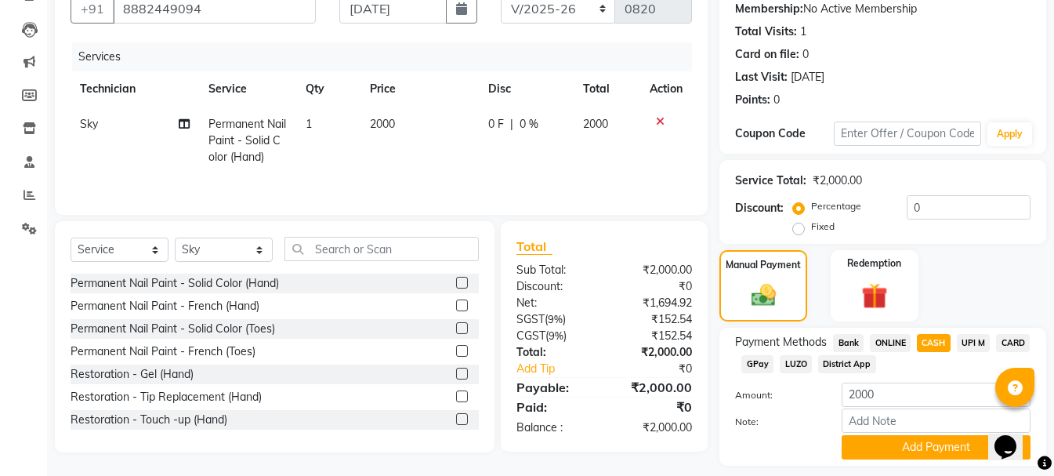
scroll to position [197, 0]
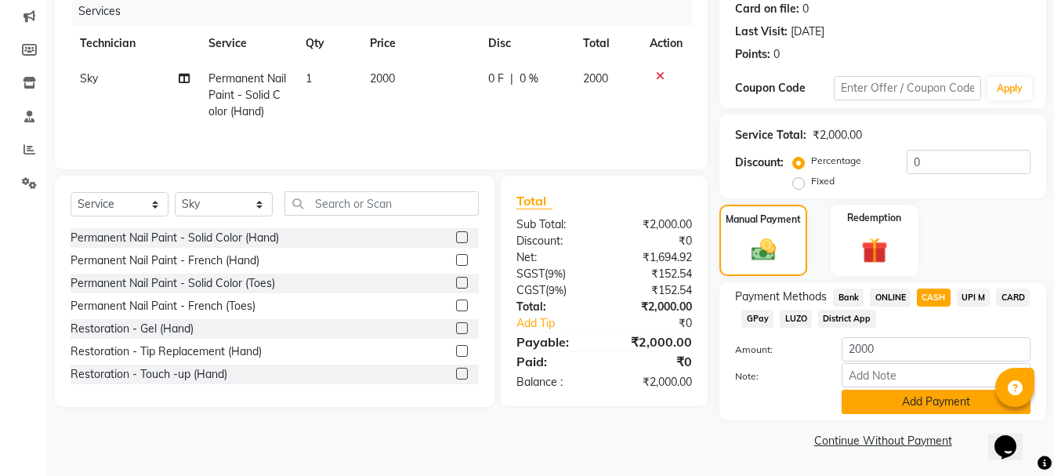
click at [910, 401] on button "Add Payment" at bounding box center [936, 401] width 189 height 24
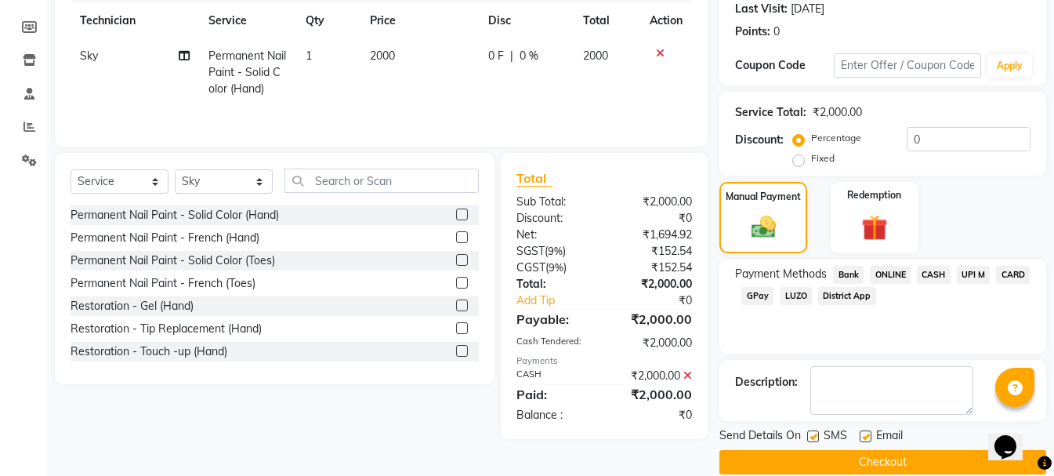
scroll to position [242, 0]
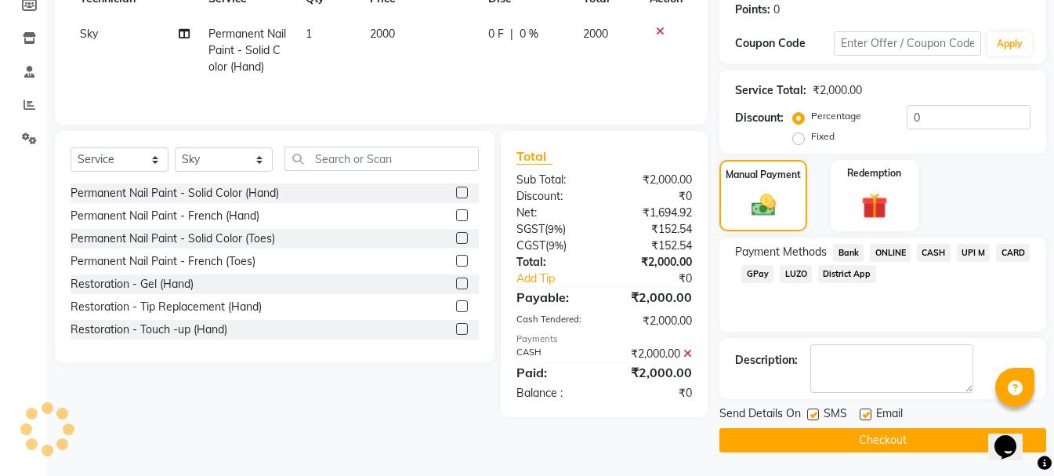
click at [800, 446] on button "Checkout" at bounding box center [882, 440] width 327 height 24
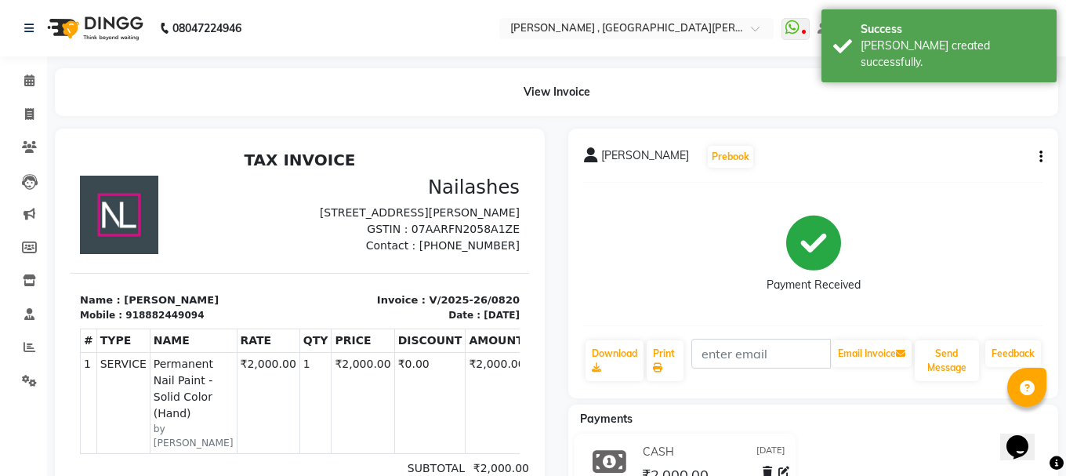
select select "3836"
select select "service"
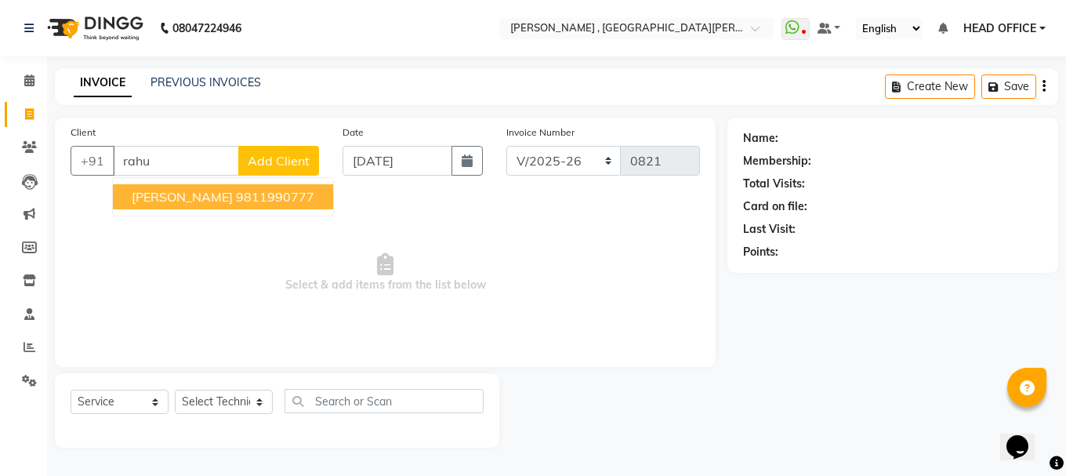
click at [219, 204] on button "rahul bhteja 9811990777" at bounding box center [223, 196] width 220 height 25
type input "9811990777"
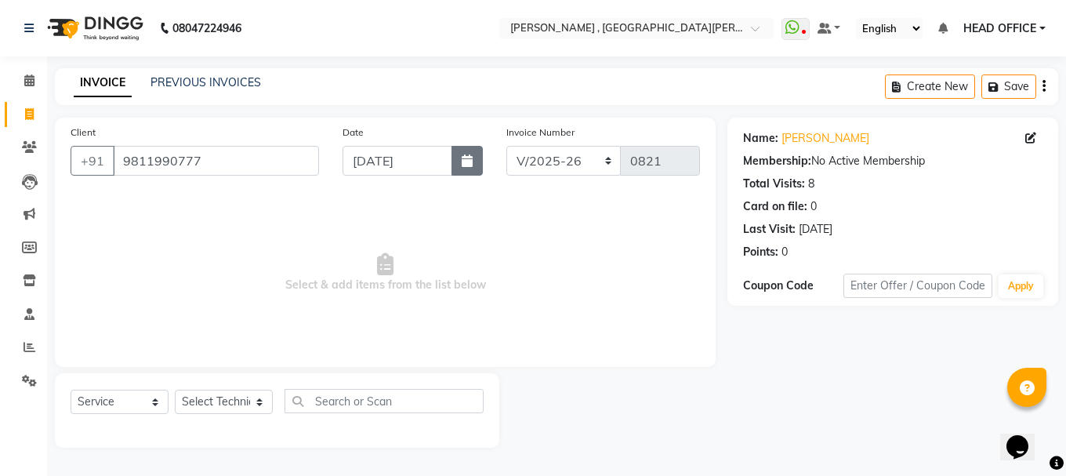
click at [470, 175] on button "button" at bounding box center [466, 161] width 31 height 30
select select "9"
select select "2025"
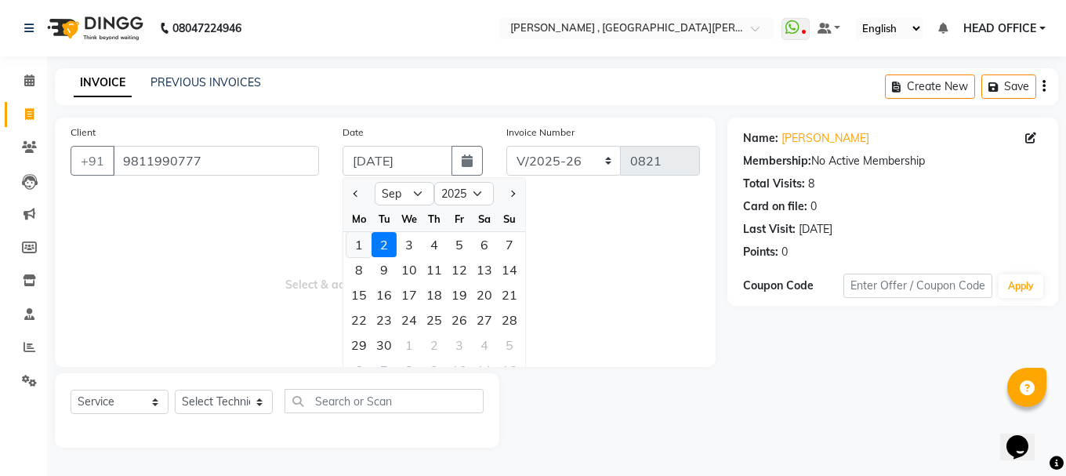
click at [364, 237] on div "1" at bounding box center [358, 244] width 25 height 25
type input "01-09-2025"
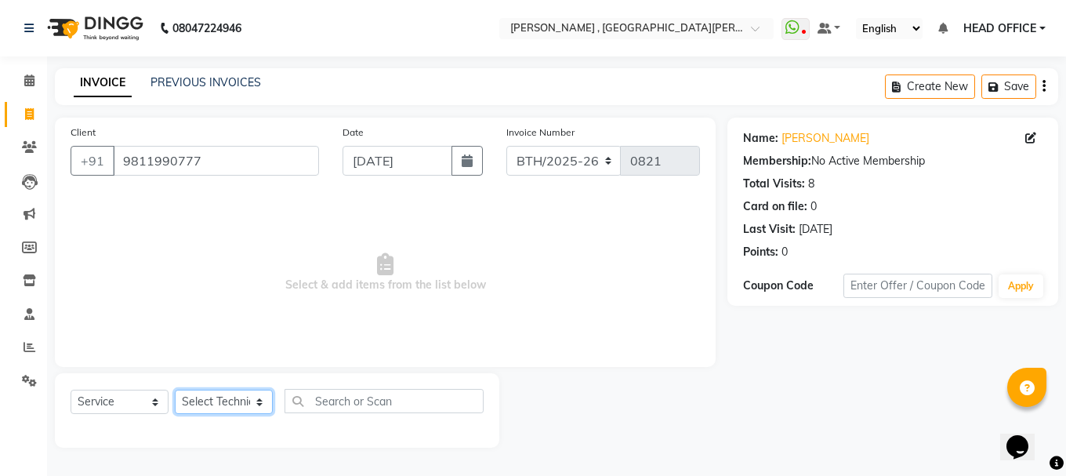
click at [228, 403] on select "Select Technician anikit Manager nargis neha Sky zahra" at bounding box center [224, 401] width 98 height 24
select select "79955"
click at [175, 389] on select "Select Technician anikit Manager nargis neha Sky zahra" at bounding box center [224, 401] width 98 height 24
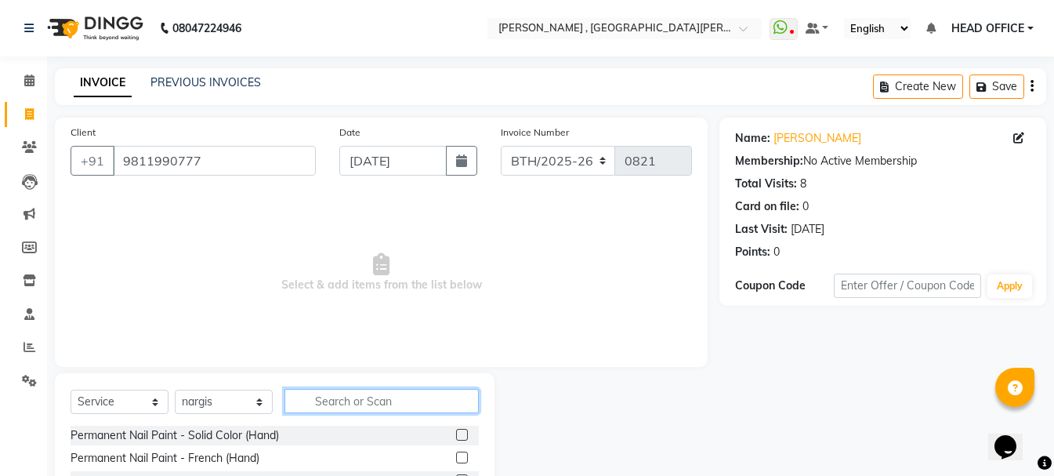
click at [348, 398] on input "text" at bounding box center [381, 401] width 194 height 24
click at [456, 429] on label at bounding box center [462, 435] width 12 height 12
click at [456, 430] on input "checkbox" at bounding box center [461, 435] width 10 height 10
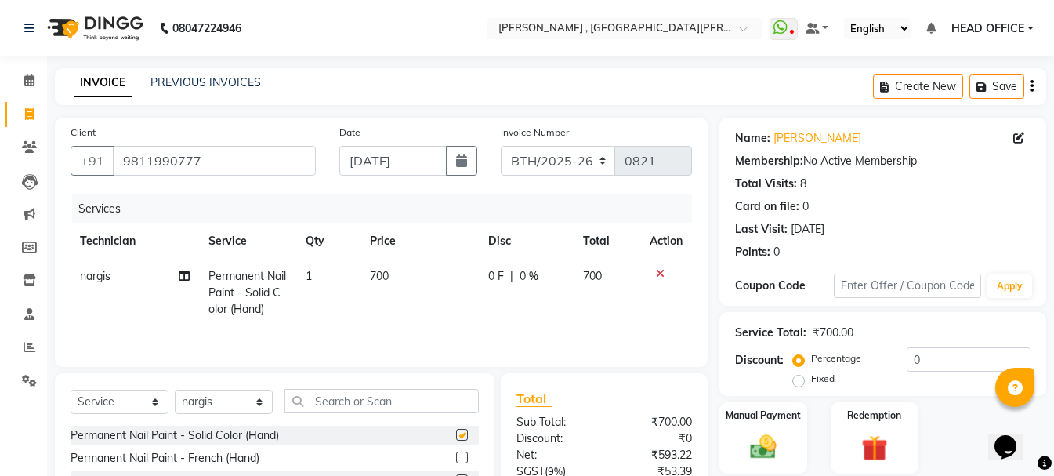
checkbox input "false"
click at [386, 281] on span "700" at bounding box center [379, 276] width 19 height 14
select select "79955"
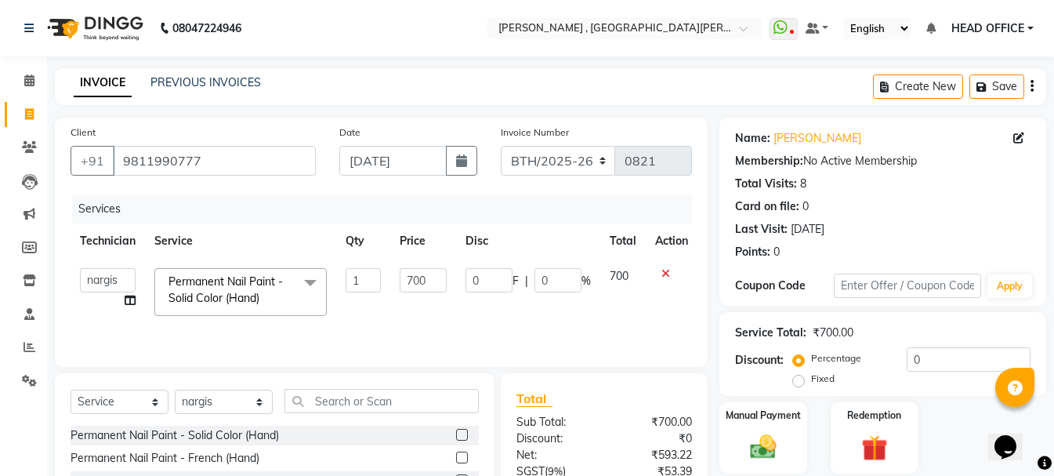
click at [386, 281] on td "1" at bounding box center [363, 292] width 54 height 67
click at [417, 283] on input "700" at bounding box center [423, 280] width 47 height 24
click at [411, 284] on input "700" at bounding box center [423, 280] width 47 height 24
type input "2500"
click at [559, 306] on td "0 F | 0 %" at bounding box center [528, 292] width 144 height 67
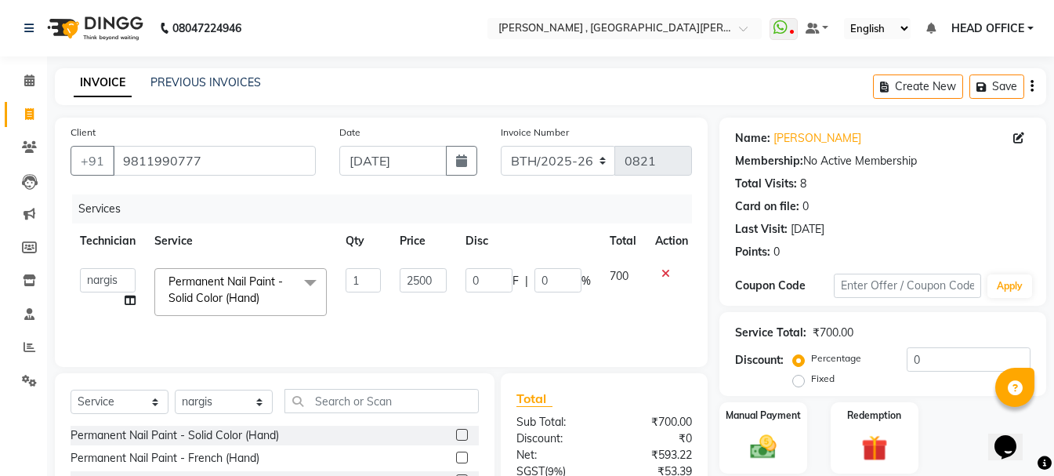
select select "79955"
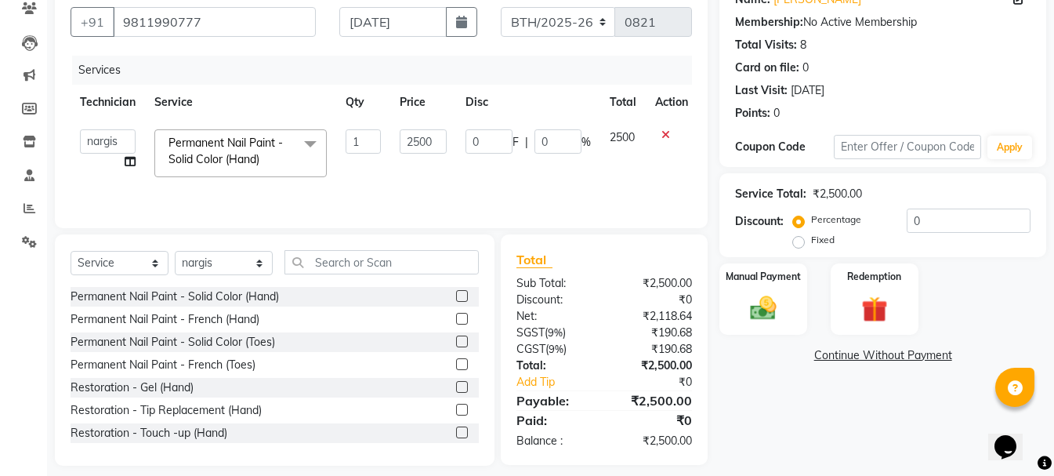
scroll to position [152, 0]
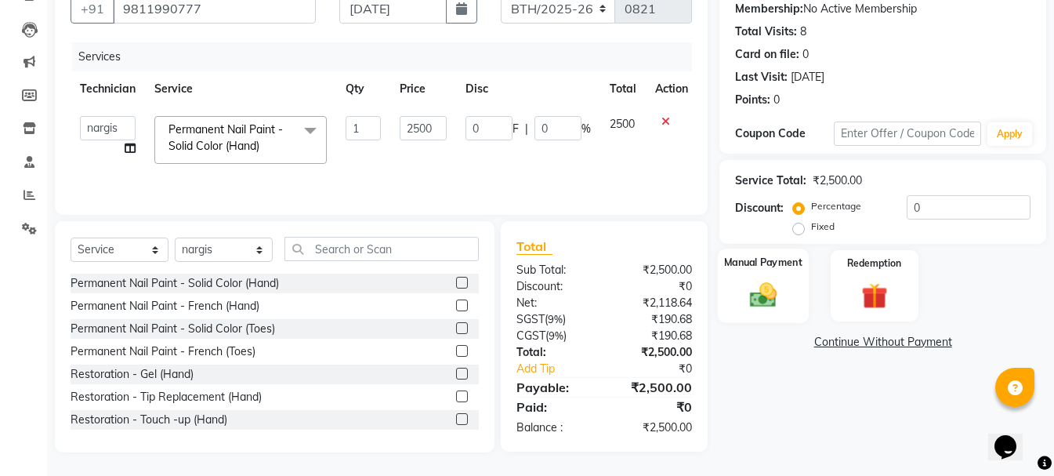
click at [770, 290] on img at bounding box center [763, 294] width 44 height 31
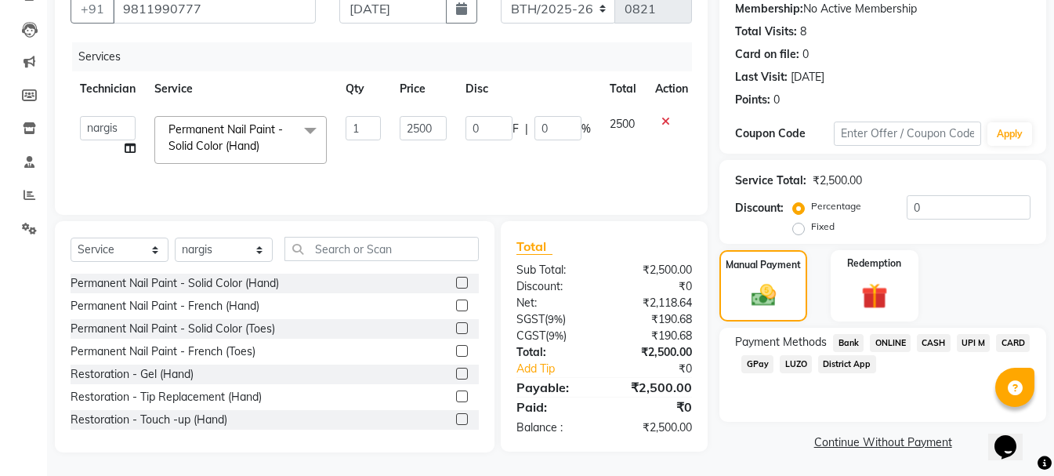
click at [919, 339] on span "CASH" at bounding box center [934, 343] width 34 height 18
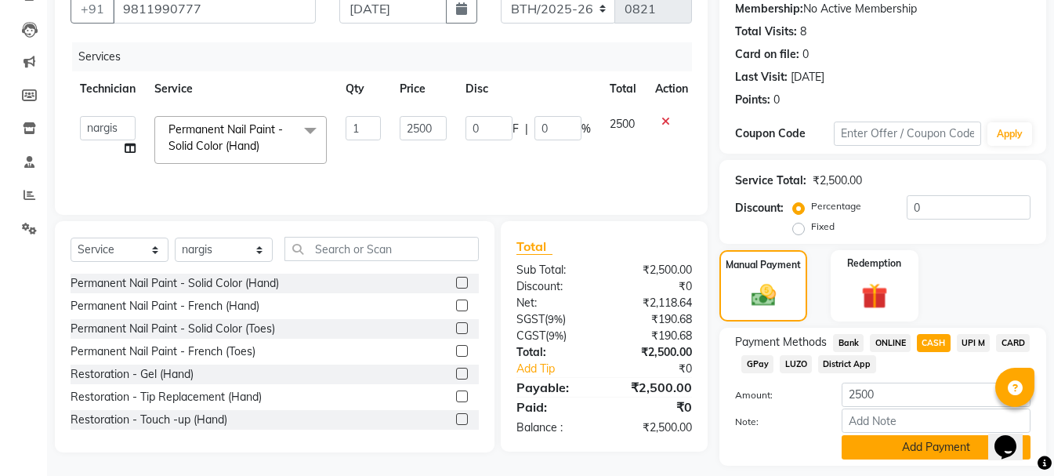
click at [906, 442] on button "Add Payment" at bounding box center [936, 447] width 189 height 24
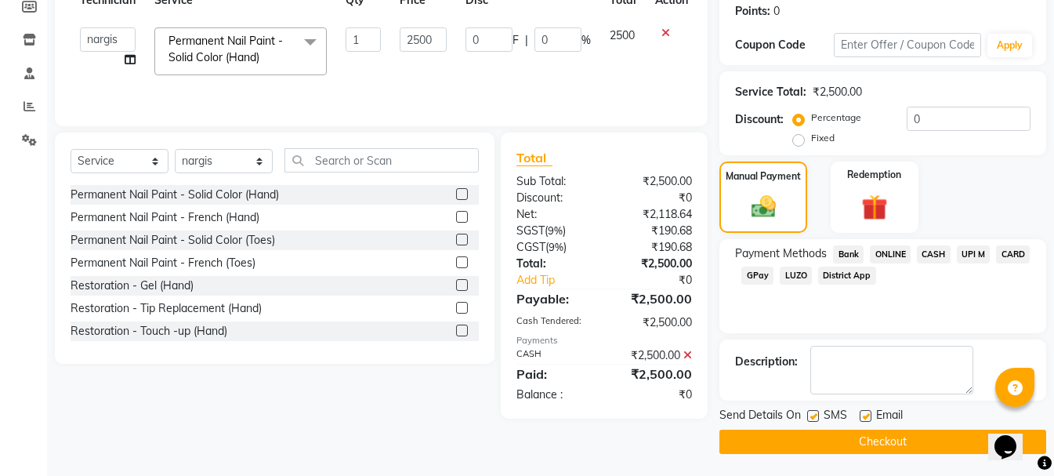
scroll to position [242, 0]
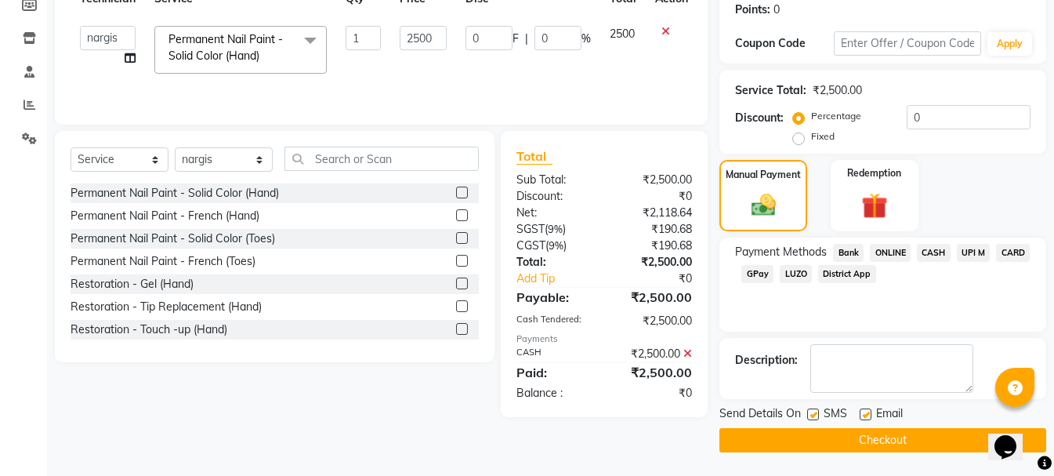
click at [780, 443] on button "Checkout" at bounding box center [882, 440] width 327 height 24
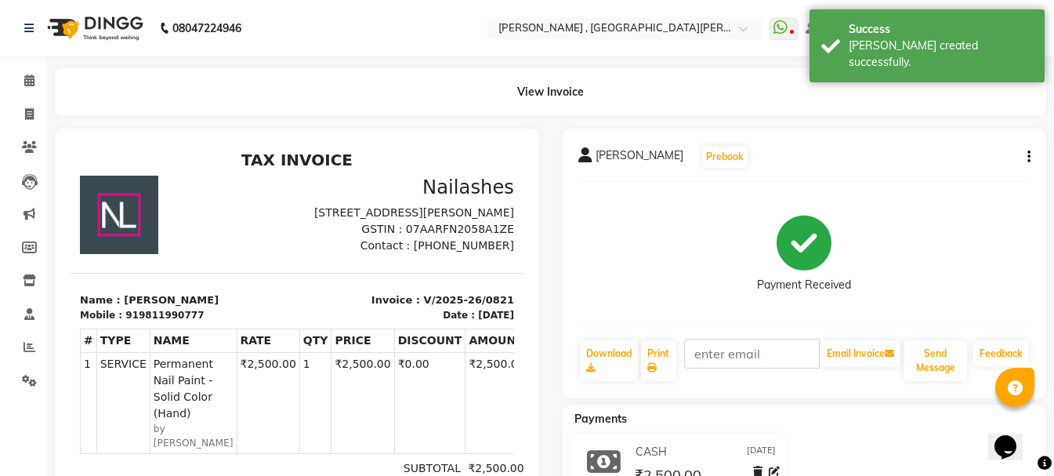
select select "service"
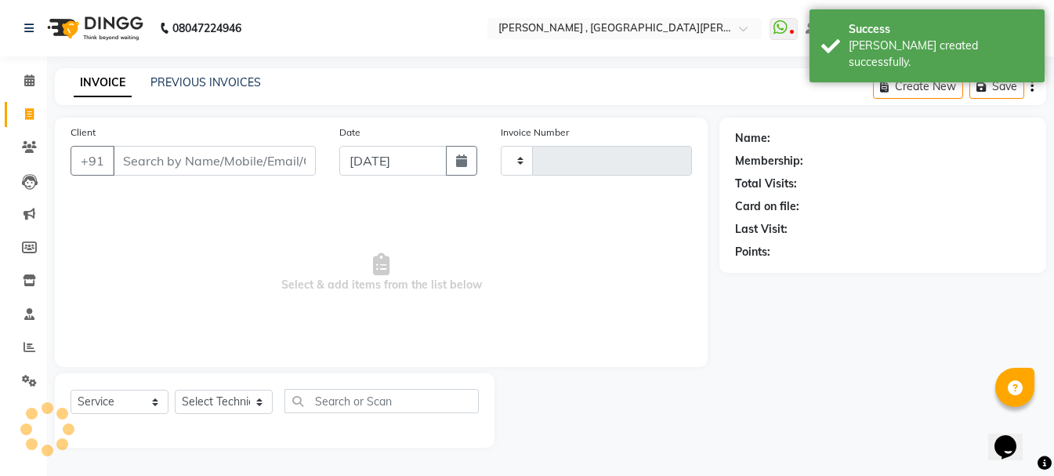
type input "0822"
select select "3836"
click at [235, 85] on link "PREVIOUS INVOICES" at bounding box center [205, 82] width 110 height 14
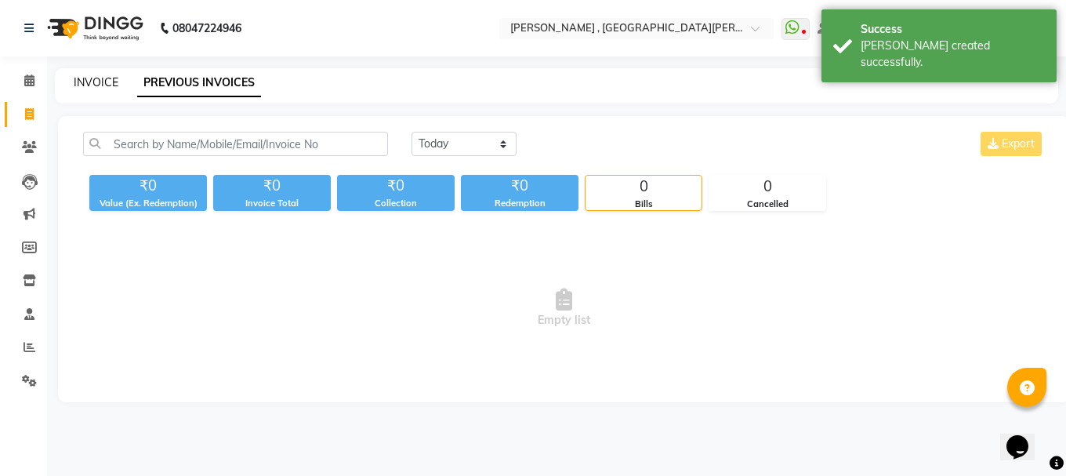
click at [115, 75] on link "INVOICE" at bounding box center [96, 82] width 45 height 14
select select "3836"
select select "service"
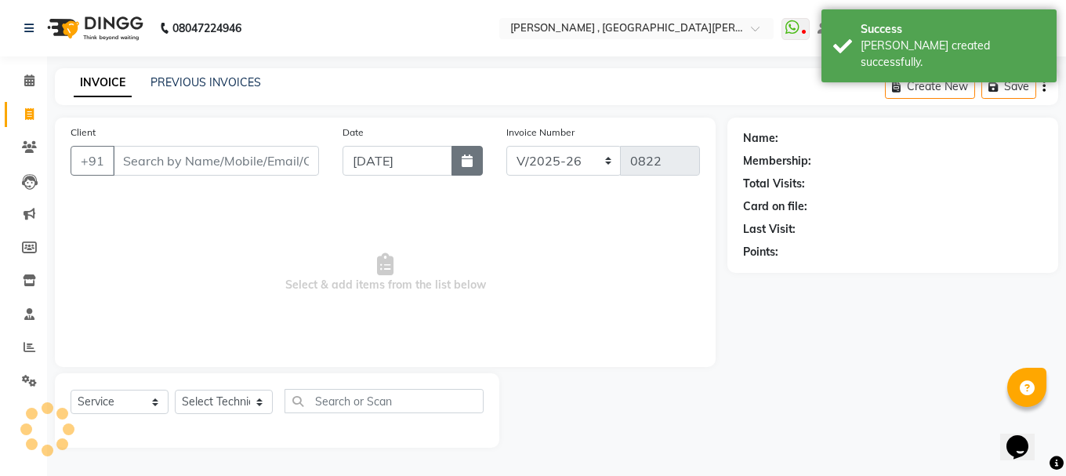
click at [467, 156] on icon "button" at bounding box center [466, 160] width 11 height 13
select select "9"
select select "2025"
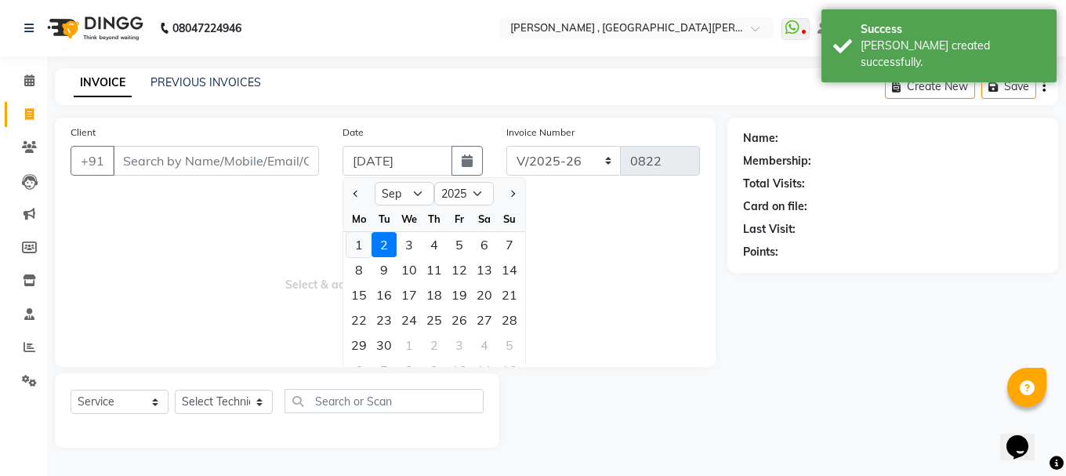
click at [366, 248] on div "1" at bounding box center [358, 244] width 25 height 25
type input "01-09-2025"
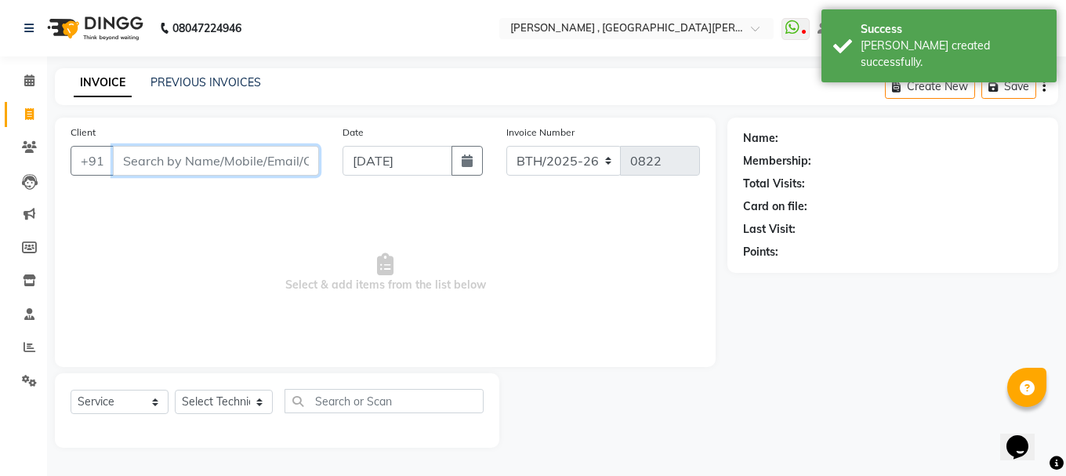
click at [271, 154] on input "Client" at bounding box center [216, 161] width 206 height 30
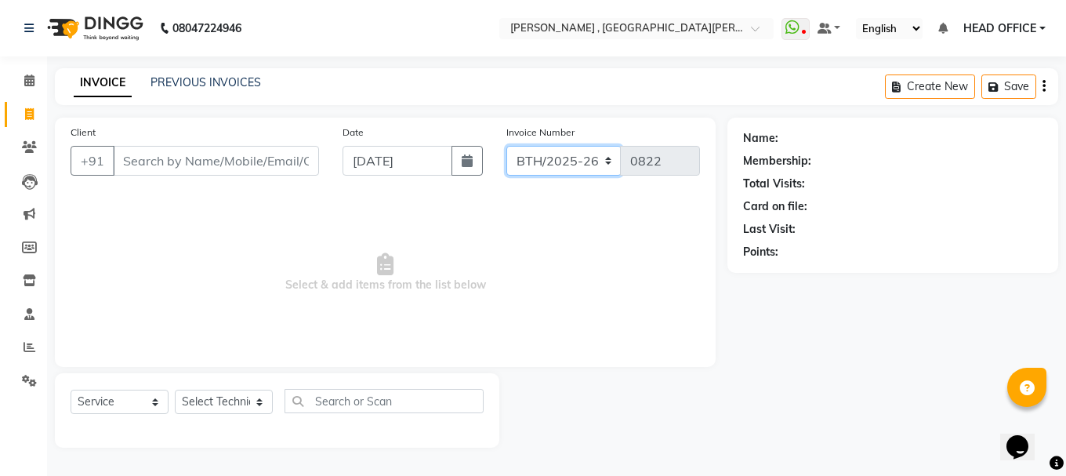
click at [593, 162] on select "BTH/2025-26 RED/2025-26 V/2025 V/2025-26" at bounding box center [563, 161] width 115 height 30
select select "3836"
click at [506, 146] on select "BTH/2025-26 RED/2025-26 V/2025 V/2025-26" at bounding box center [563, 161] width 115 height 30
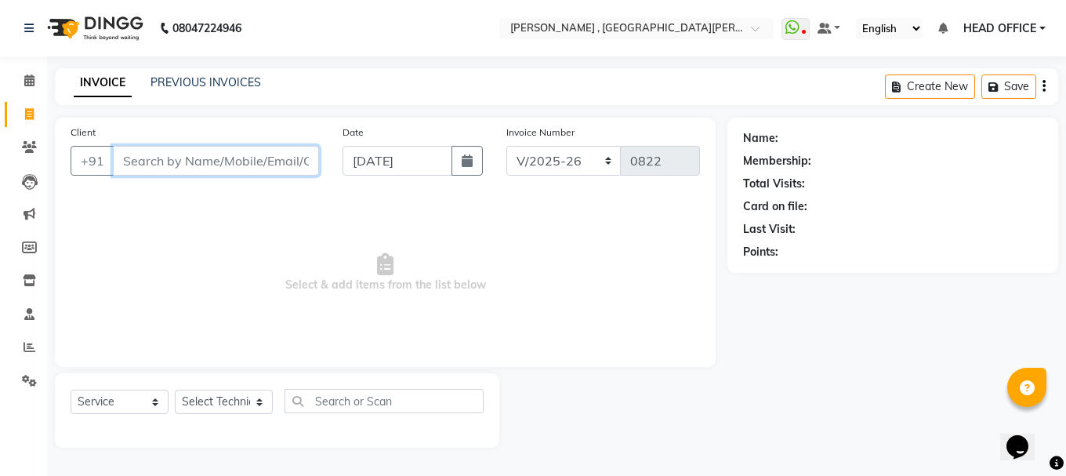
click at [280, 166] on input "Client" at bounding box center [216, 161] width 206 height 30
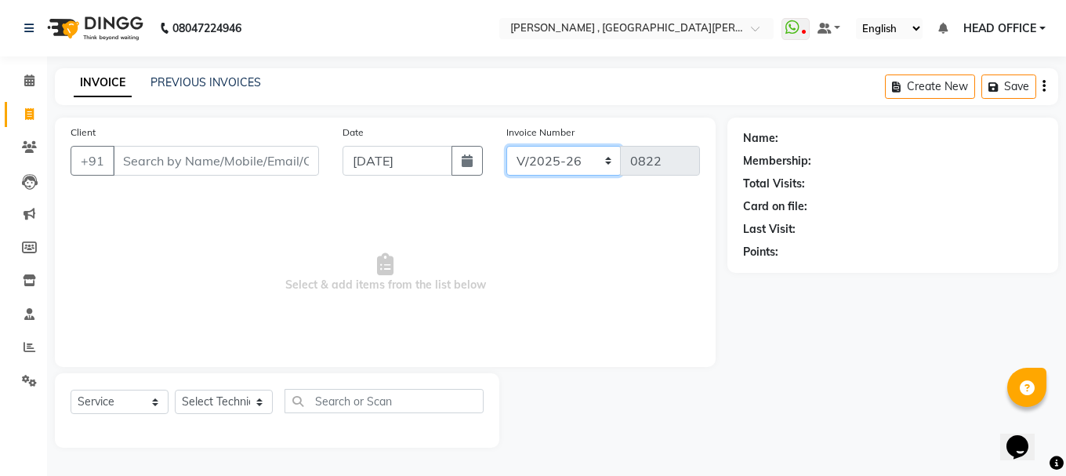
click at [580, 164] on select "BTH/2025-26 RED/2025-26 V/2025 V/2025-26" at bounding box center [563, 161] width 115 height 30
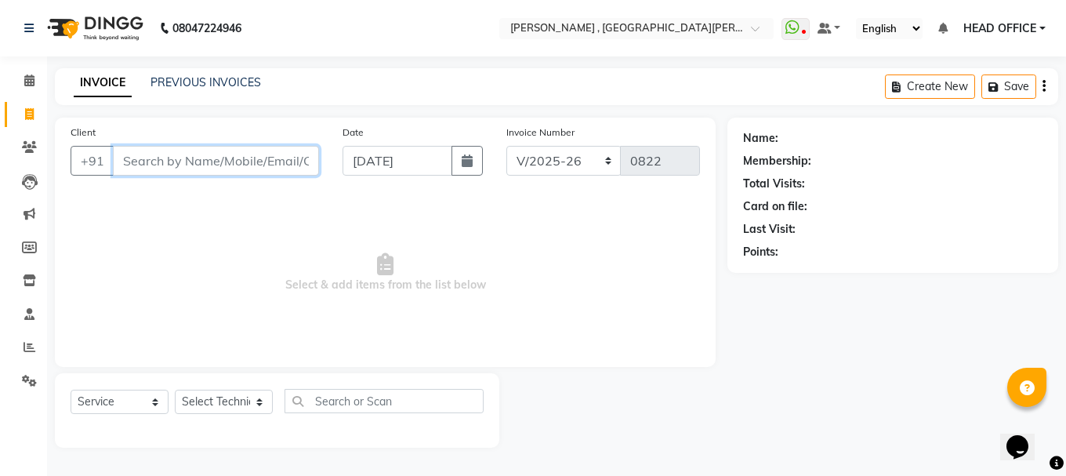
click at [251, 163] on input "Client" at bounding box center [216, 161] width 206 height 30
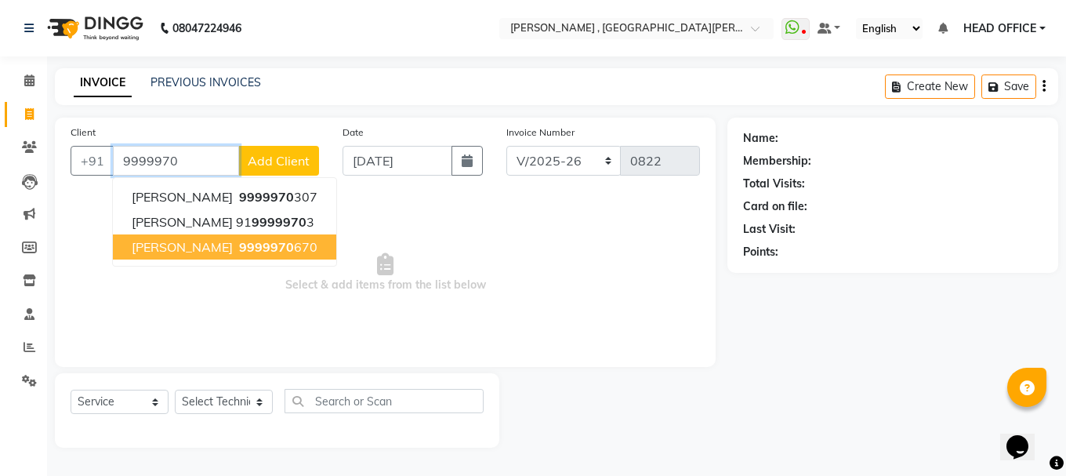
click at [237, 243] on ngb-highlight "9999970 670" at bounding box center [276, 247] width 81 height 16
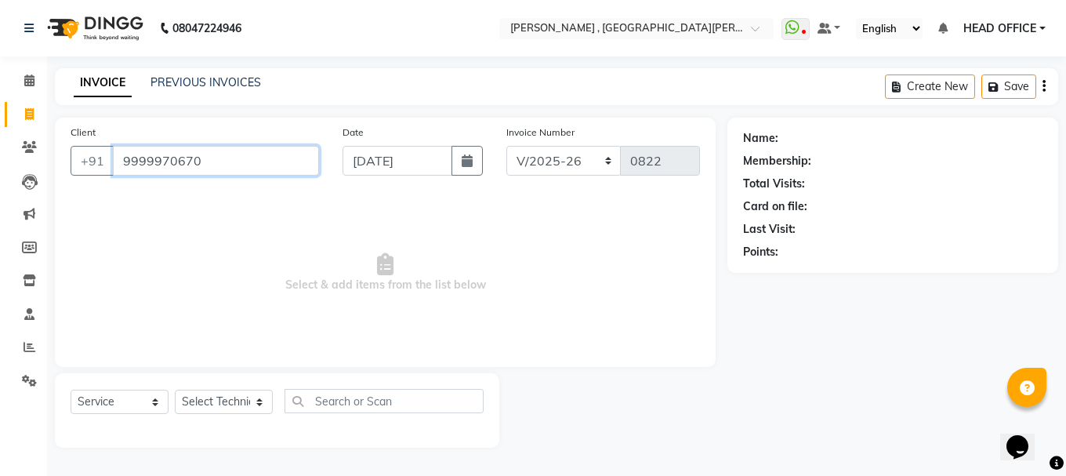
type input "9999970670"
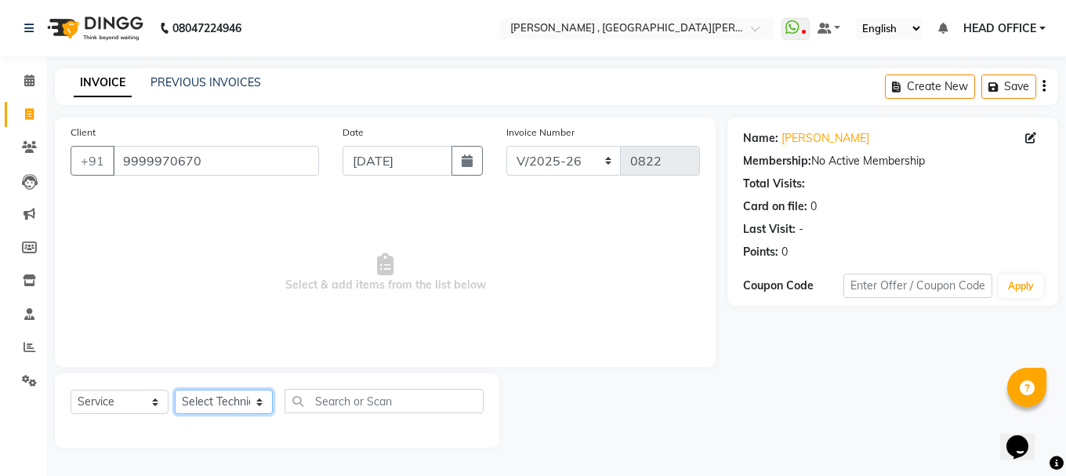
click at [245, 407] on select "Select Technician anikit Manager nargis neha Sky zahra" at bounding box center [224, 401] width 98 height 24
select select "79955"
click at [175, 389] on select "Select Technician anikit Manager nargis neha Sky zahra" at bounding box center [224, 401] width 98 height 24
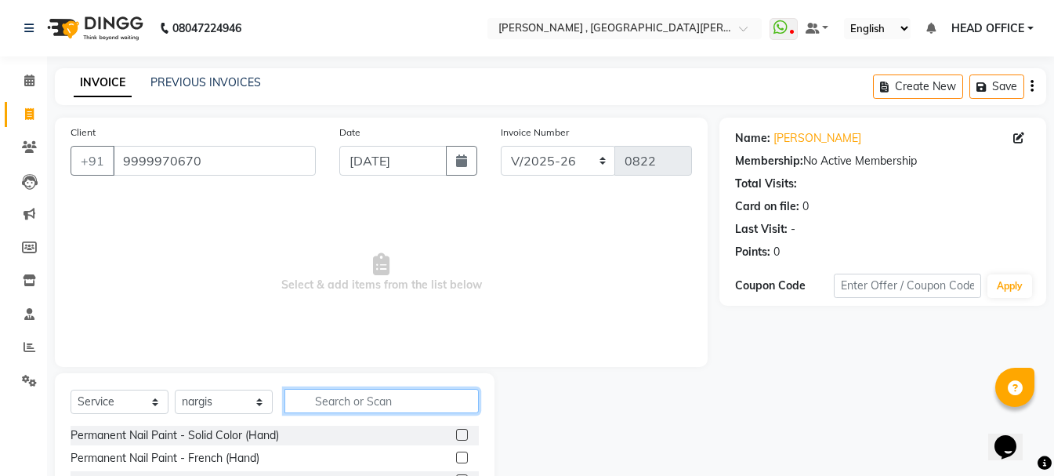
click at [367, 404] on input "text" at bounding box center [381, 401] width 194 height 24
click at [456, 433] on label at bounding box center [462, 435] width 12 height 12
click at [456, 433] on input "checkbox" at bounding box center [461, 435] width 10 height 10
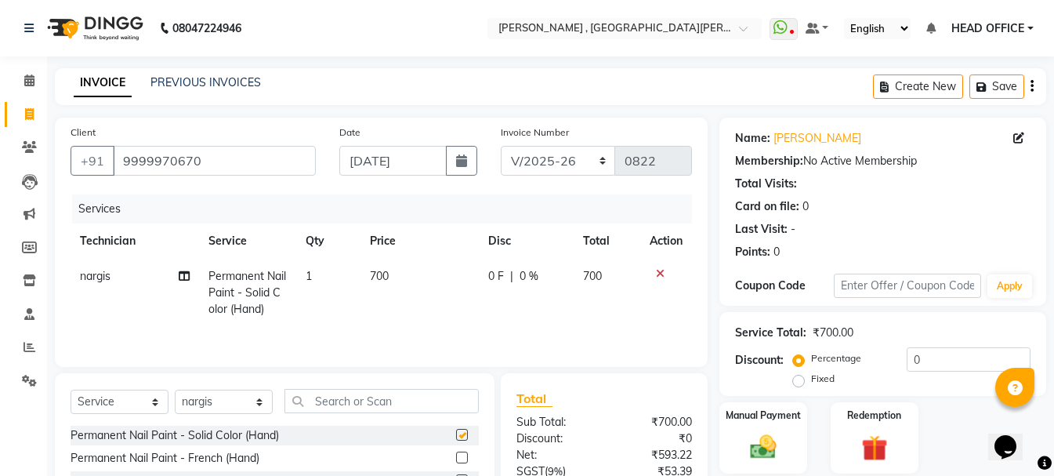
checkbox input "false"
click at [384, 277] on span "700" at bounding box center [379, 276] width 19 height 14
select select "79955"
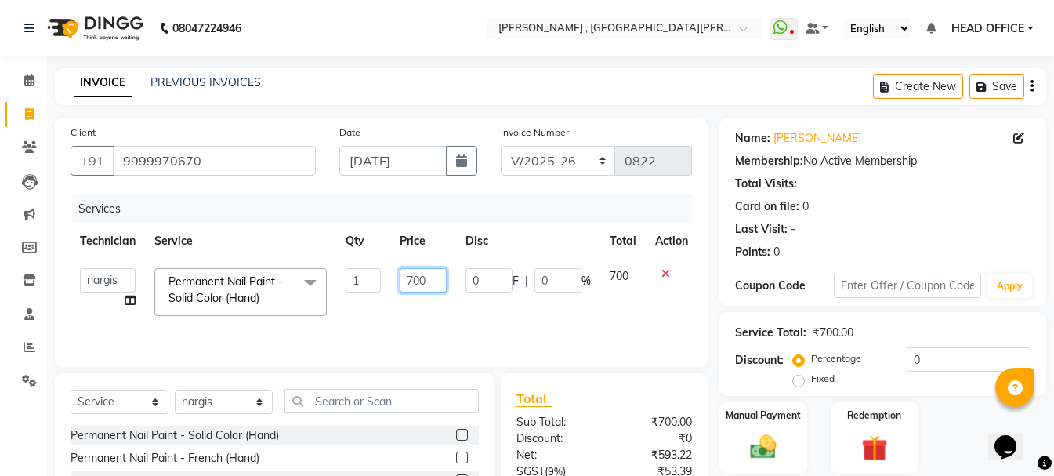
click at [414, 278] on input "700" at bounding box center [423, 280] width 47 height 24
type input "1000"
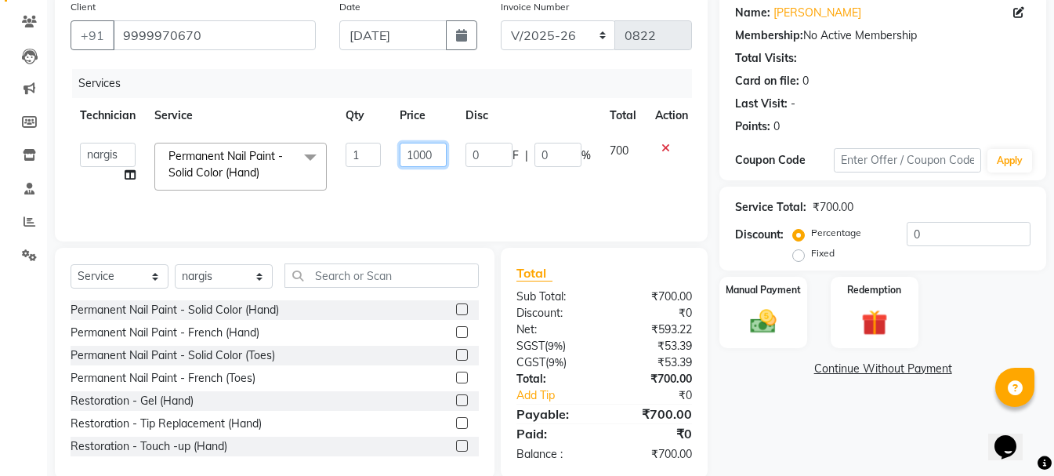
scroll to position [152, 0]
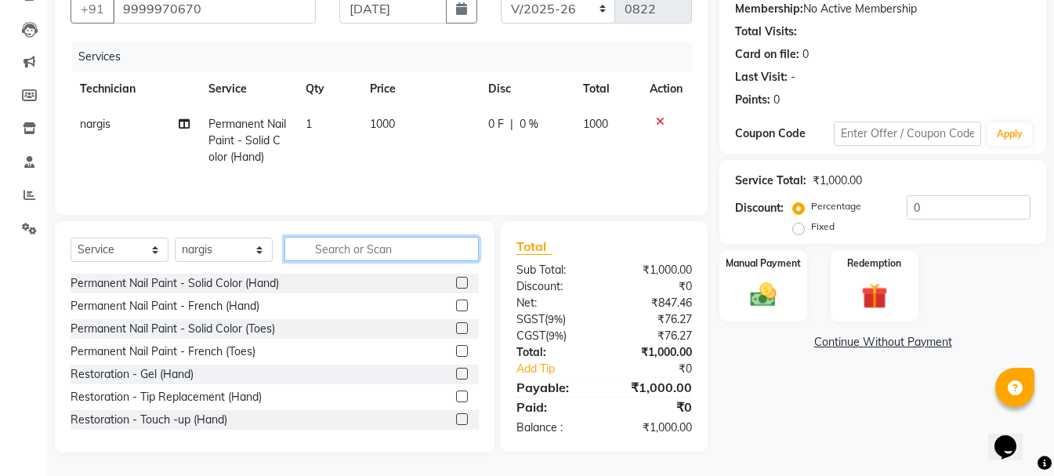
click at [393, 239] on input "text" at bounding box center [381, 249] width 194 height 24
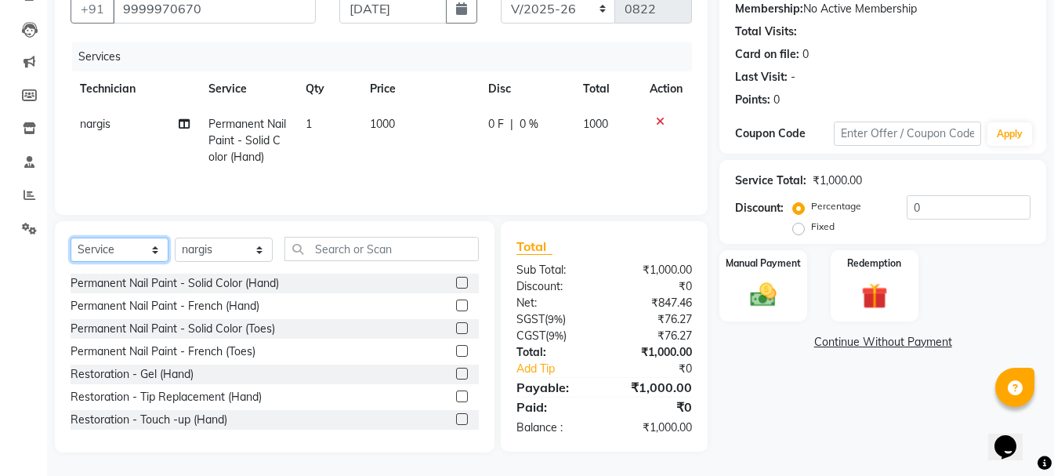
click at [144, 256] on select "Select Service Product Membership Package Voucher Prepaid Gift Card" at bounding box center [120, 249] width 98 height 24
select select "product"
click at [71, 238] on select "Select Service Product Membership Package Voucher Prepaid Gift Card" at bounding box center [120, 249] width 98 height 24
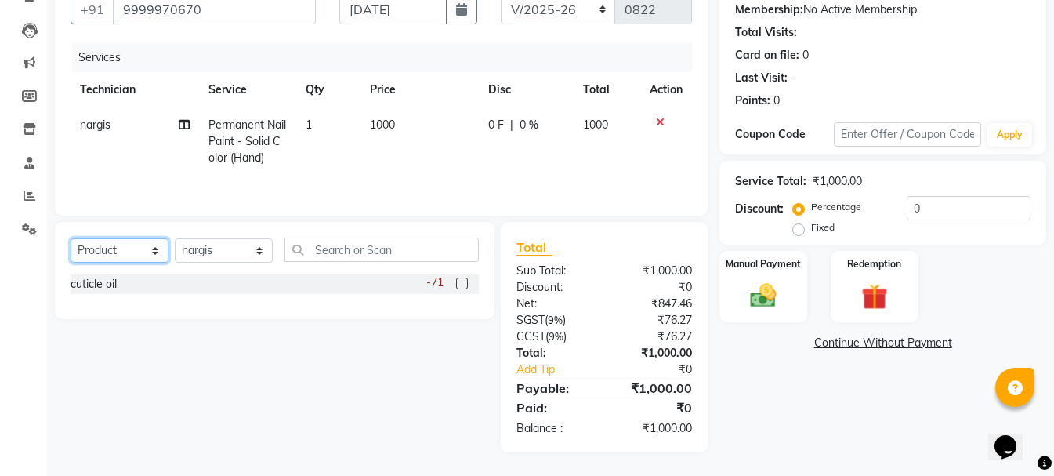
scroll to position [151, 0]
click at [465, 283] on label at bounding box center [462, 283] width 12 height 12
click at [465, 283] on input "checkbox" at bounding box center [461, 284] width 10 height 10
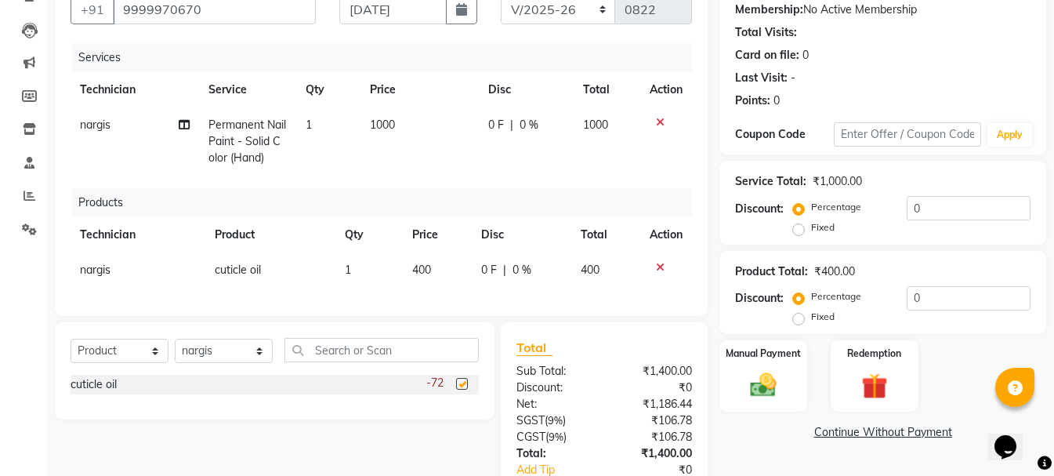
checkbox input "false"
click at [418, 266] on span "400" at bounding box center [421, 269] width 19 height 14
select select "79955"
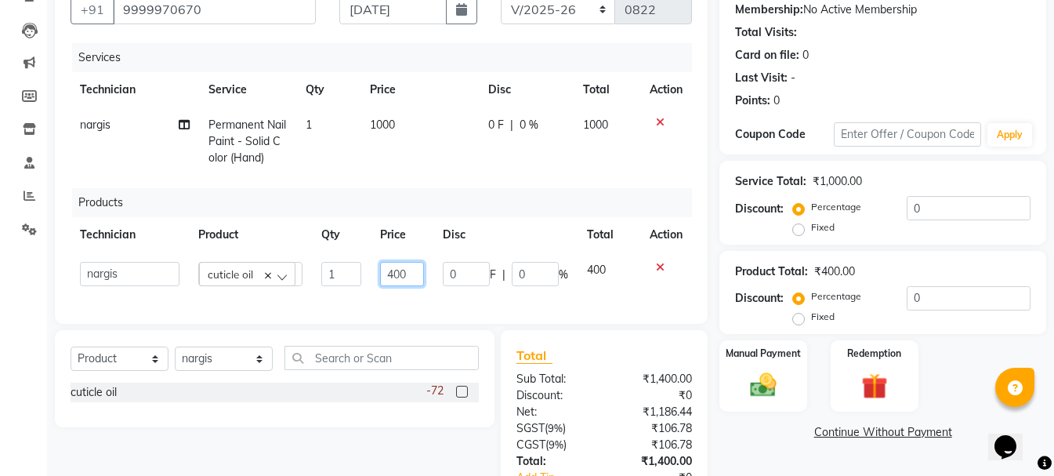
click at [397, 273] on input "400" at bounding box center [402, 274] width 44 height 24
type input "500"
click at [769, 385] on img at bounding box center [763, 385] width 44 height 31
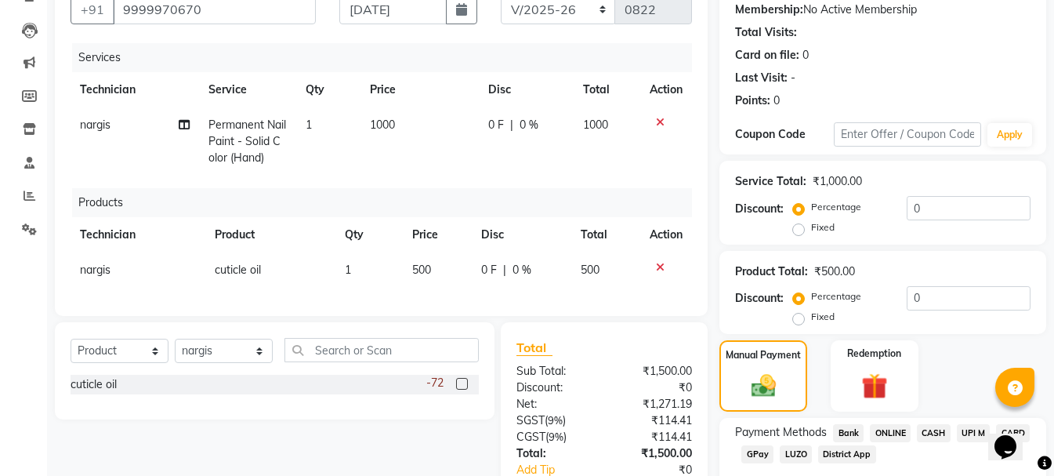
click at [932, 426] on span "CASH" at bounding box center [934, 433] width 34 height 18
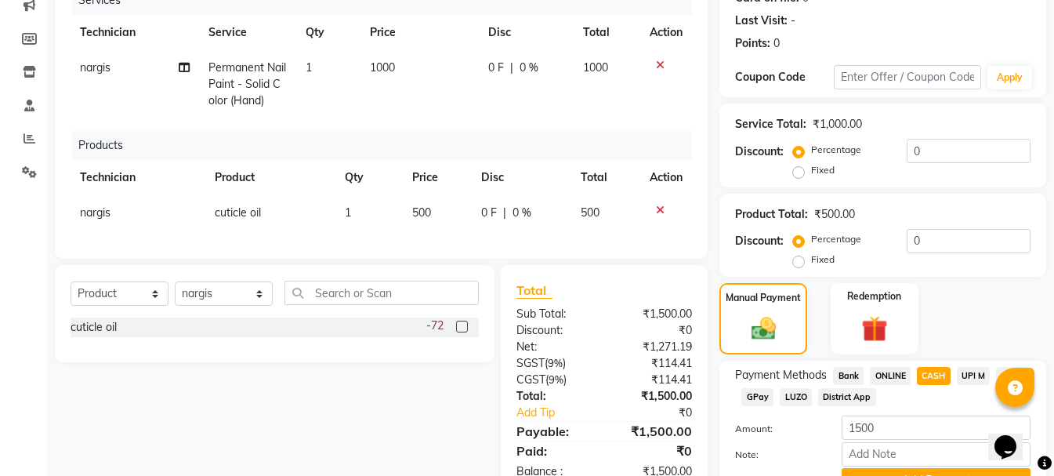
scroll to position [287, 0]
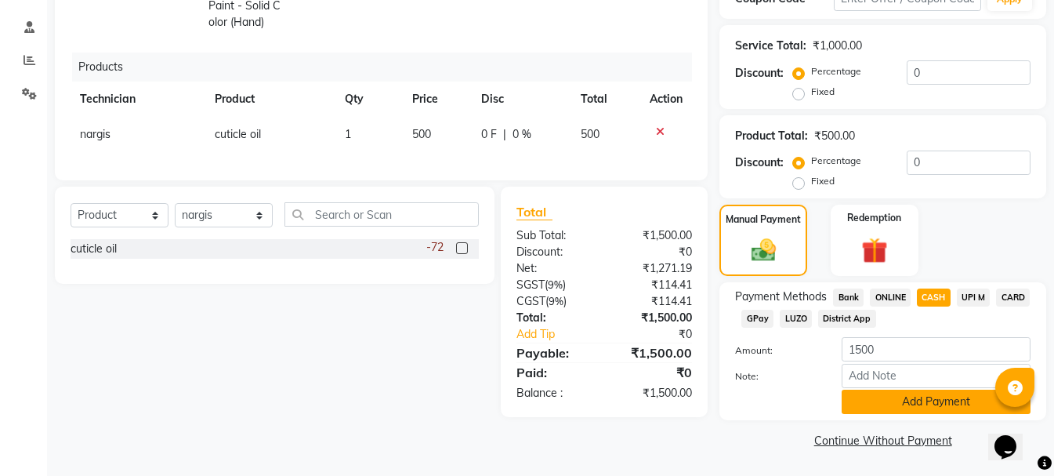
click at [910, 403] on button "Add Payment" at bounding box center [936, 401] width 189 height 24
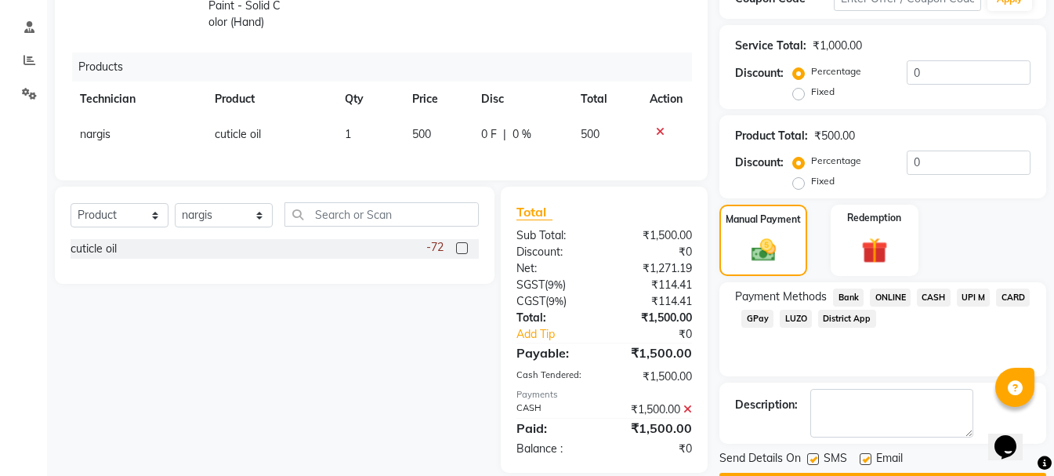
scroll to position [331, 0]
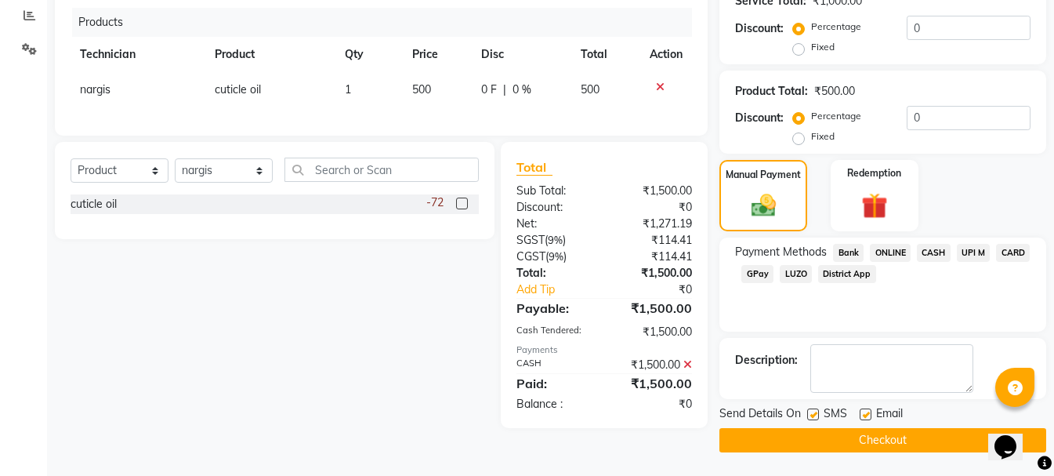
click at [805, 439] on button "Checkout" at bounding box center [882, 440] width 327 height 24
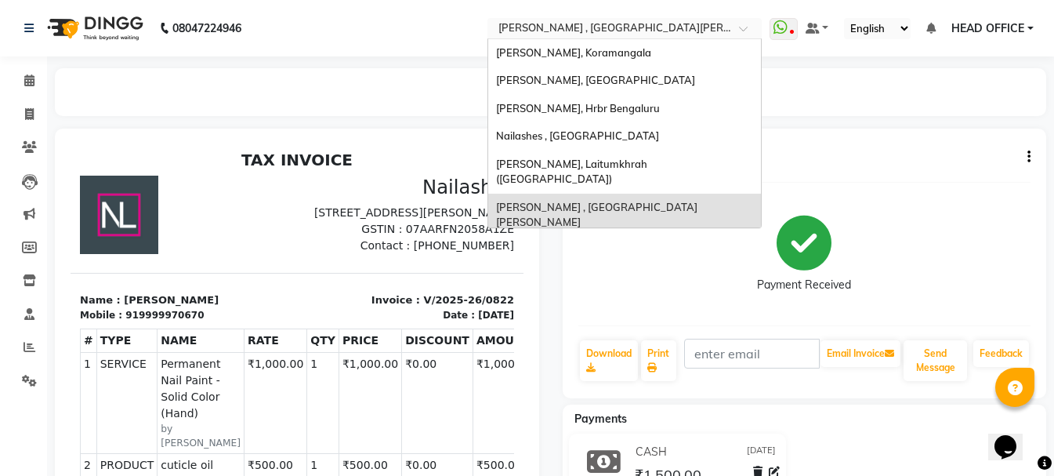
click at [538, 32] on input "text" at bounding box center [608, 30] width 227 height 16
type input "ho"
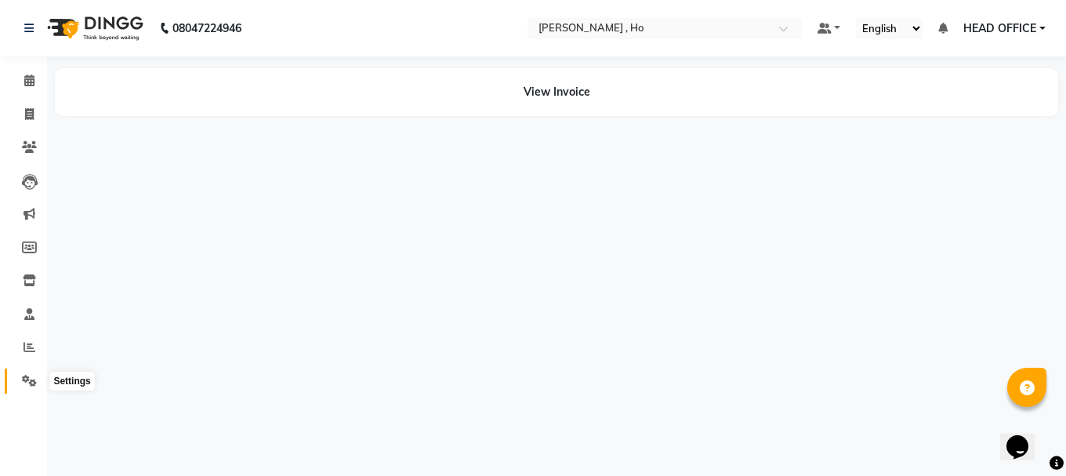
click at [32, 378] on icon at bounding box center [29, 381] width 15 height 12
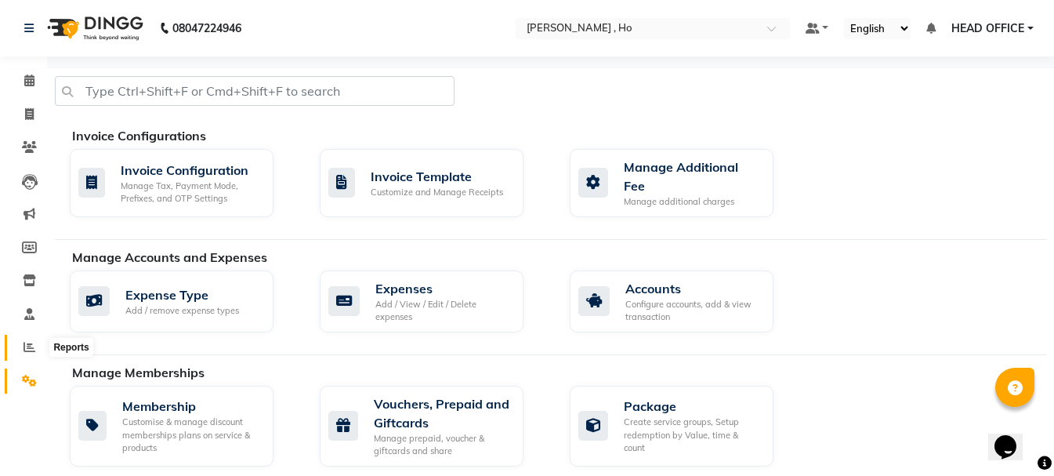
click at [39, 345] on span at bounding box center [29, 347] width 27 height 18
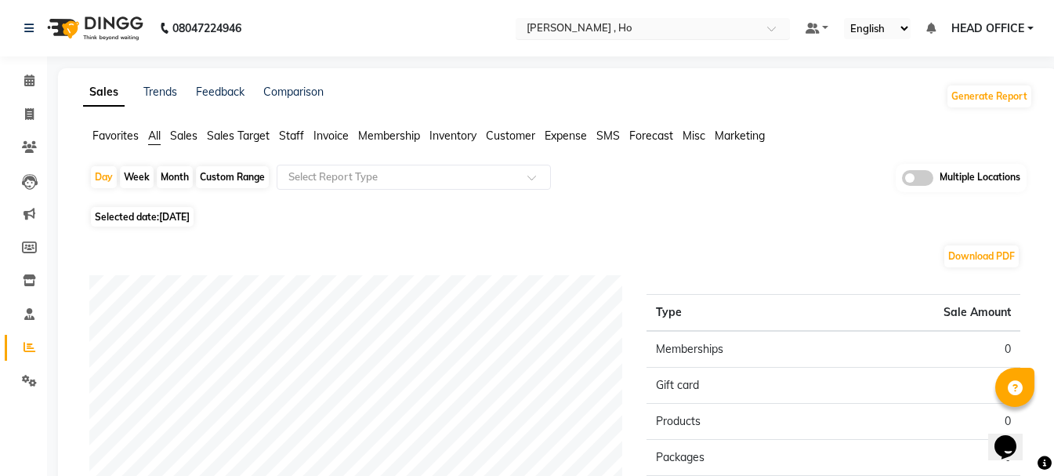
click at [636, 22] on input "text" at bounding box center [636, 30] width 227 height 16
type input "btm"
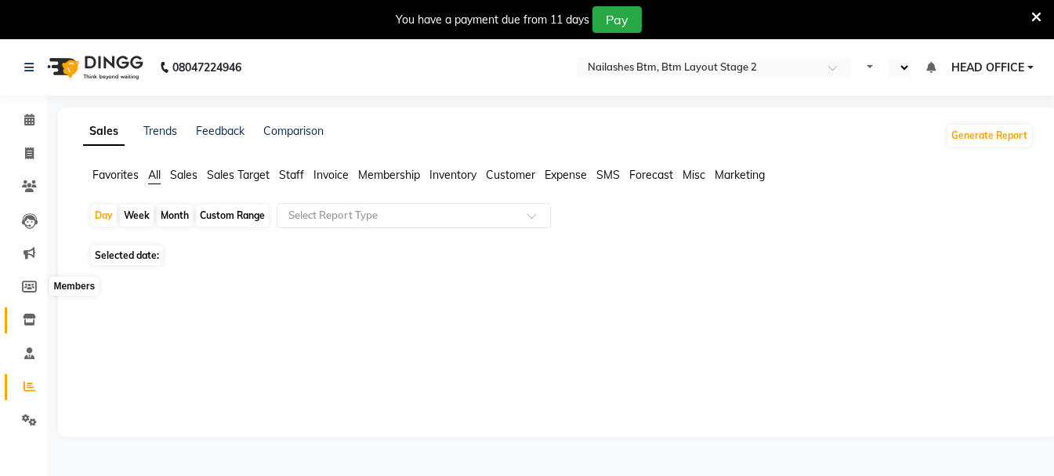
select select "en"
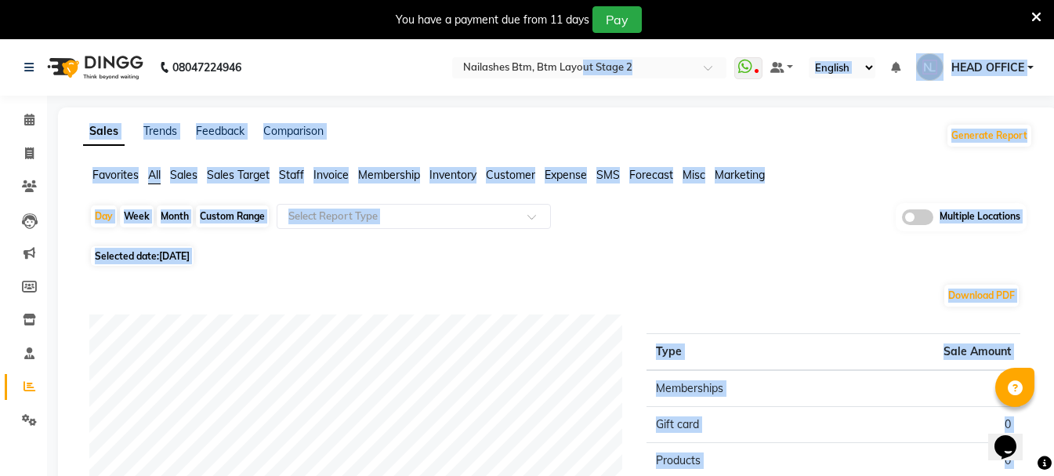
drag, startPoint x: 388, startPoint y: 26, endPoint x: 583, endPoint y: 48, distance: 196.3
click at [583, 48] on body "08047224946 Select Location × Nailashes Btm, Btm Layout Stage 2 WhatsApp Status…" at bounding box center [527, 277] width 1054 height 476
click at [398, 108] on div "Sales Trends Feedback Comparison Generate Report Favorites All Sales Sales Targ…" at bounding box center [558, 452] width 1000 height 690
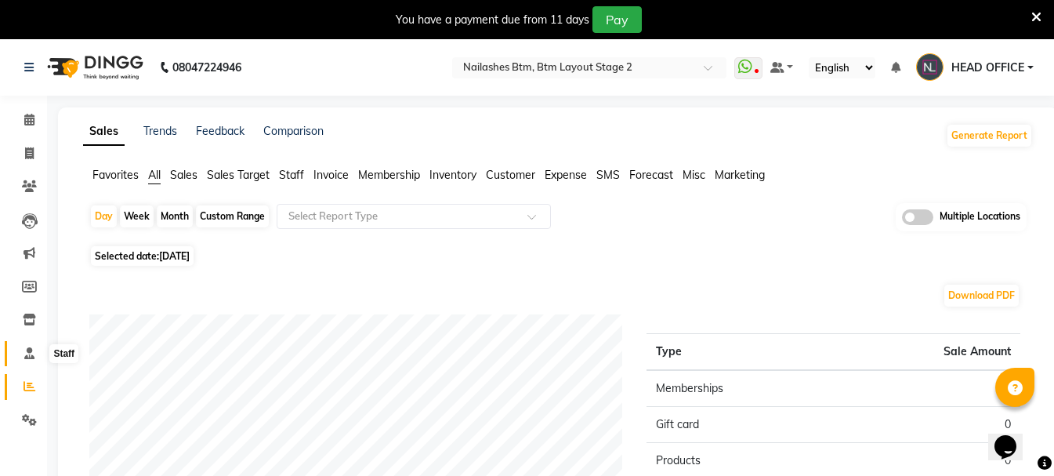
click at [22, 357] on span at bounding box center [29, 354] width 27 height 18
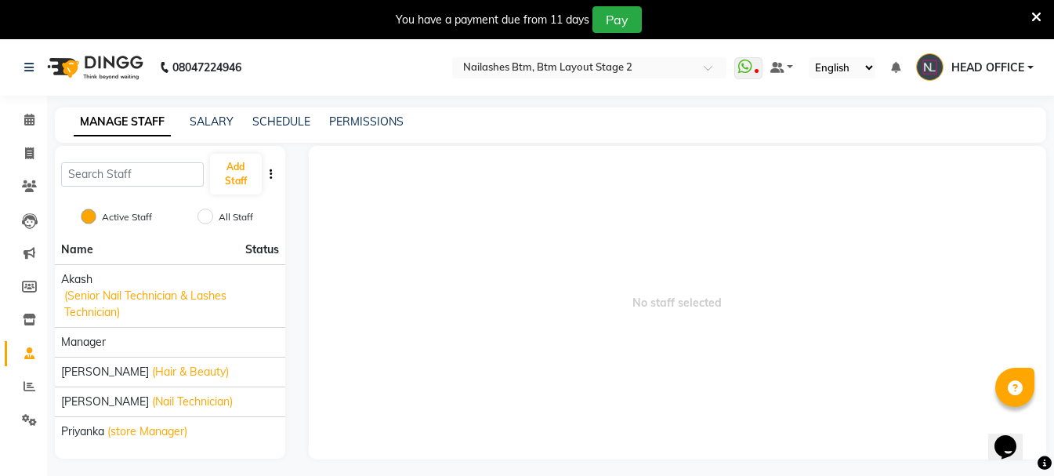
scroll to position [39, 0]
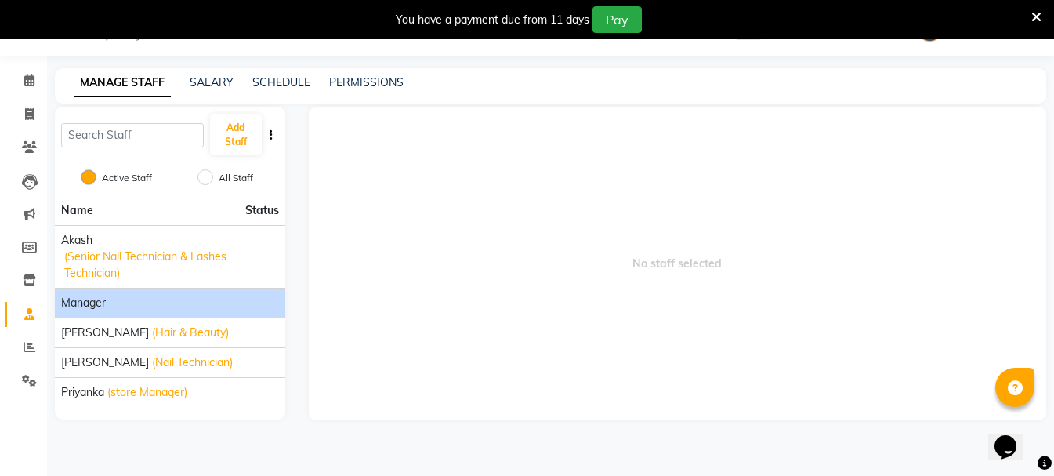
click at [213, 299] on div "Manager" at bounding box center [170, 303] width 218 height 16
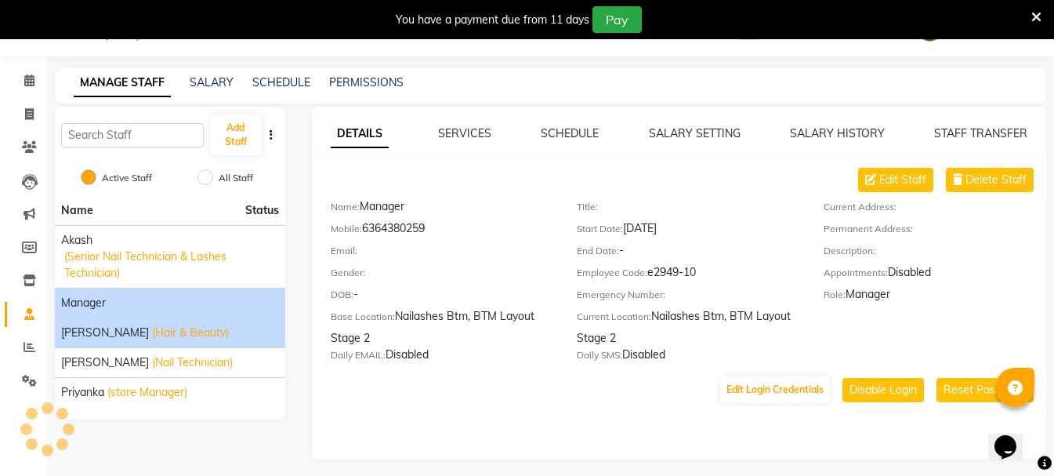
click at [209, 329] on div "[PERSON_NAME] (Hair & Beauty)" at bounding box center [170, 332] width 218 height 16
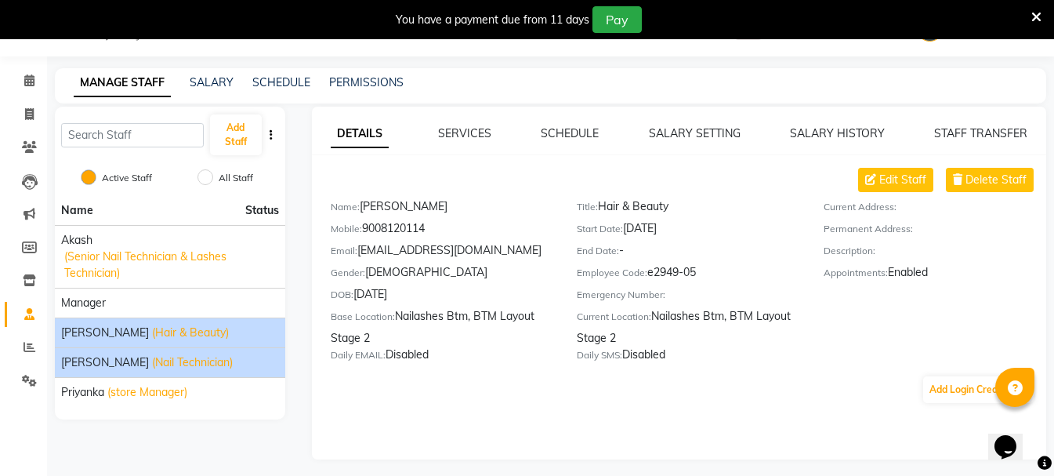
click at [215, 359] on div "[PERSON_NAME] (Nail Technician)" at bounding box center [170, 362] width 218 height 16
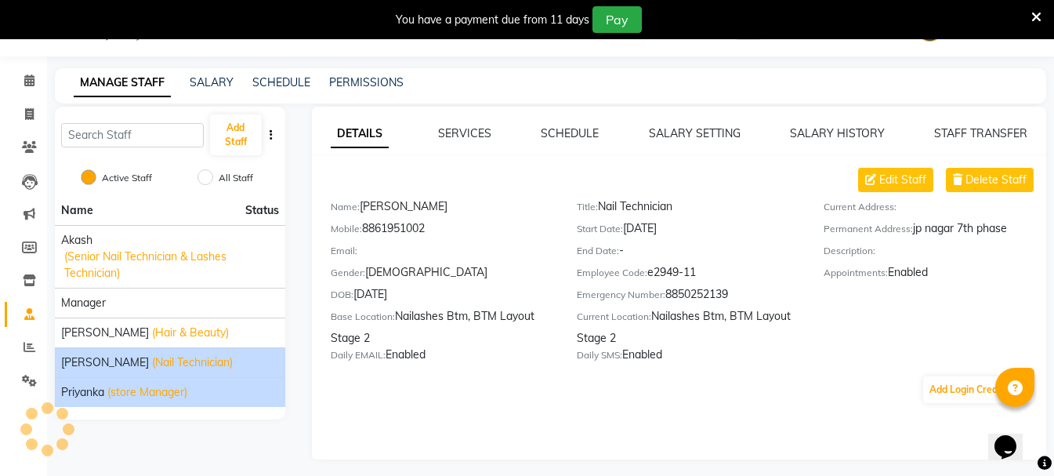
click at [215, 393] on div "Priyanka (store Manager)" at bounding box center [170, 392] width 218 height 16
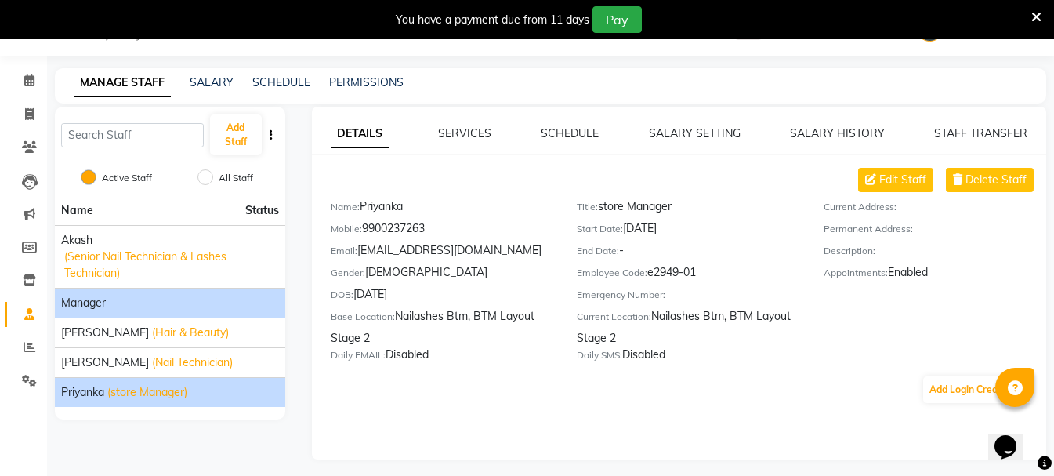
click at [202, 317] on li "Manager" at bounding box center [170, 303] width 230 height 30
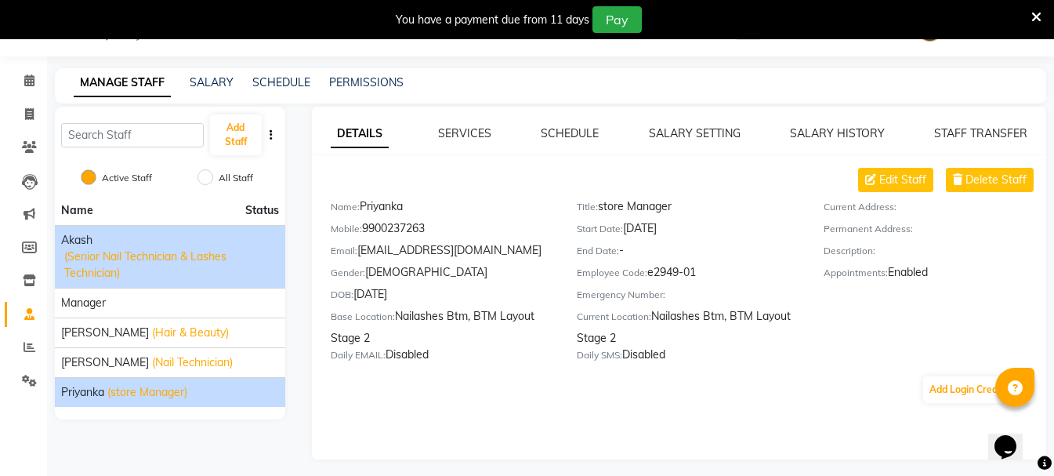
click at [222, 261] on span "(Senior Nail Technician & Lashes Technician)" at bounding box center [171, 264] width 215 height 33
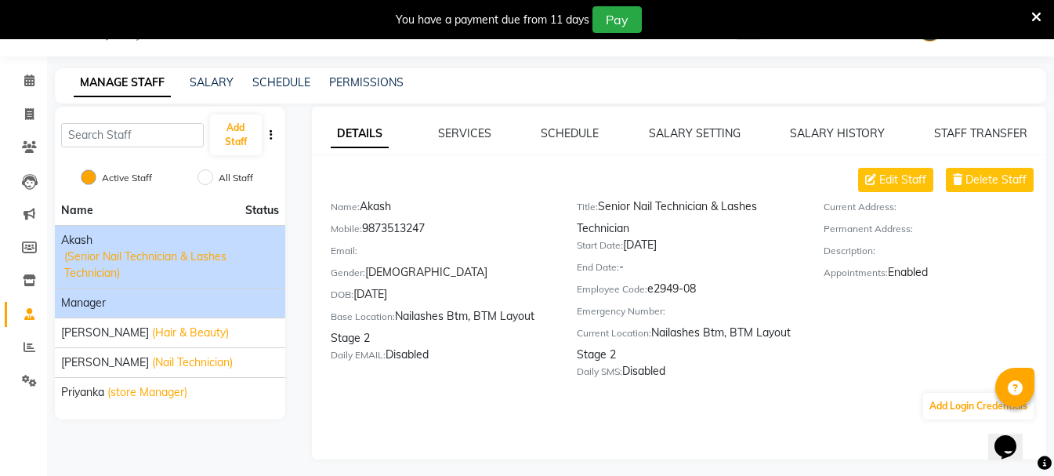
click at [202, 308] on div "Manager" at bounding box center [170, 303] width 218 height 16
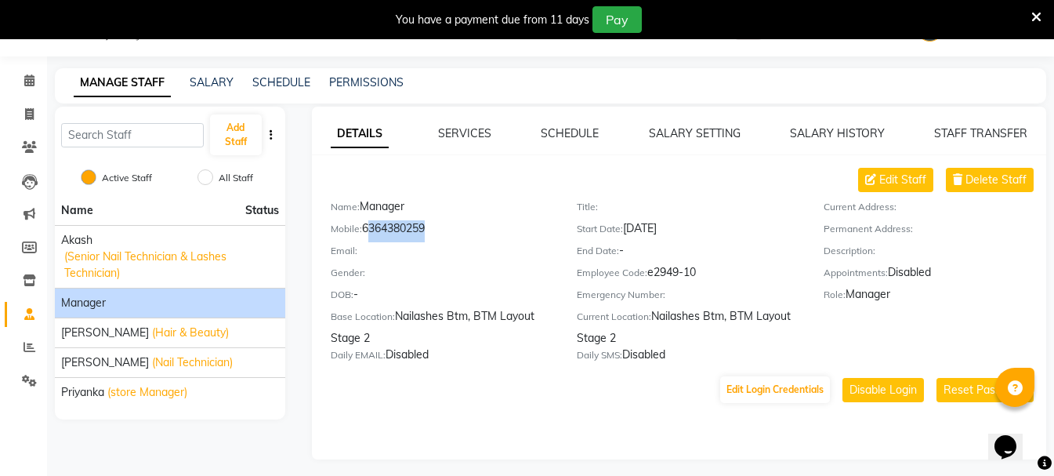
drag, startPoint x: 366, startPoint y: 228, endPoint x: 426, endPoint y: 240, distance: 61.5
click at [426, 240] on div "Mobile: [PHONE_NUMBER]" at bounding box center [442, 231] width 223 height 22
click at [608, 274] on label "Employee Code:" at bounding box center [612, 273] width 71 height 14
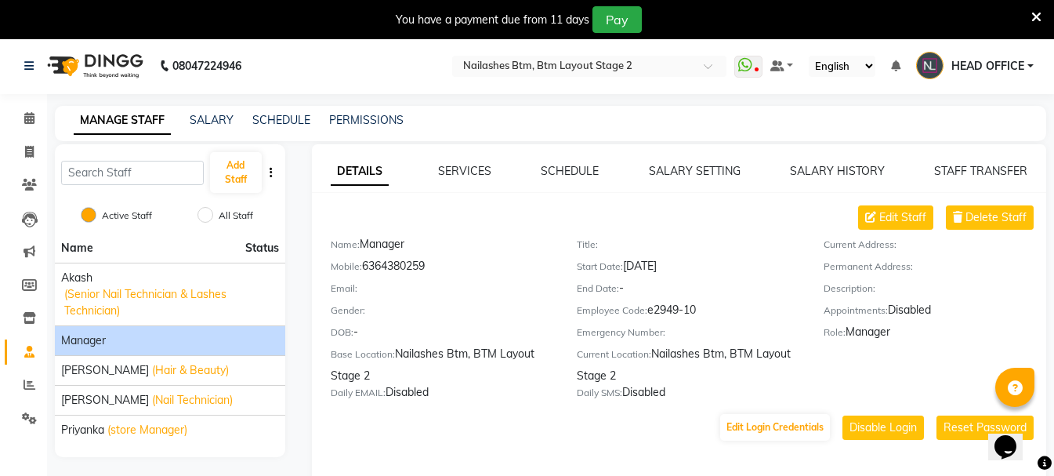
scroll to position [0, 0]
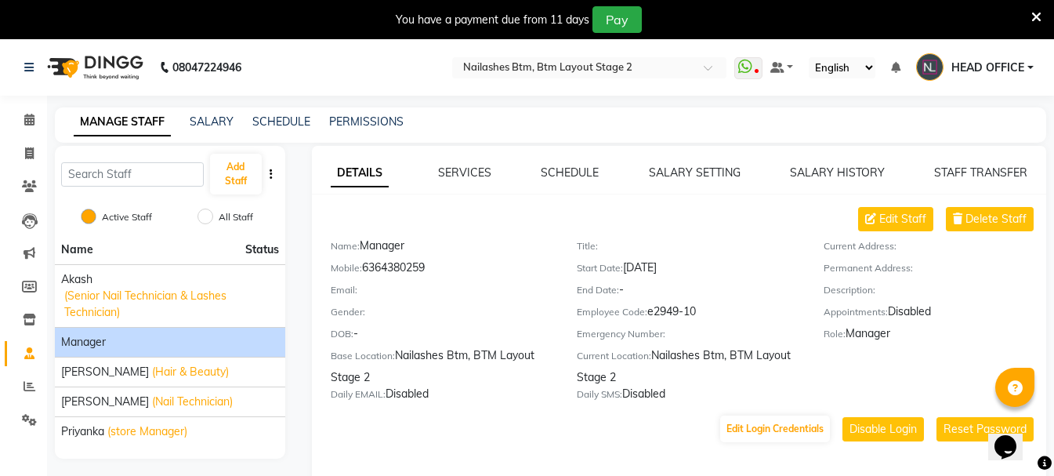
click at [626, 80] on nav "08047224946 Select Location × Nailashes Btm, Btm Layout Stage 2 WhatsApp Status…" at bounding box center [527, 67] width 1054 height 56
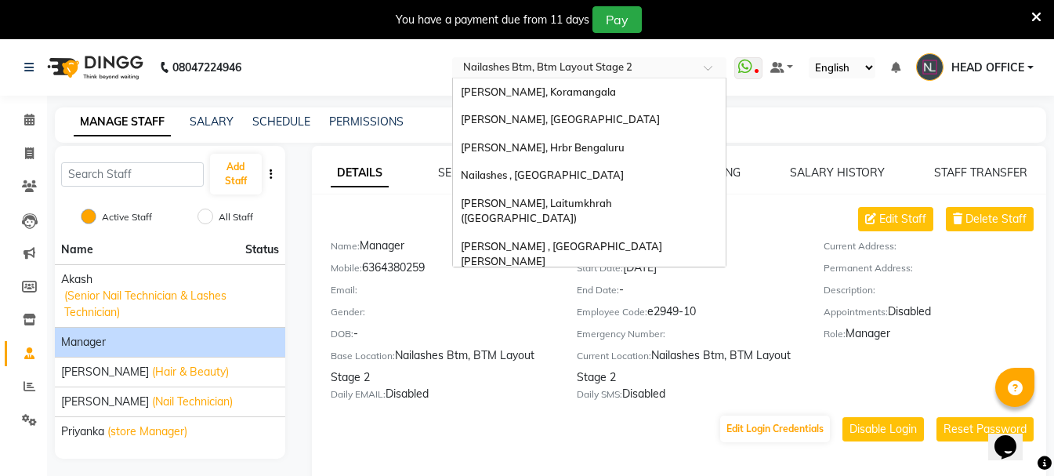
click at [626, 72] on input "text" at bounding box center [573, 69] width 227 height 16
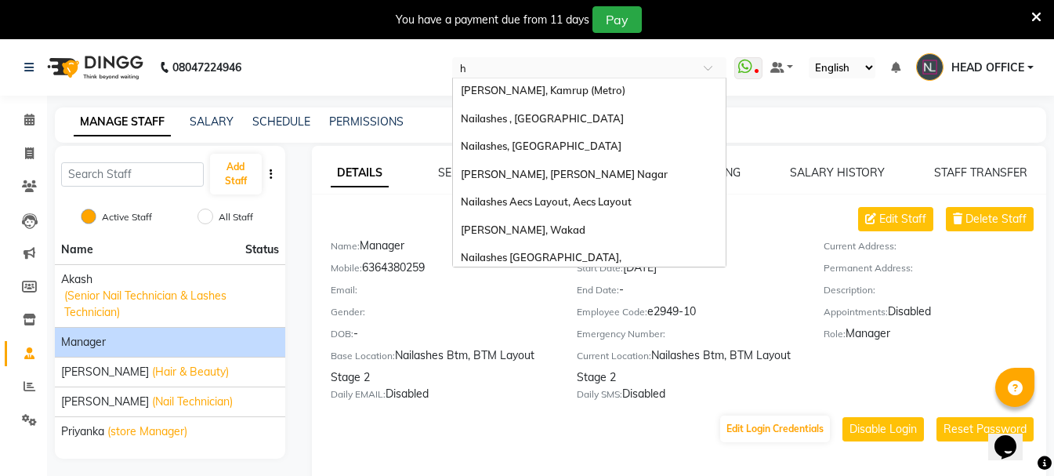
type input "ho"
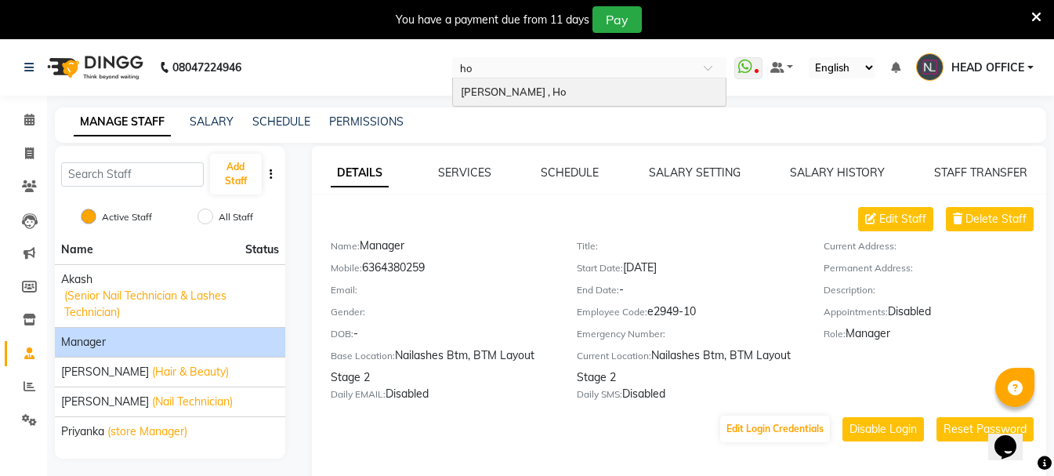
scroll to position [0, 0]
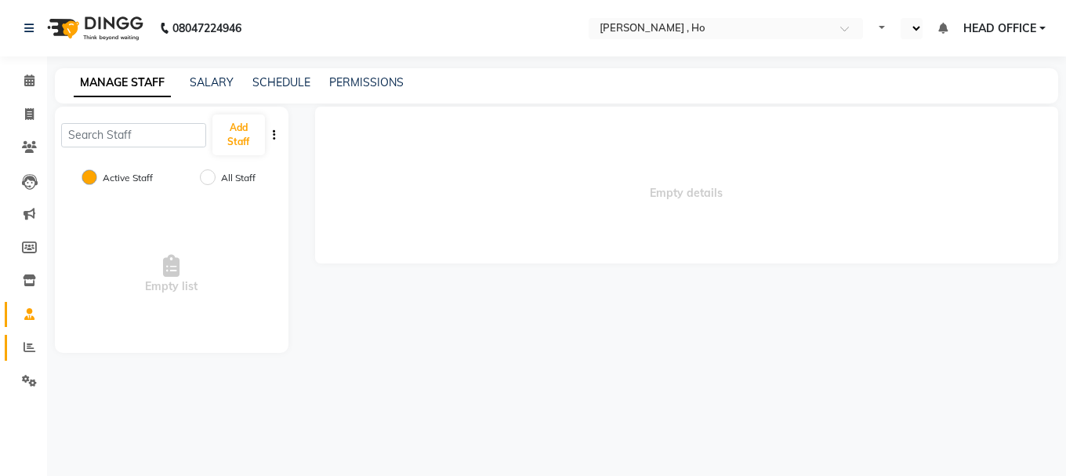
select select "en"
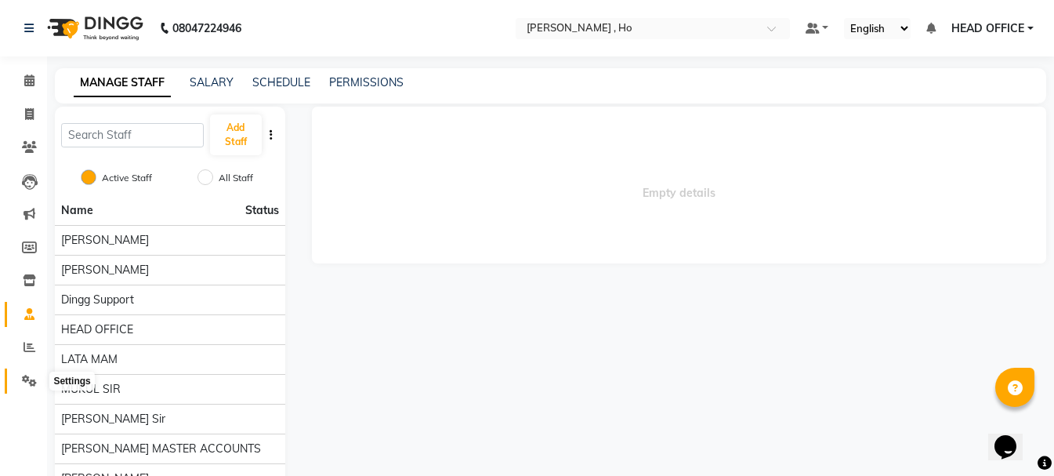
click at [28, 378] on icon at bounding box center [29, 381] width 15 height 12
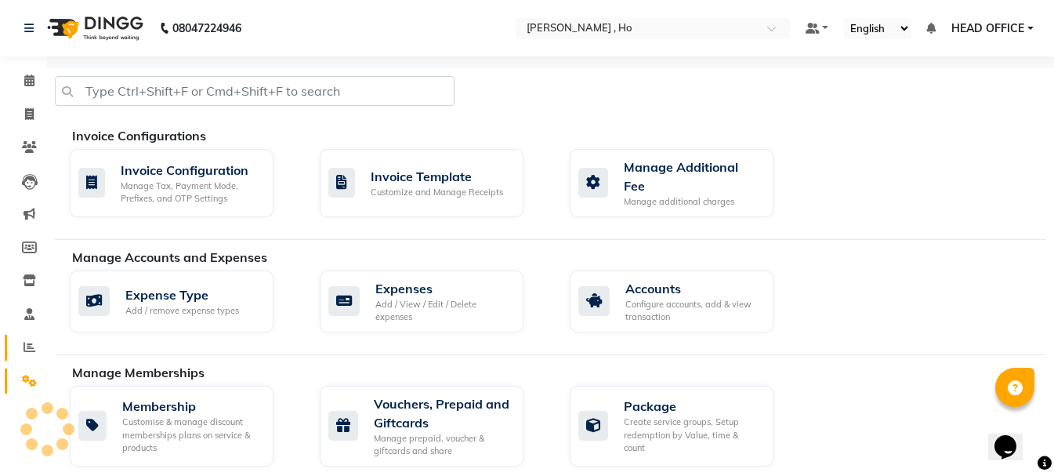
click at [29, 359] on link "Reports" at bounding box center [24, 348] width 38 height 26
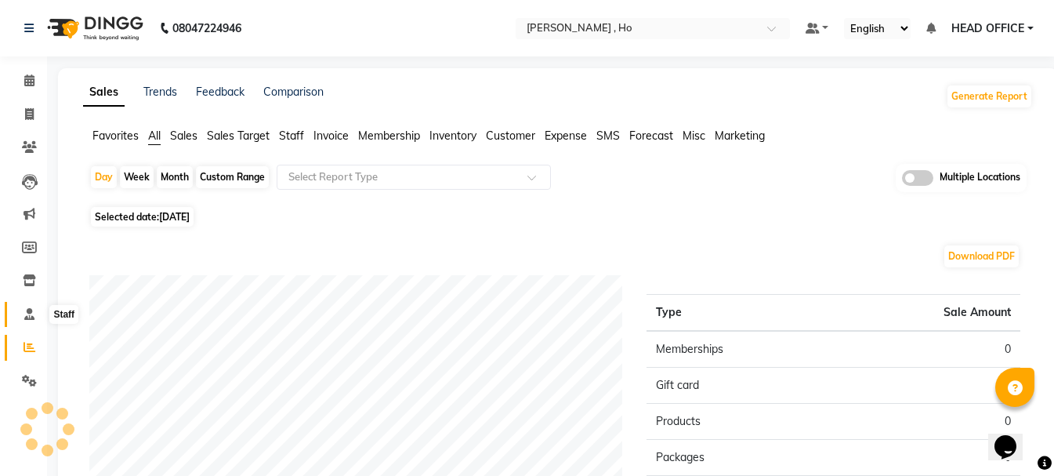
click at [30, 320] on span at bounding box center [29, 315] width 27 height 18
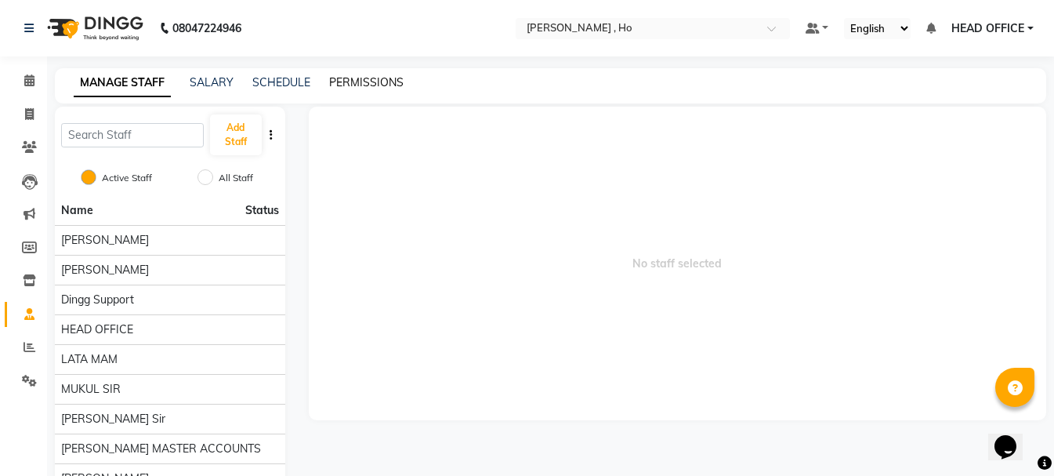
click at [347, 81] on link "PERMISSIONS" at bounding box center [366, 82] width 74 height 14
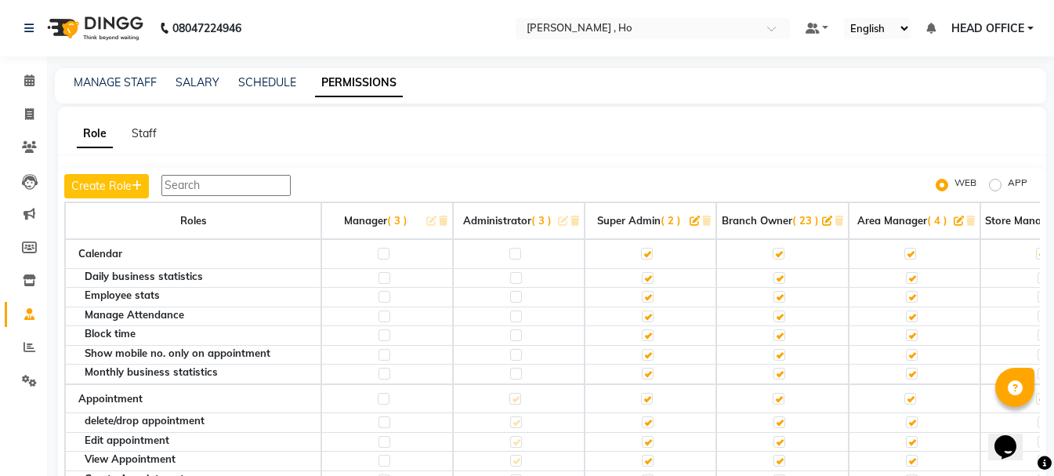
click at [201, 188] on input "text" at bounding box center [225, 185] width 129 height 21
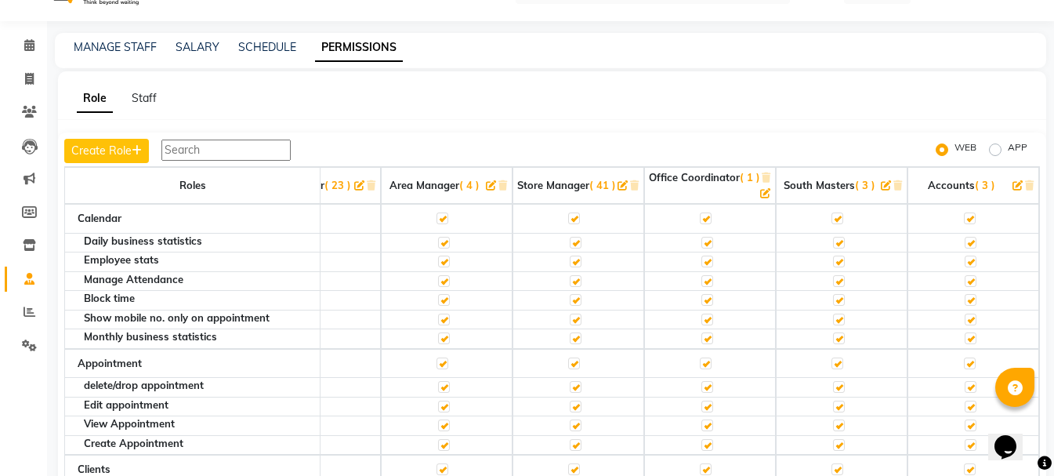
scroll to position [78, 0]
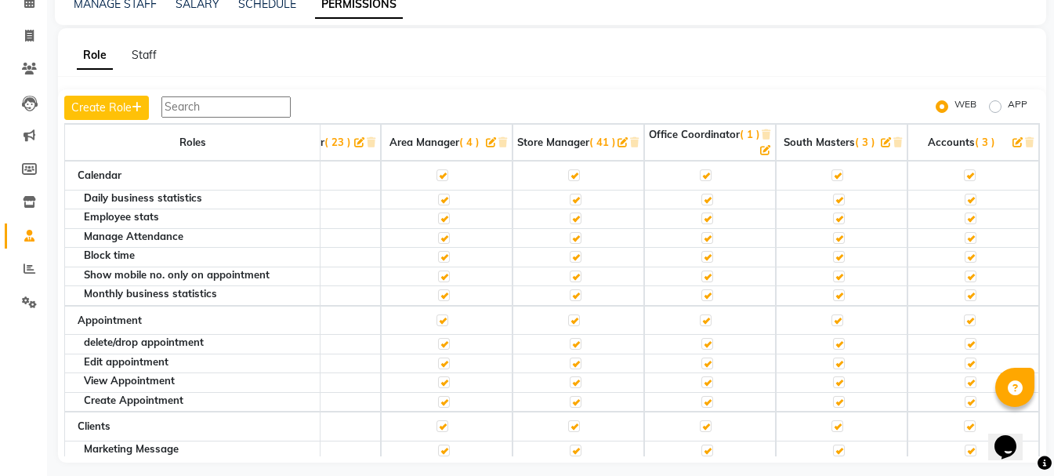
click at [247, 104] on input "text" at bounding box center [225, 106] width 129 height 21
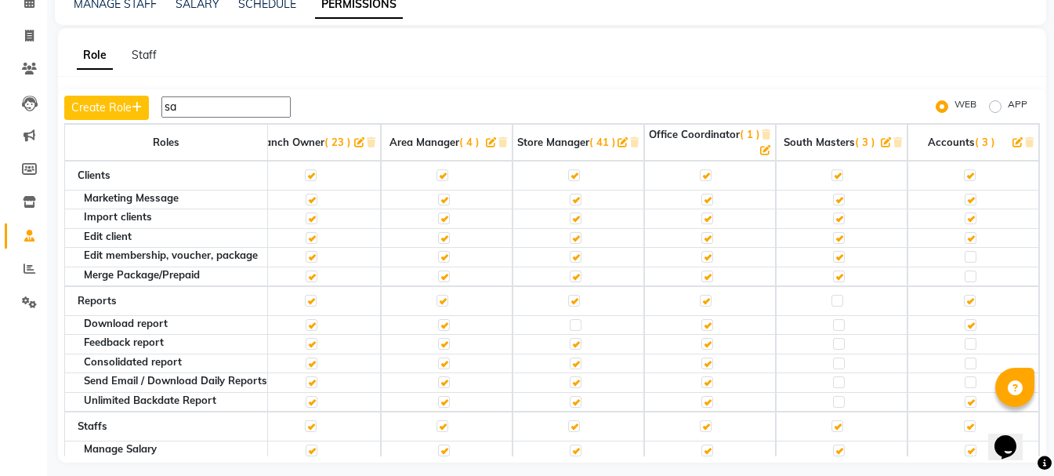
scroll to position [0, 439]
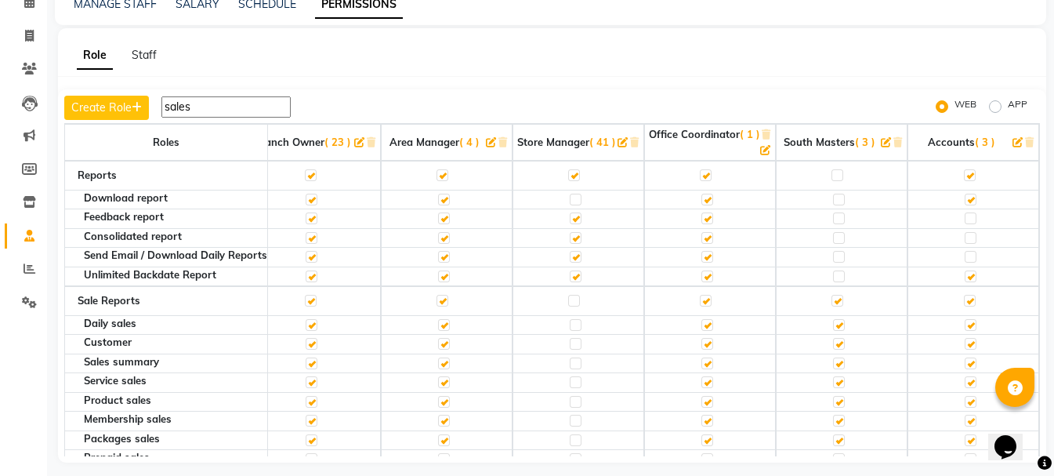
type input "sales"
click at [568, 303] on label at bounding box center [574, 301] width 12 height 12
click at [568, 303] on input "checkbox" at bounding box center [573, 300] width 10 height 10
checkbox input "true"
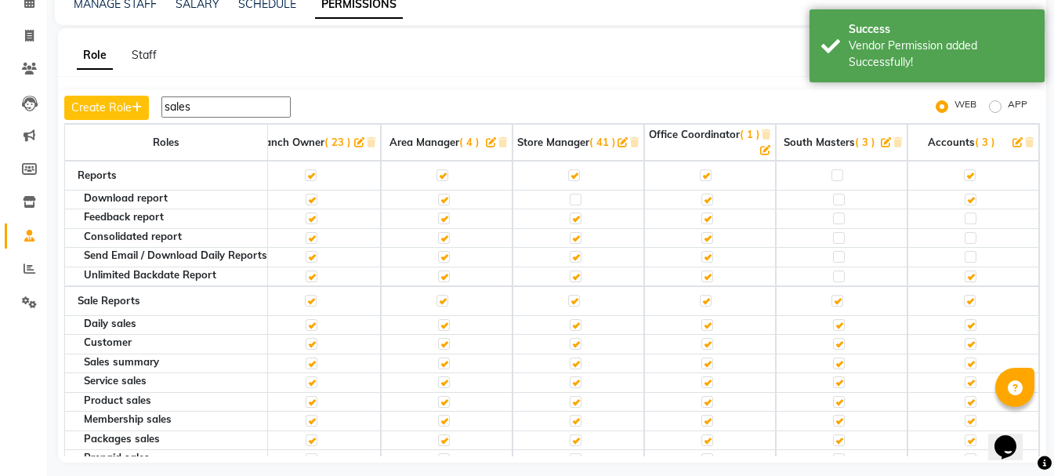
click at [255, 102] on input "sales" at bounding box center [225, 106] width 129 height 21
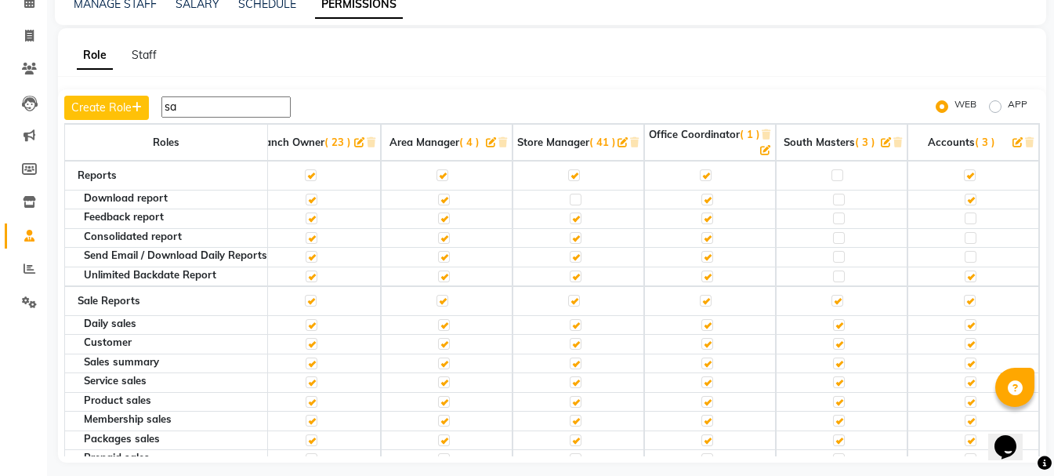
type input "s"
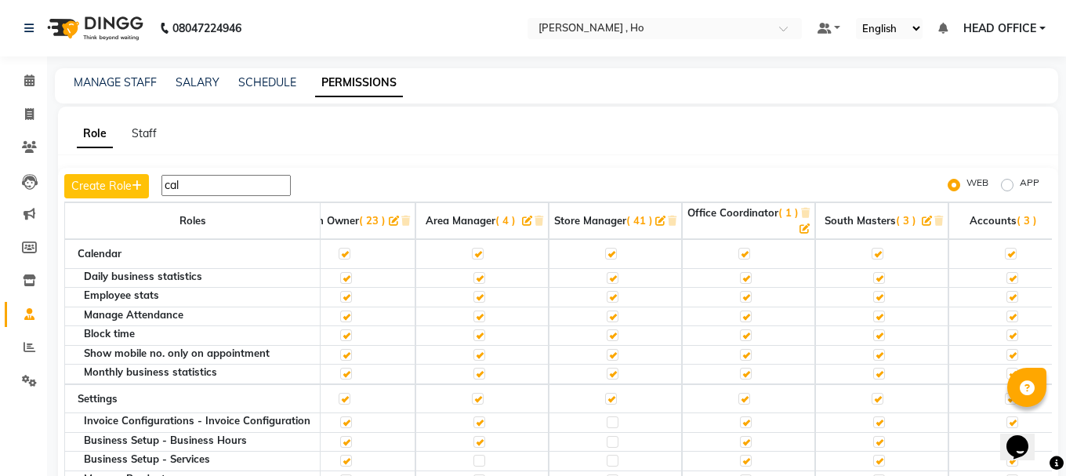
scroll to position [0, 417]
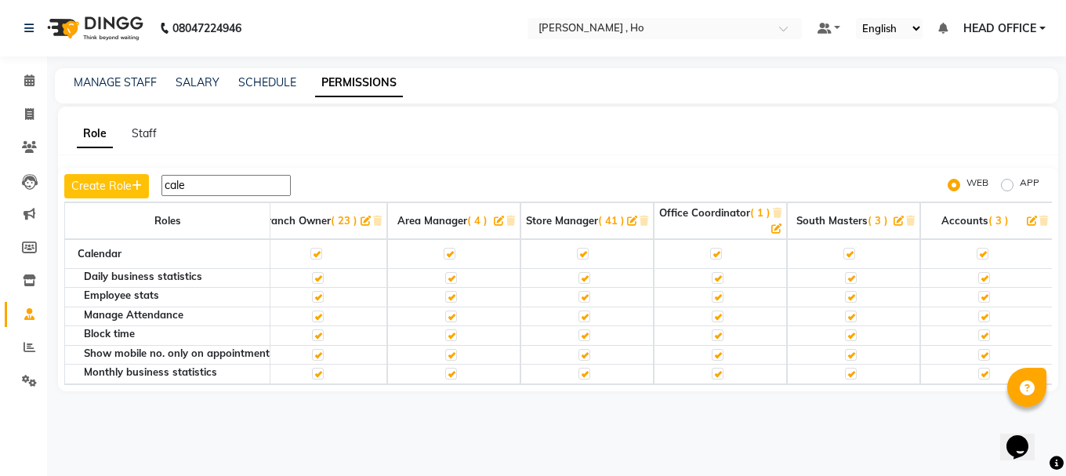
type input "cale"
click at [640, 383] on td at bounding box center [586, 374] width 133 height 20
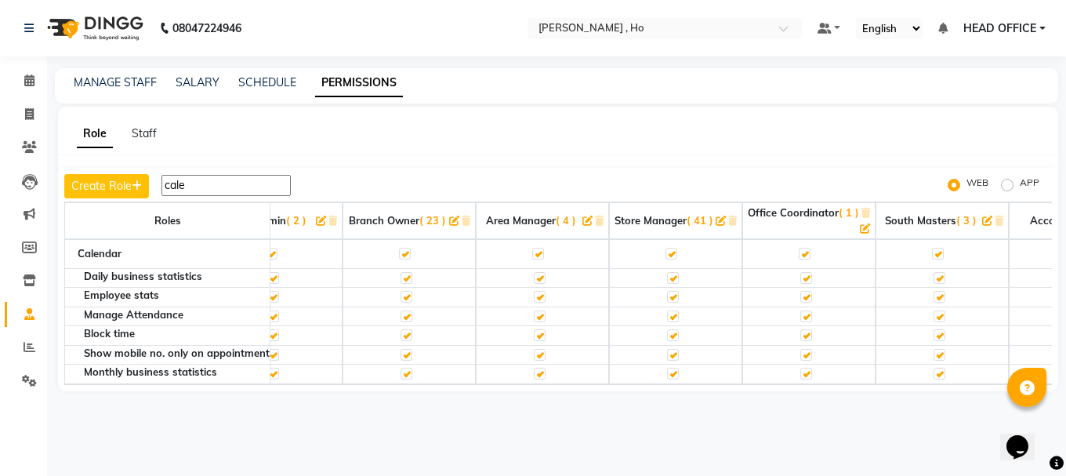
scroll to position [0, 326]
click at [693, 19] on div "Select Location × Nailashes , Ho" at bounding box center [664, 28] width 274 height 21
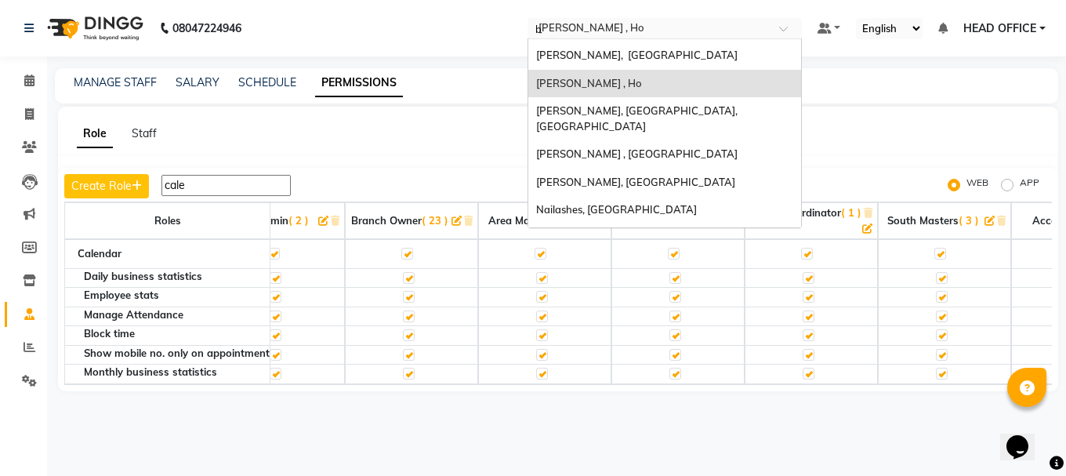
scroll to position [0, 0]
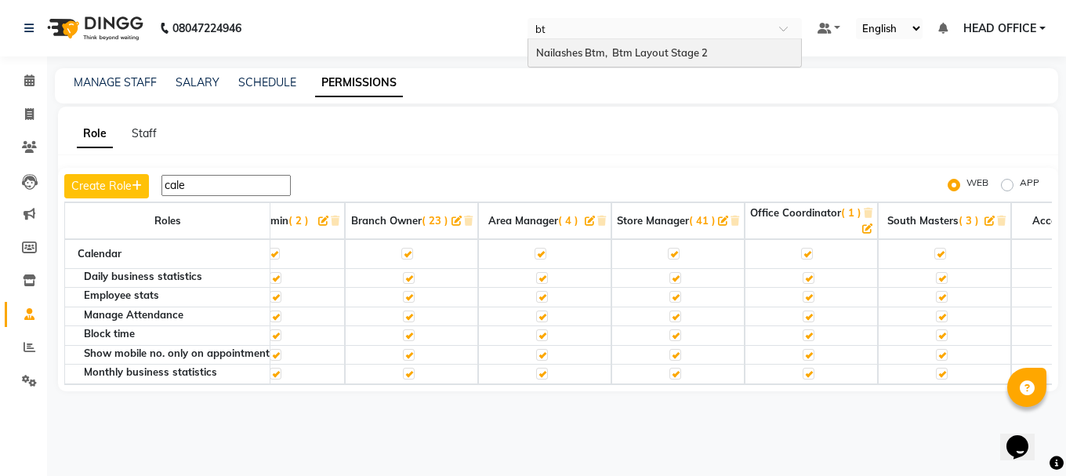
type input "btm"
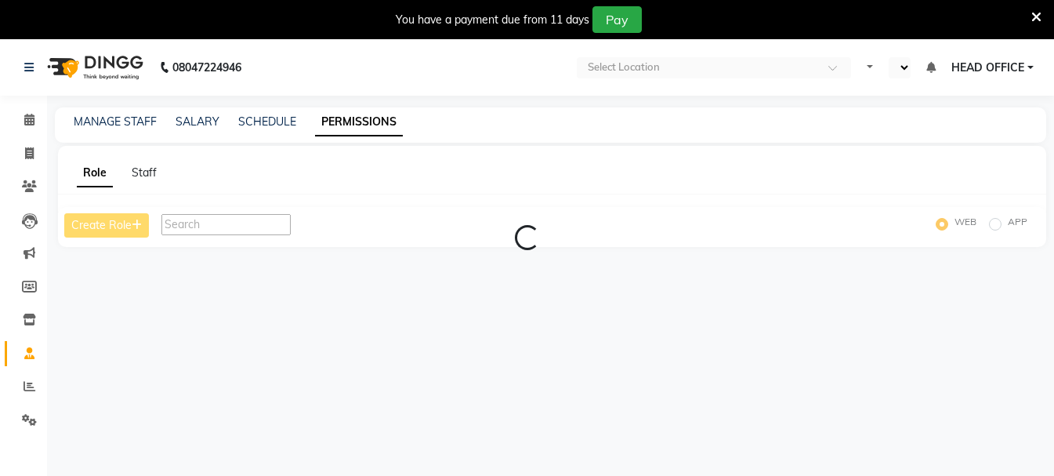
select select "en"
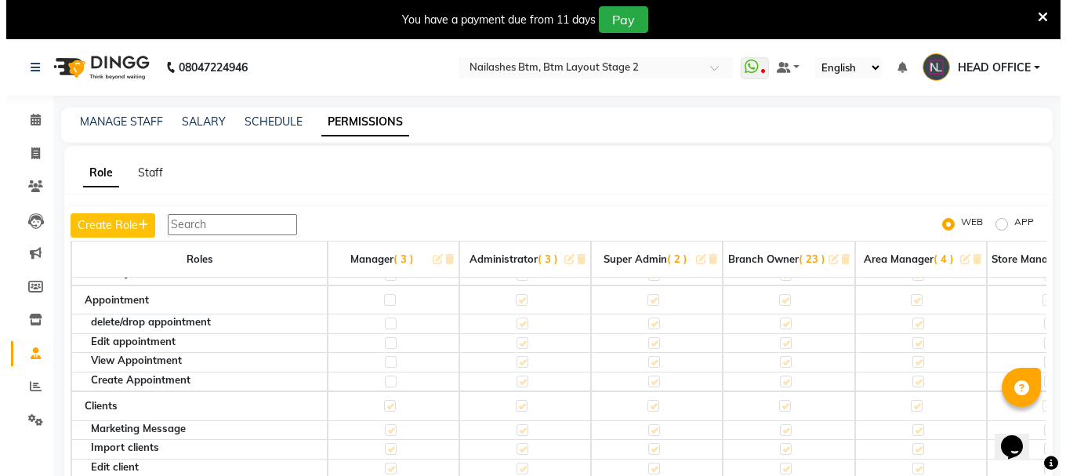
scroll to position [157, 0]
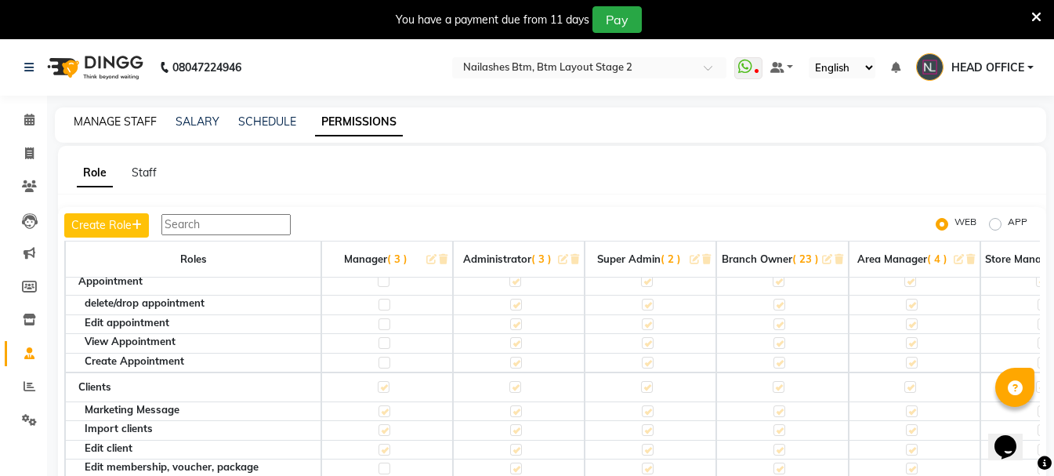
click at [139, 120] on link "MANAGE STAFF" at bounding box center [115, 121] width 83 height 14
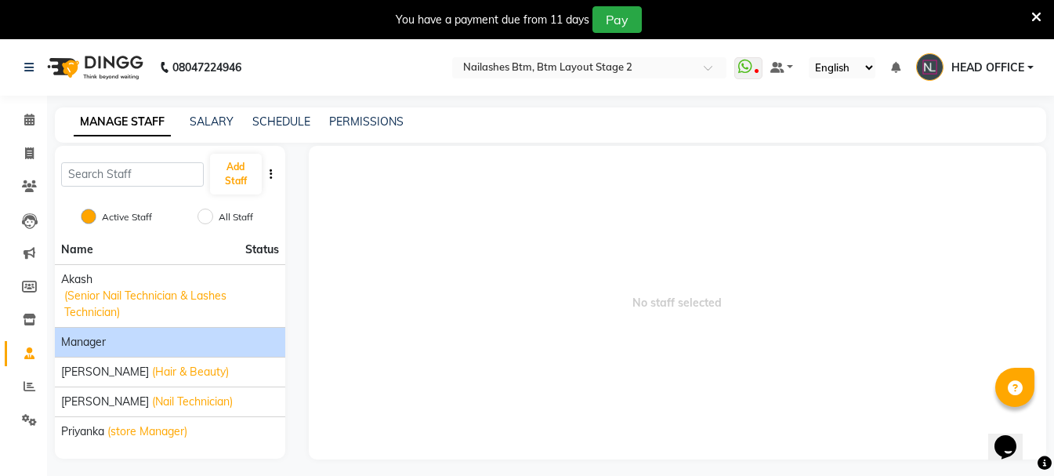
click at [160, 342] on div "Manager" at bounding box center [170, 342] width 218 height 16
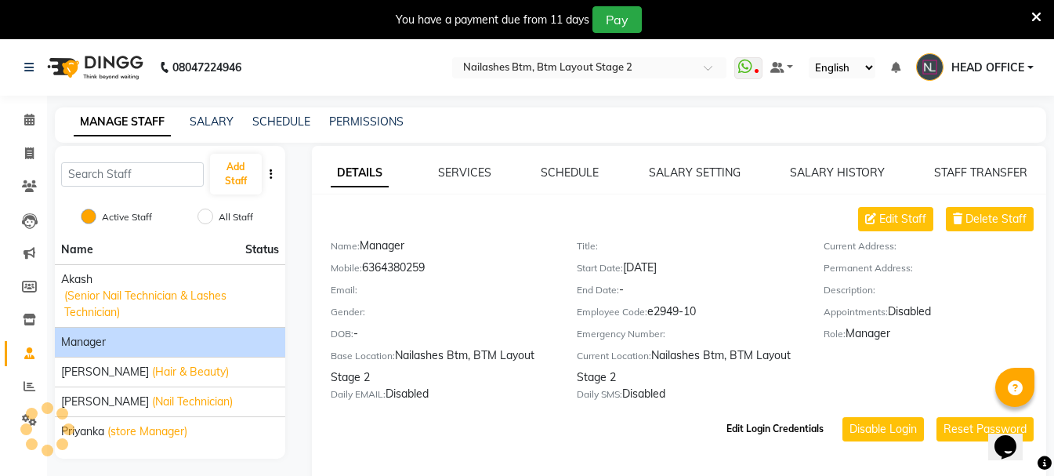
click at [797, 433] on button "Edit Login Credentials" at bounding box center [775, 428] width 110 height 27
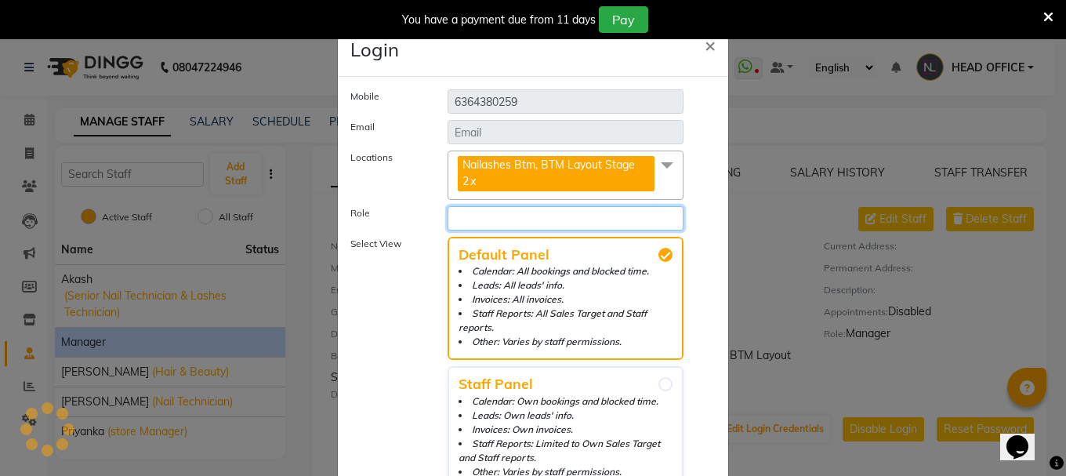
click at [664, 208] on select "Select Role" at bounding box center [565, 218] width 236 height 24
select select "5719"
click at [447, 206] on select "Select Role Manager Administrator SUPER ADMIN BRANCH OWNER Area manager STORE M…" at bounding box center [565, 218] width 236 height 24
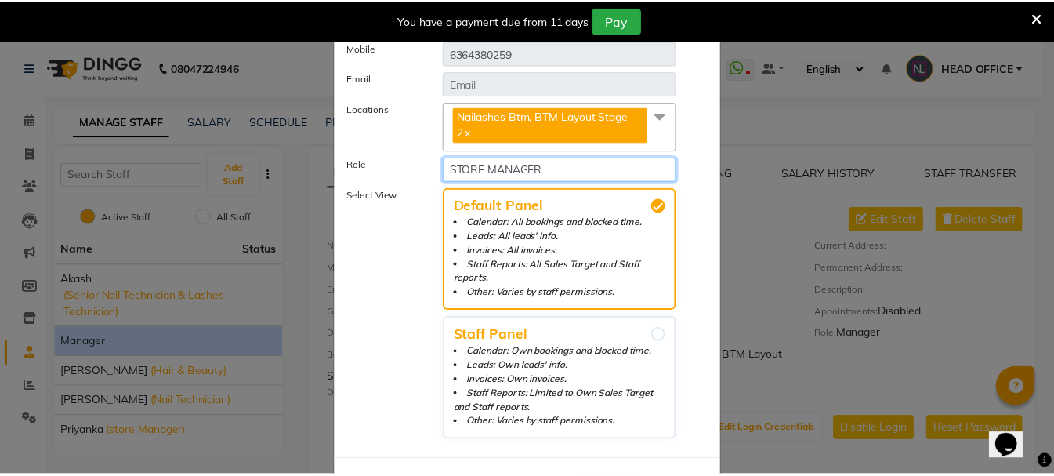
scroll to position [118, 0]
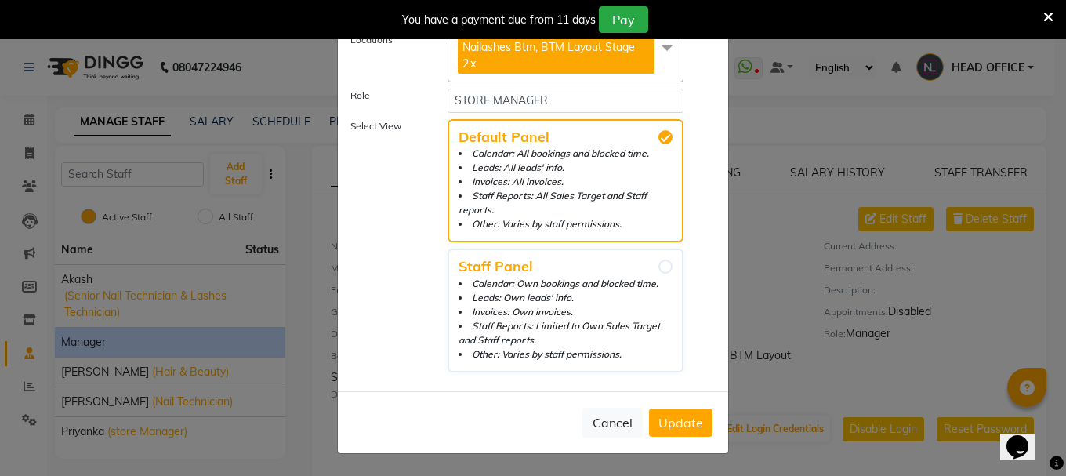
click at [672, 428] on span "Update" at bounding box center [680, 422] width 45 height 16
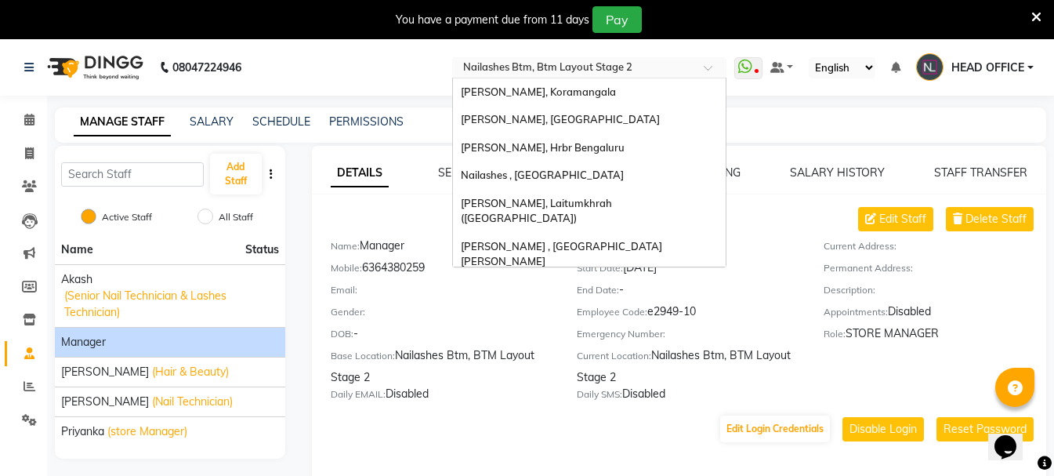
click at [663, 70] on input "text" at bounding box center [573, 69] width 227 height 16
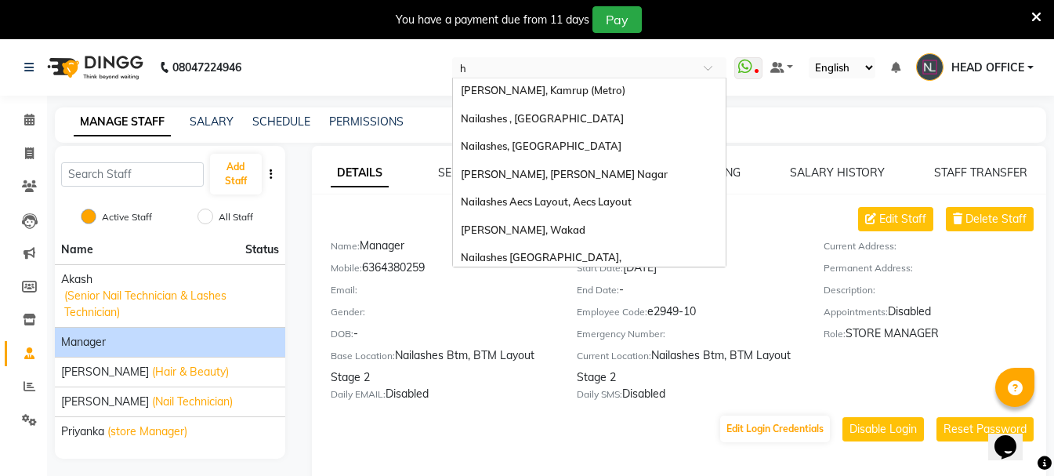
type input "ho"
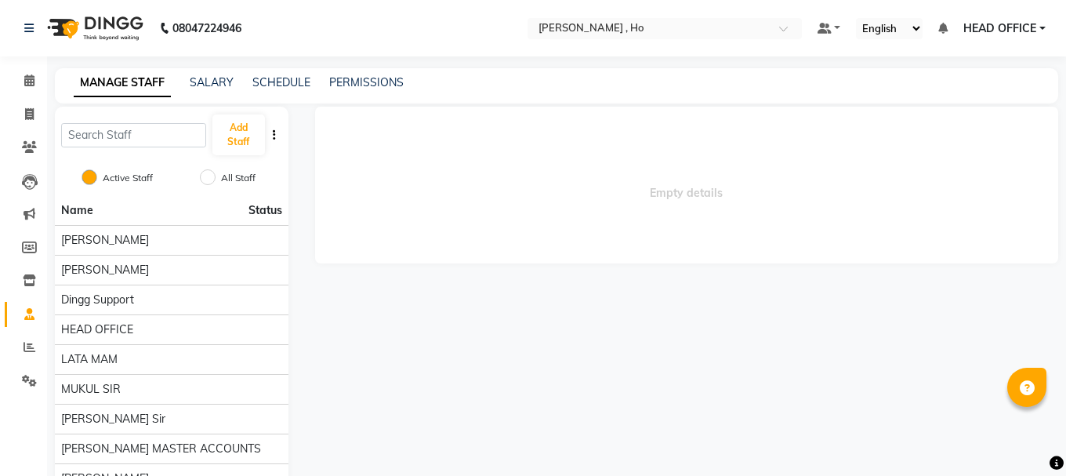
select select "en"
click at [349, 86] on link "PERMISSIONS" at bounding box center [366, 82] width 74 height 14
